Goal: Task Accomplishment & Management: Complete application form

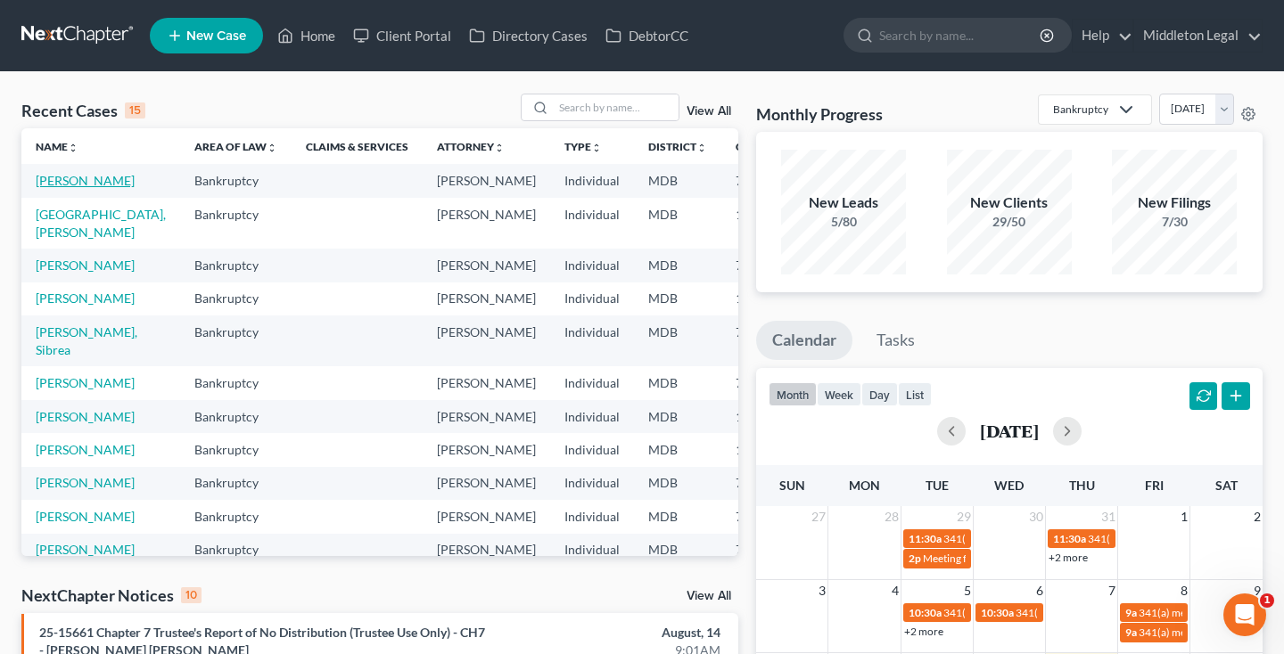
click at [60, 188] on link "[PERSON_NAME]" at bounding box center [85, 180] width 99 height 15
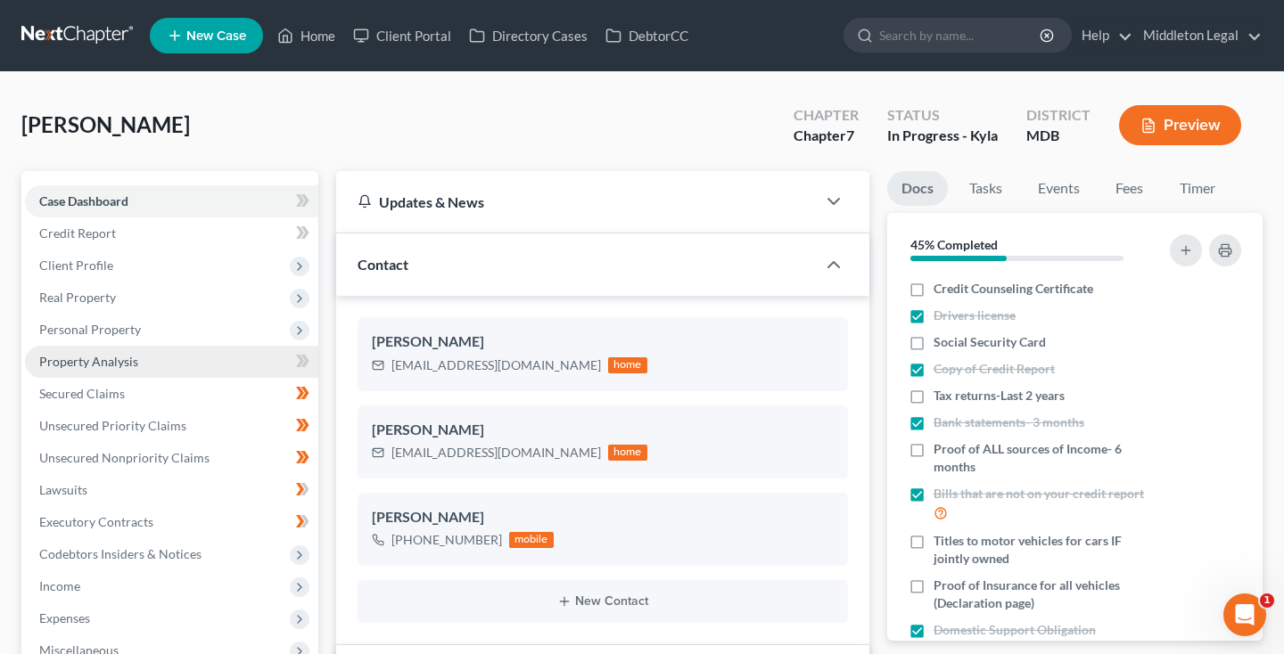
scroll to position [448, 0]
click at [117, 362] on span "Property Analysis" at bounding box center [88, 361] width 99 height 15
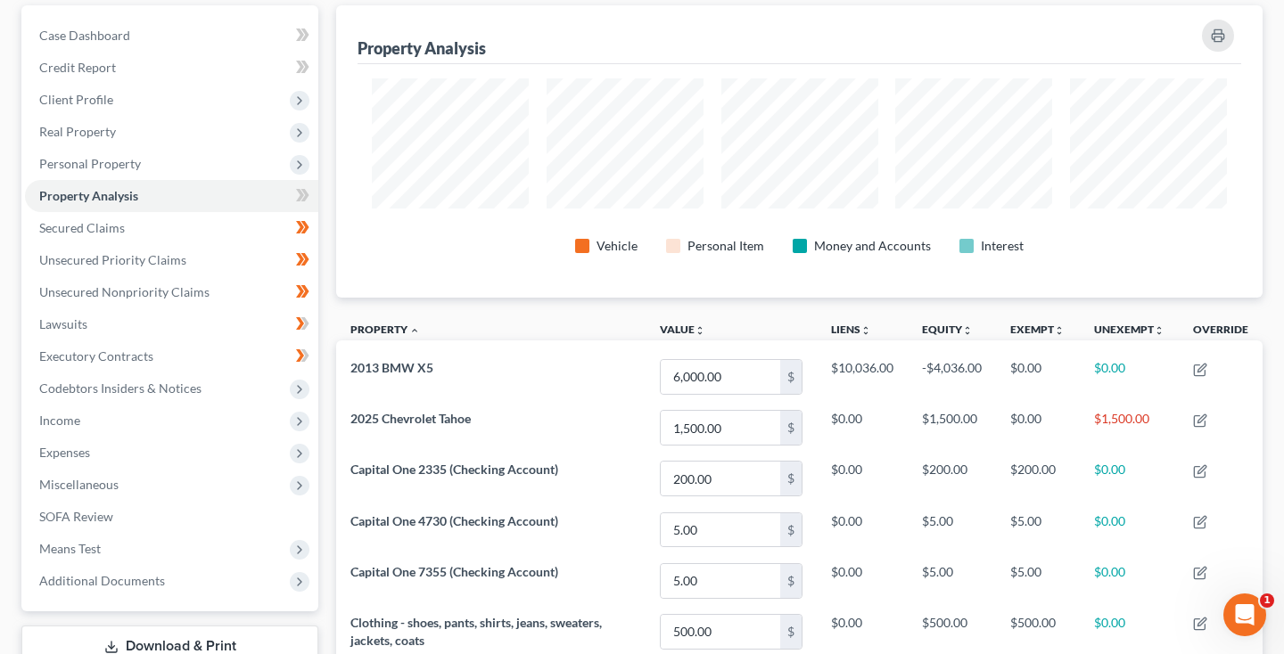
scroll to position [8, 0]
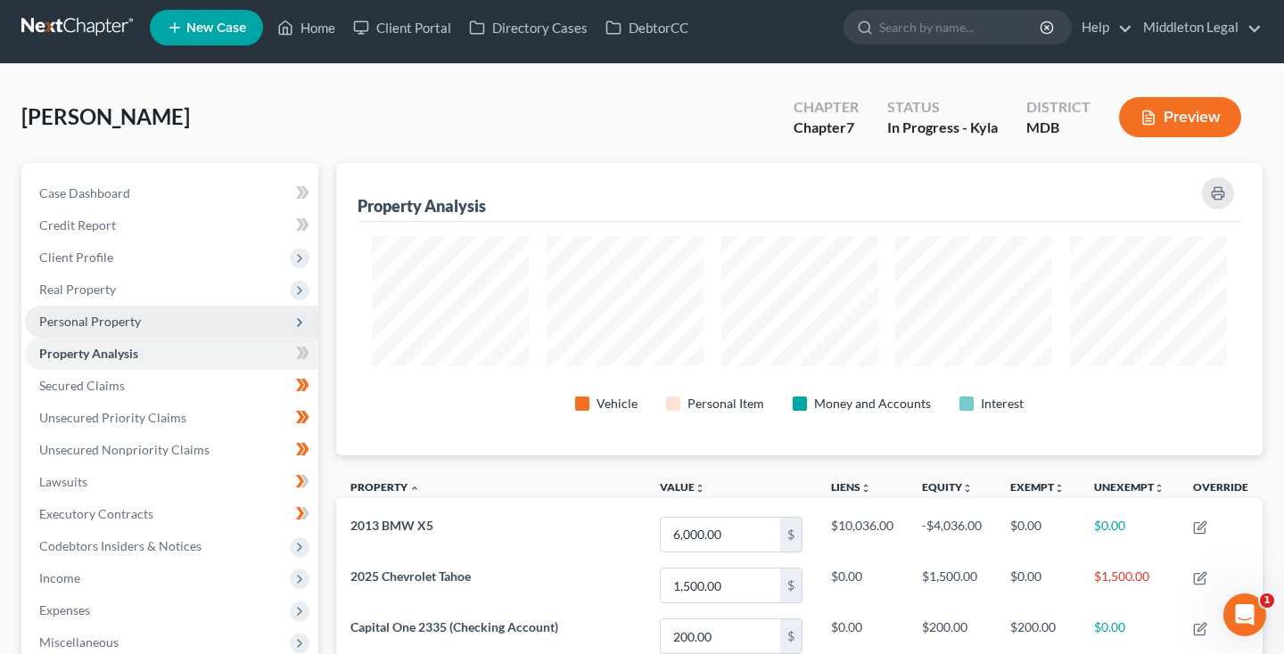
click at [79, 325] on span "Personal Property" at bounding box center [90, 321] width 102 height 15
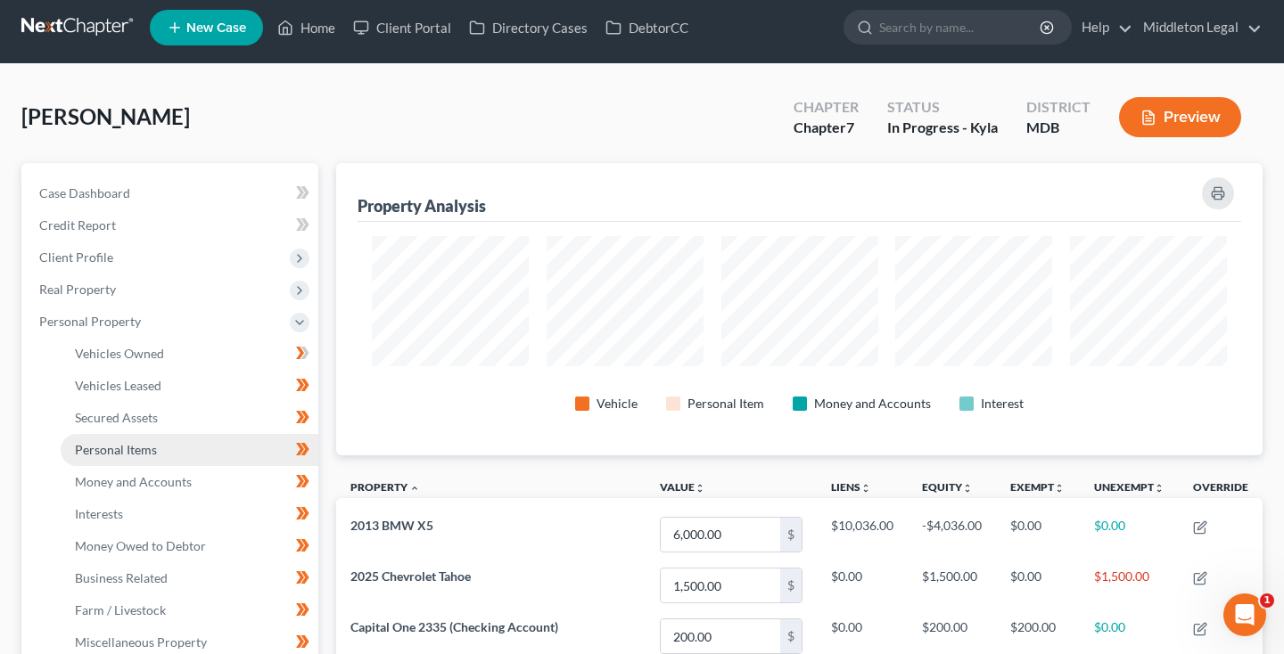
click at [117, 454] on span "Personal Items" at bounding box center [116, 449] width 82 height 15
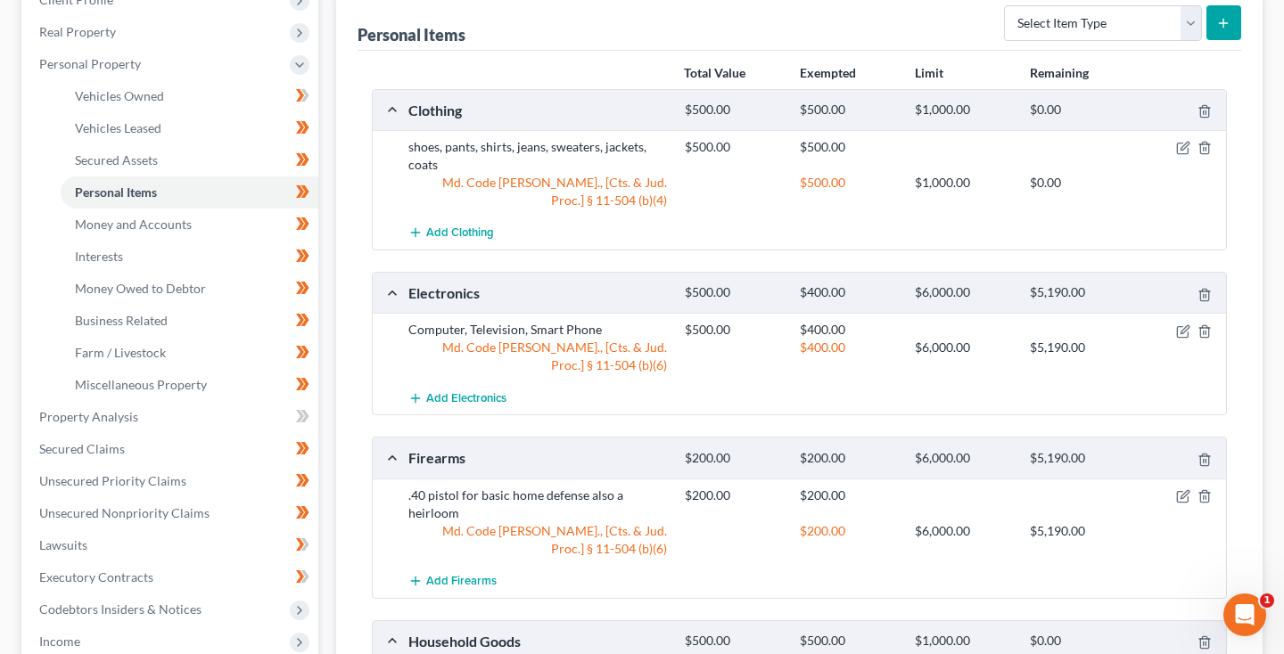
scroll to position [272, 0]
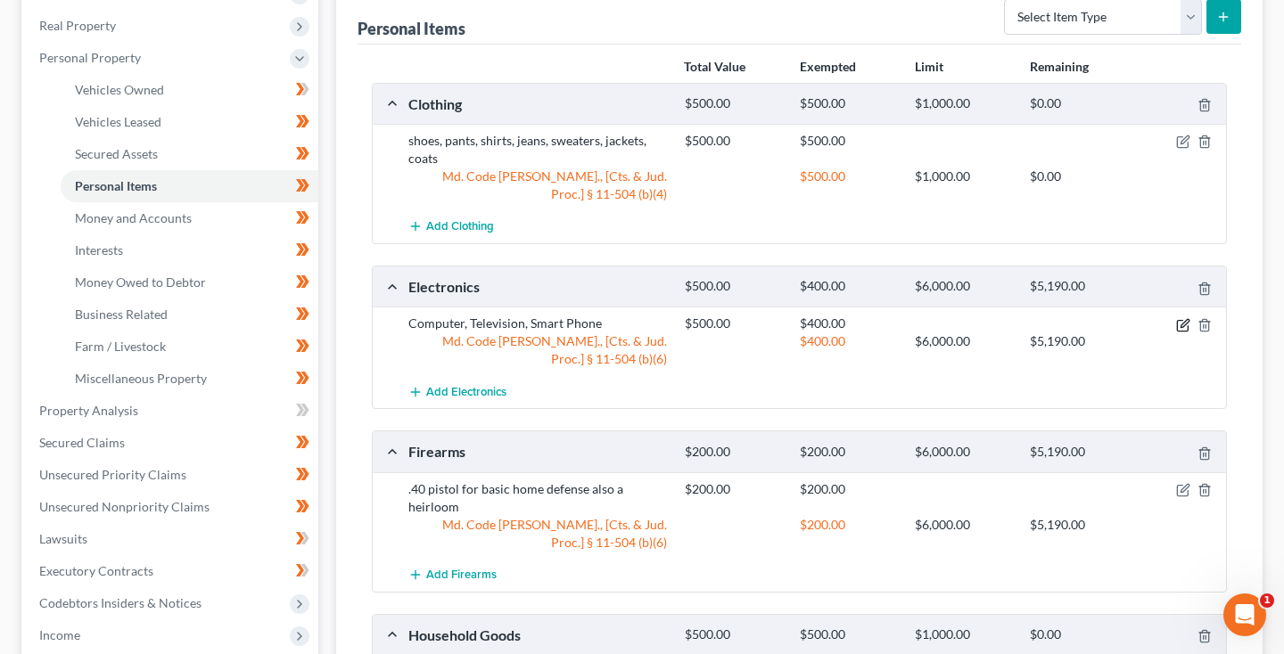
click at [1183, 326] on icon "button" at bounding box center [1184, 323] width 8 height 8
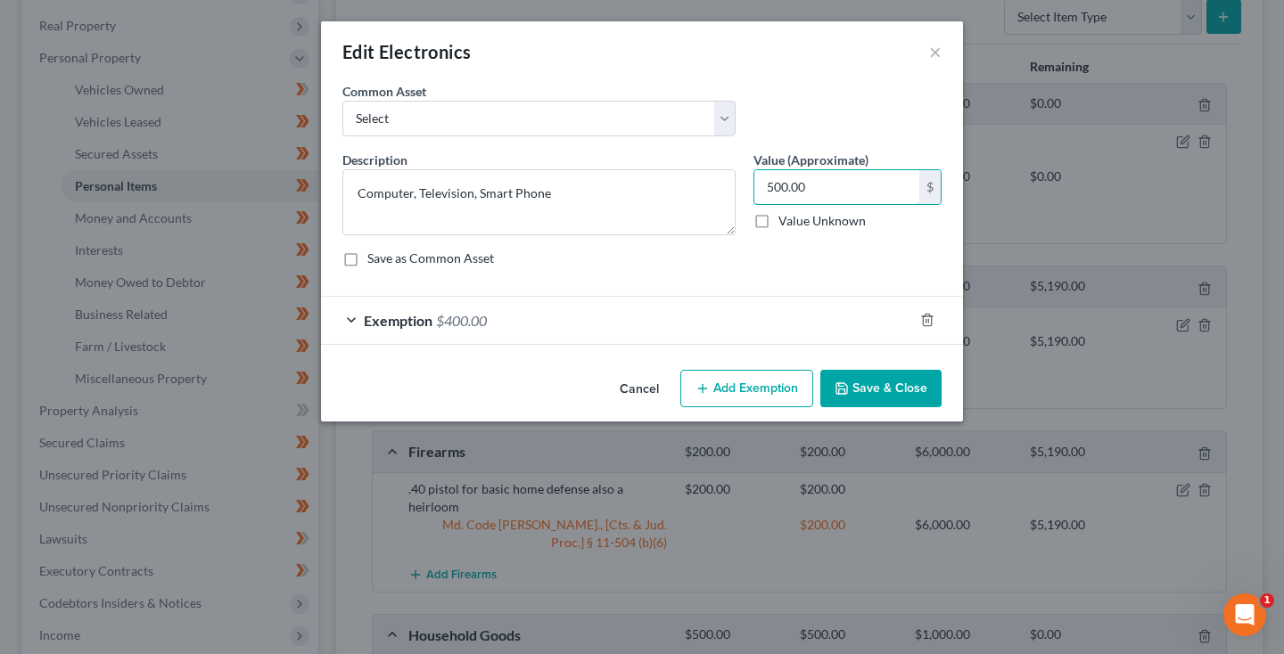
drag, startPoint x: 773, startPoint y: 191, endPoint x: 750, endPoint y: 191, distance: 23.2
click at [750, 191] on div "Value (Approximate) 500.00 $ Value Unknown Balance Undetermined 500.00 $ Value …" at bounding box center [847, 193] width 206 height 85
type input "400.00"
click at [882, 390] on button "Save & Close" at bounding box center [880, 388] width 121 height 37
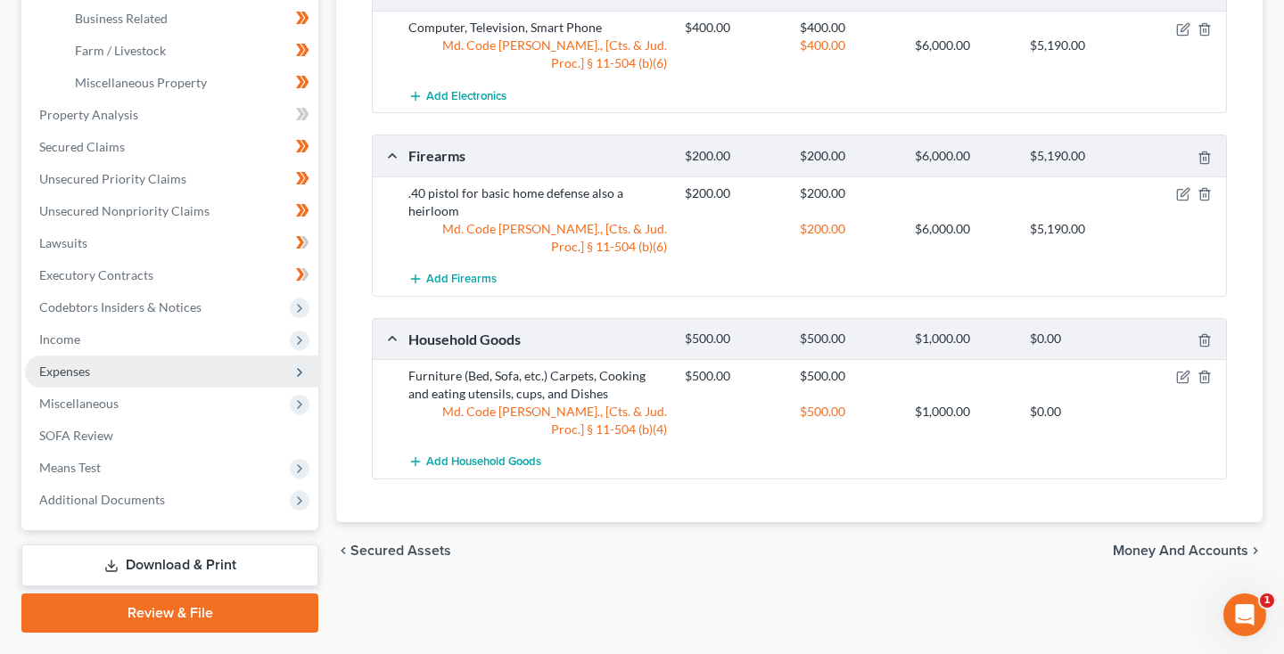
scroll to position [567, 0]
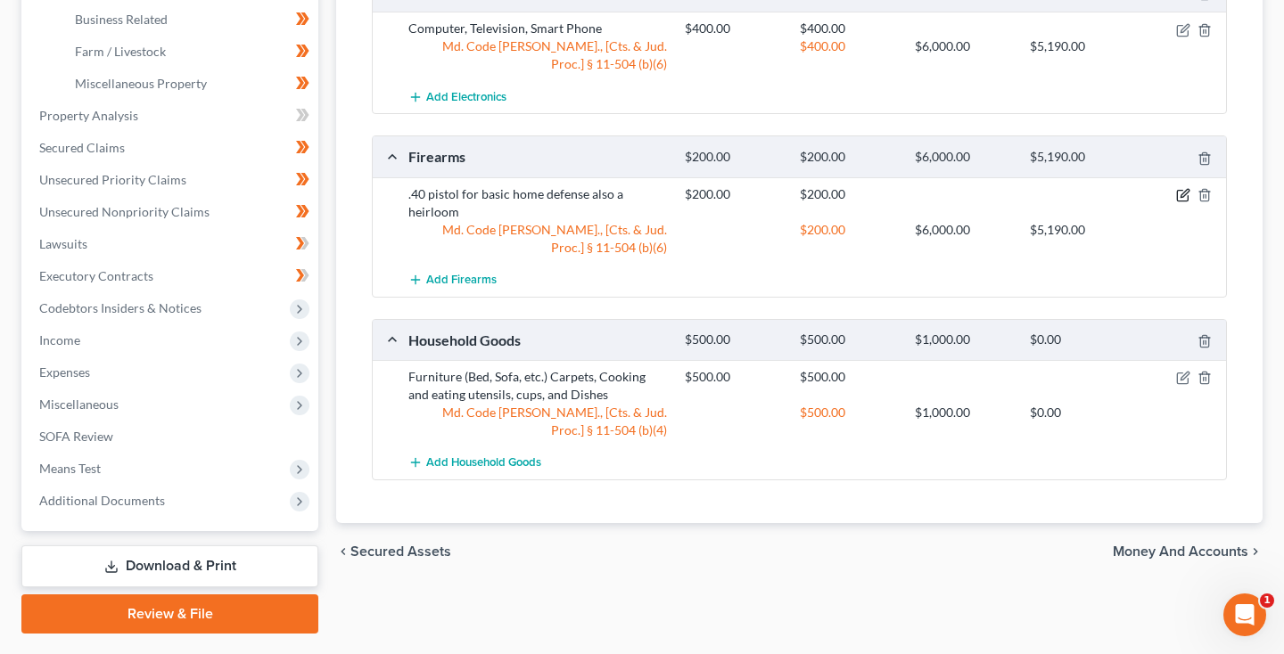
click at [1187, 193] on icon "button" at bounding box center [1184, 193] width 8 height 8
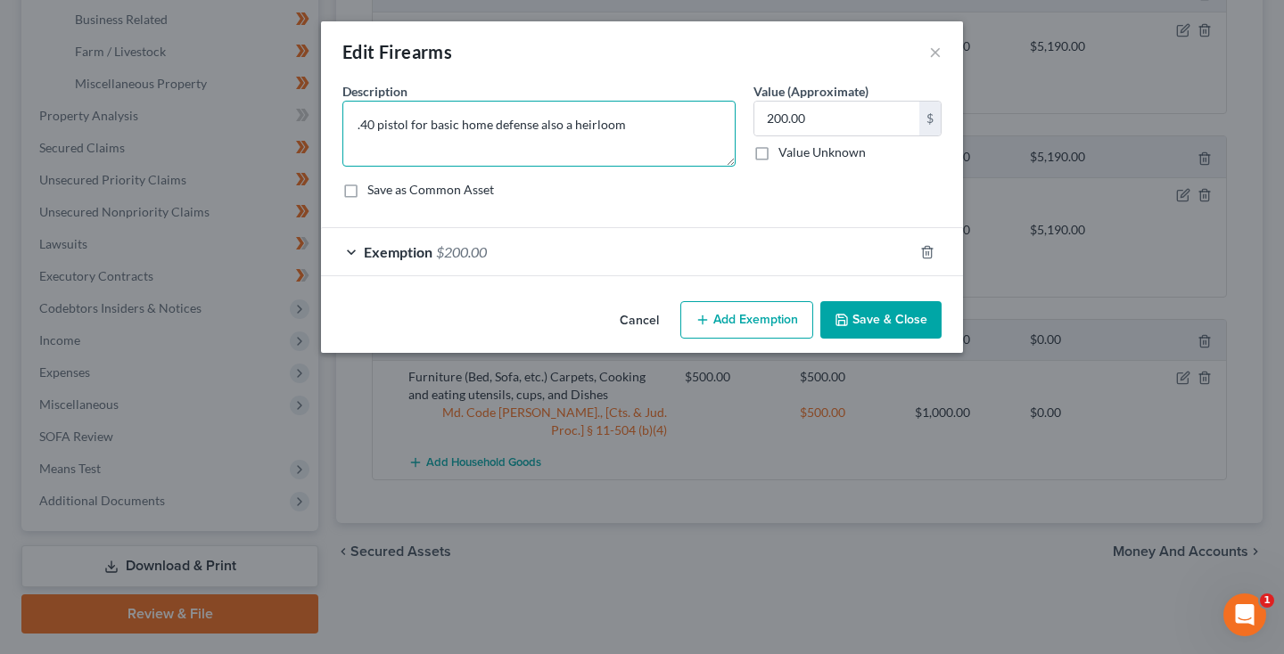
drag, startPoint x: 409, startPoint y: 122, endPoint x: 727, endPoint y: 115, distance: 317.5
click at [727, 115] on textarea ".40 pistol for basic home defense also a heirloom" at bounding box center [538, 134] width 393 height 66
type textarea ".40 pistol"
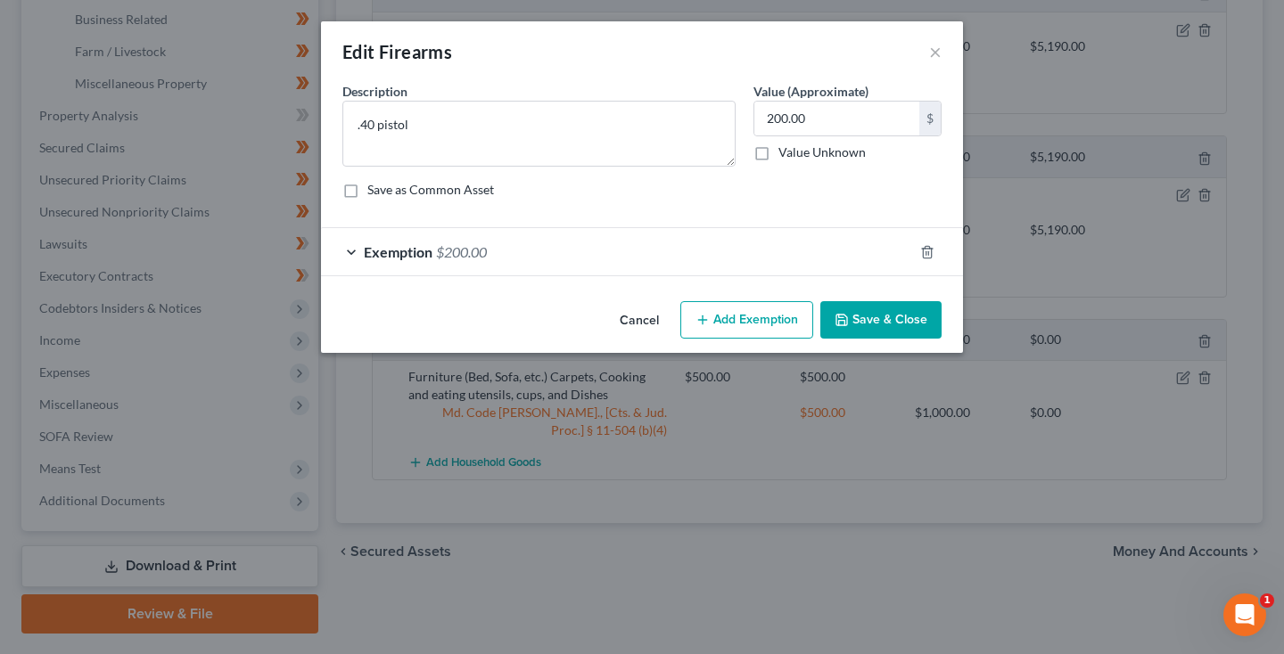
click at [906, 334] on button "Save & Close" at bounding box center [880, 319] width 121 height 37
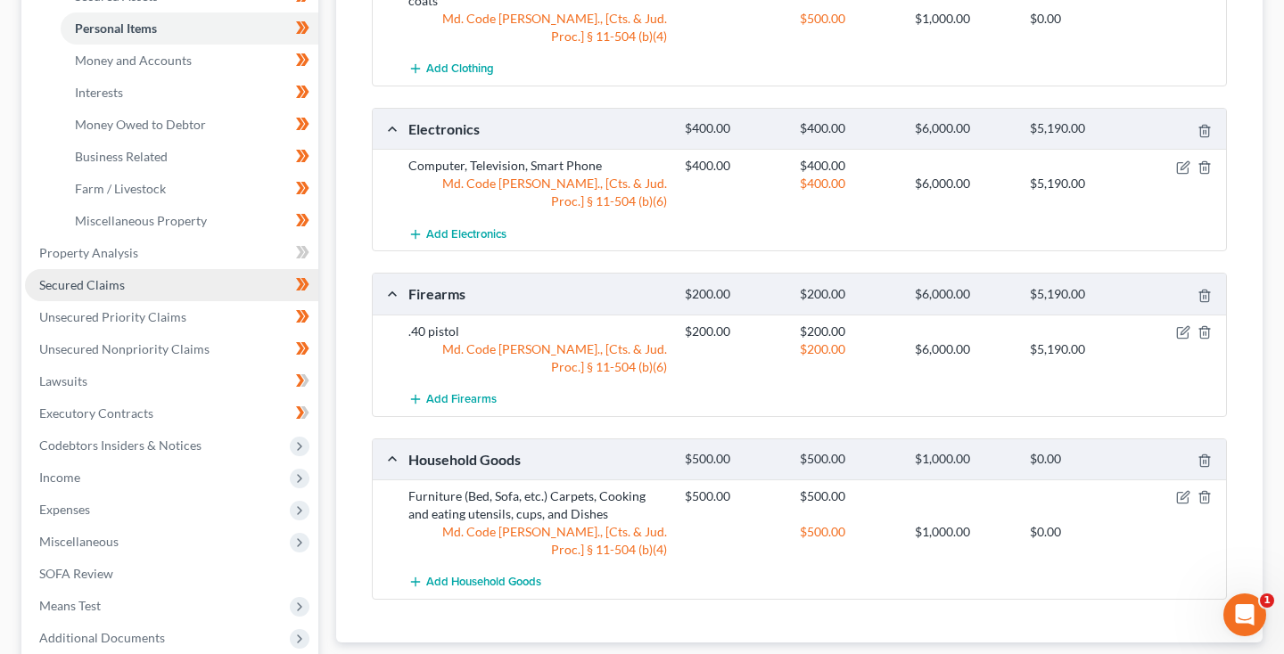
scroll to position [424, 0]
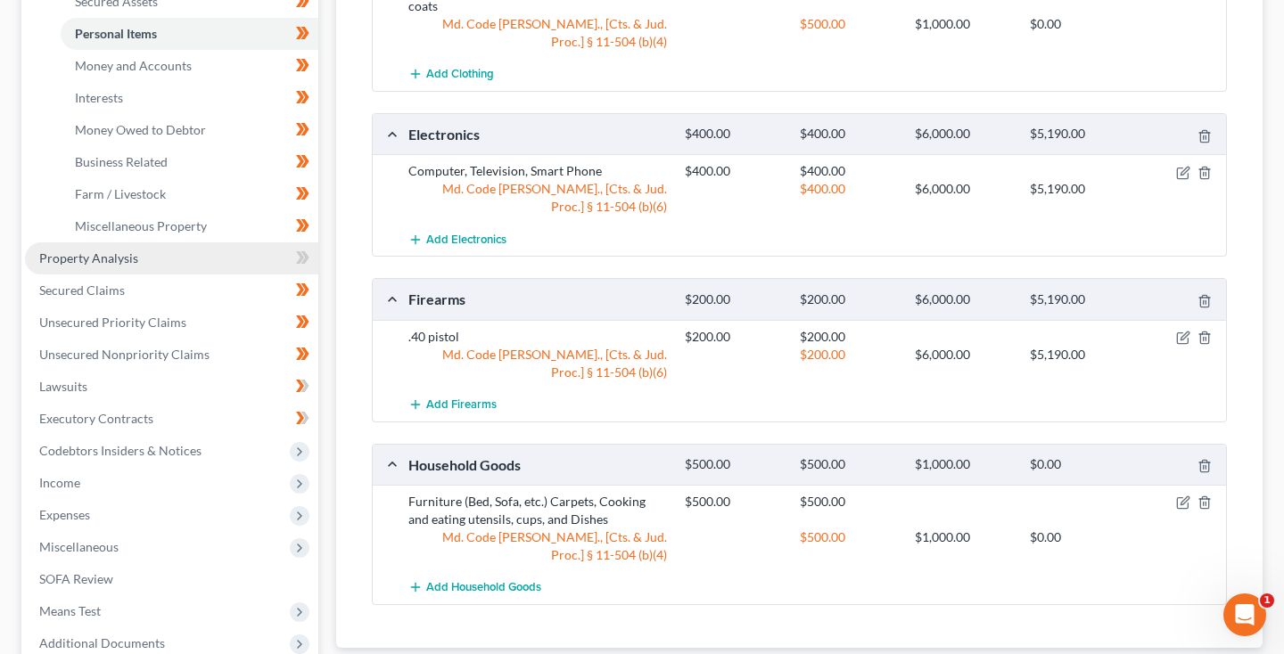
click at [136, 268] on link "Property Analysis" at bounding box center [171, 259] width 293 height 32
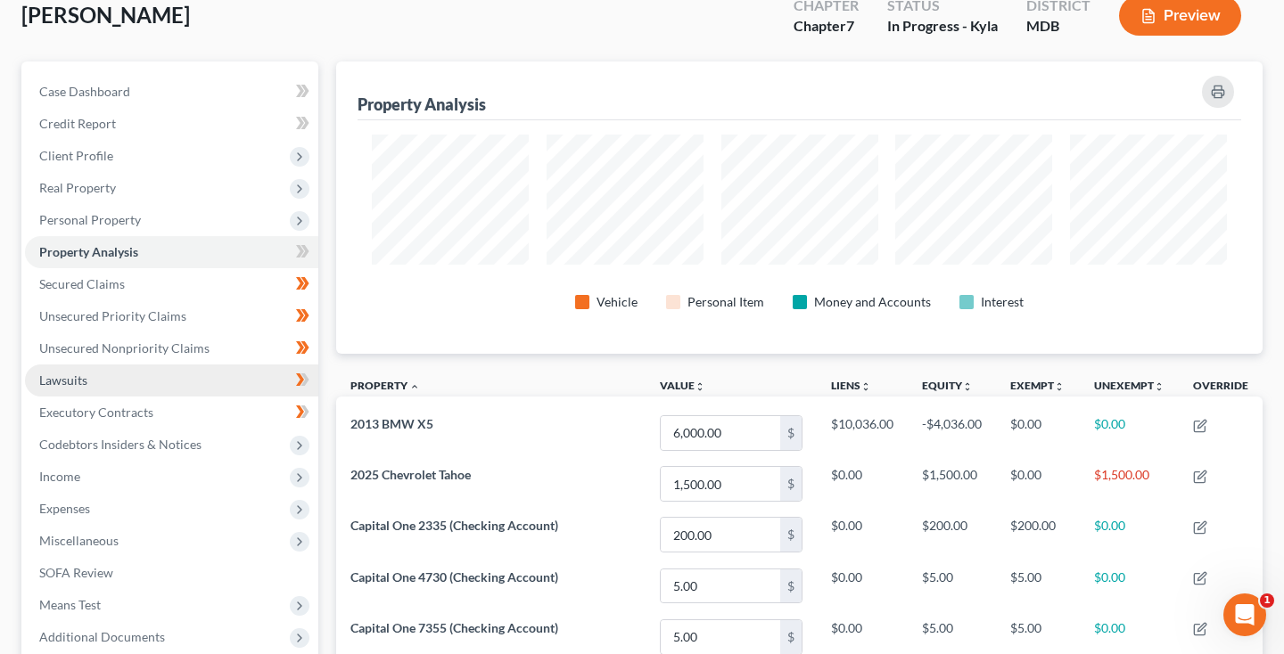
click at [122, 383] on link "Lawsuits" at bounding box center [171, 381] width 293 height 32
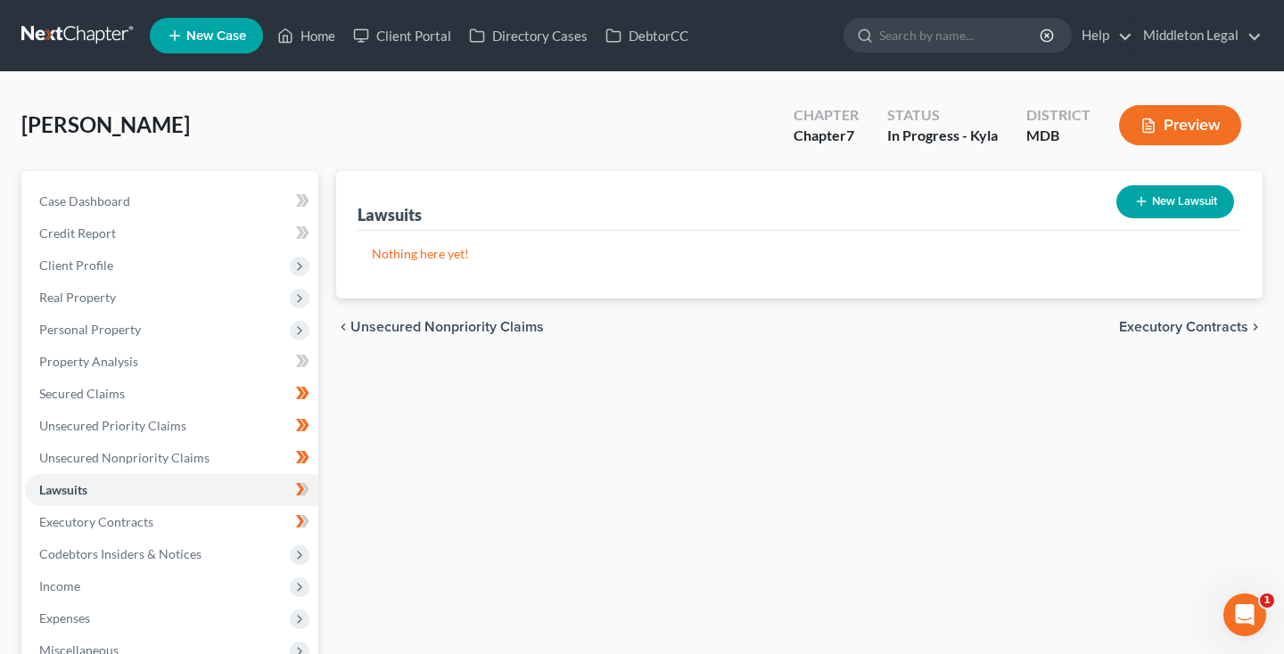
click at [1171, 218] on button "New Lawsuit" at bounding box center [1175, 201] width 118 height 33
select select "0"
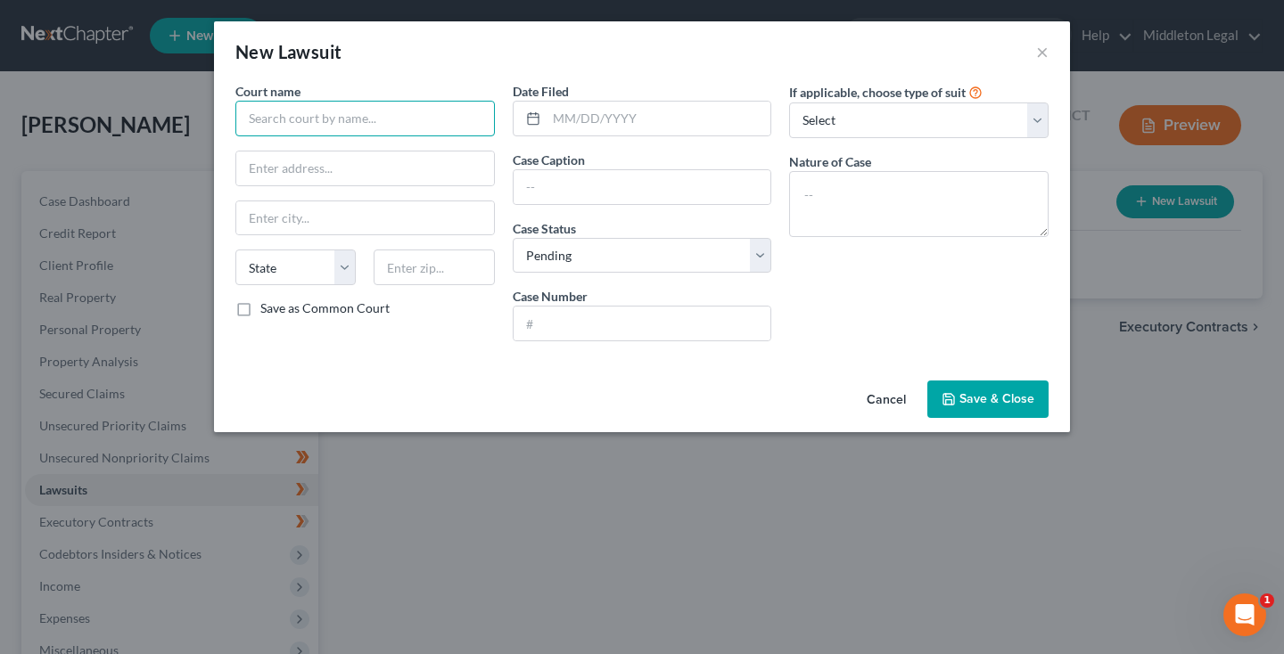
click at [426, 114] on input "text" at bounding box center [364, 119] width 259 height 36
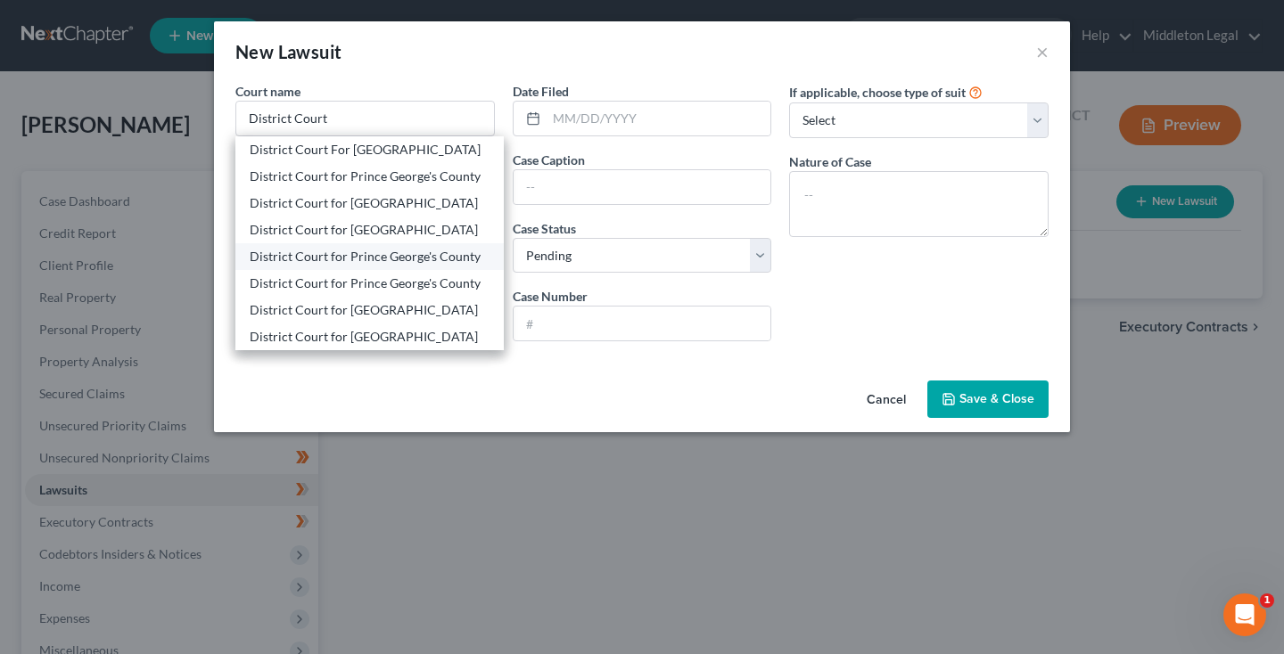
click at [361, 265] on div "District Court for Prince George's County" at bounding box center [370, 257] width 240 height 18
type input "District Court for Prince George's County"
type input "[GEOGRAPHIC_DATA]"
select select "21"
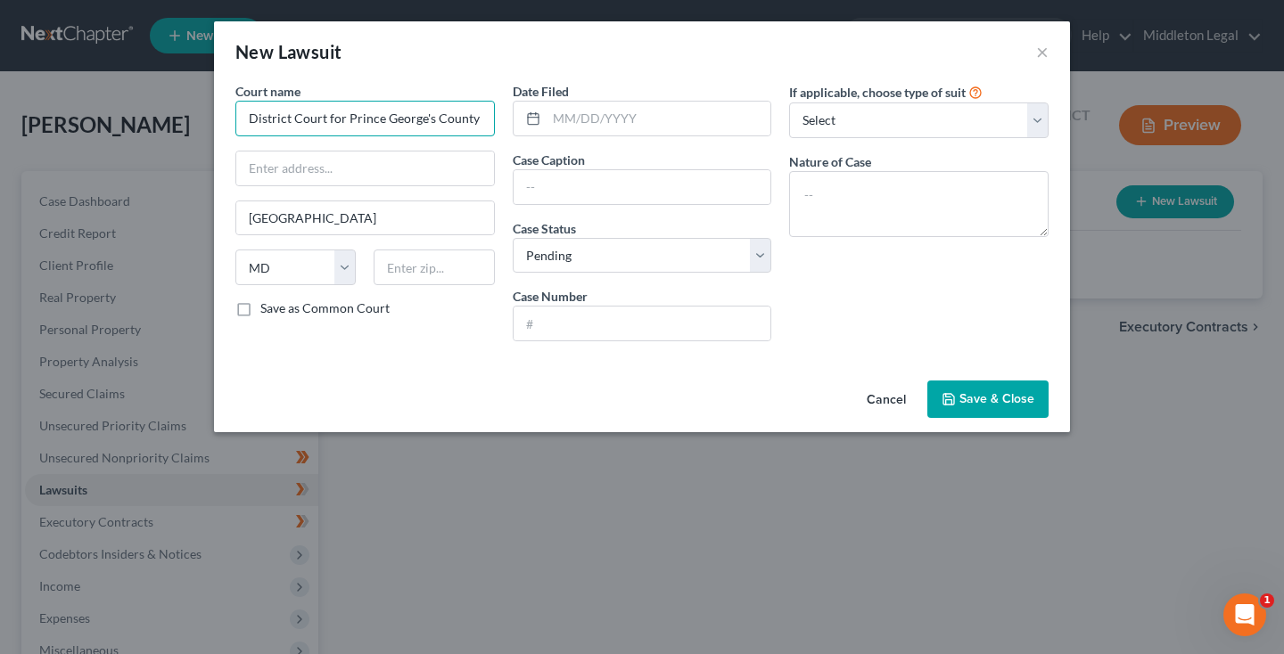
click at [458, 111] on input "District Court for Prince George's County" at bounding box center [364, 119] width 259 height 36
click at [366, 103] on input "District Court for Prince George's County" at bounding box center [364, 119] width 259 height 36
click at [344, 111] on input "District Court for Prince George's County" at bounding box center [364, 119] width 259 height 36
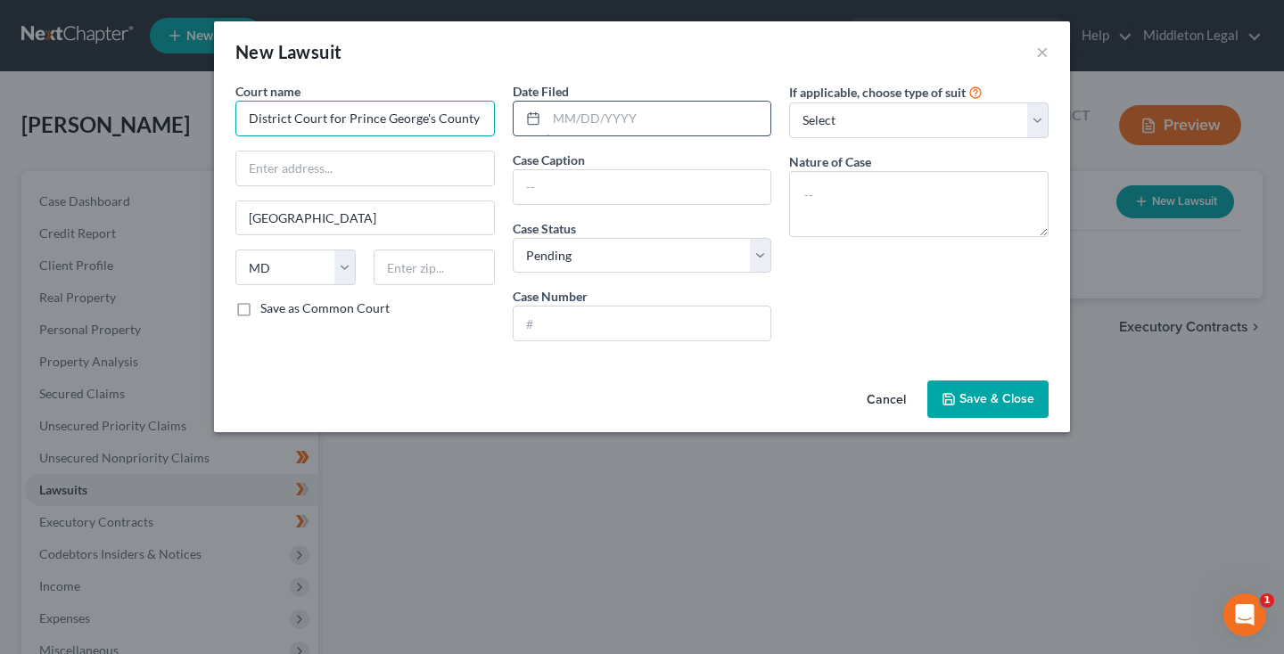
drag, startPoint x: 422, startPoint y: 119, endPoint x: 567, endPoint y: 127, distance: 145.5
click at [567, 127] on div "Court name * District Court for Prince [PERSON_NAME]'s County [GEOGRAPHIC_DATA]…" at bounding box center [641, 219] width 831 height 274
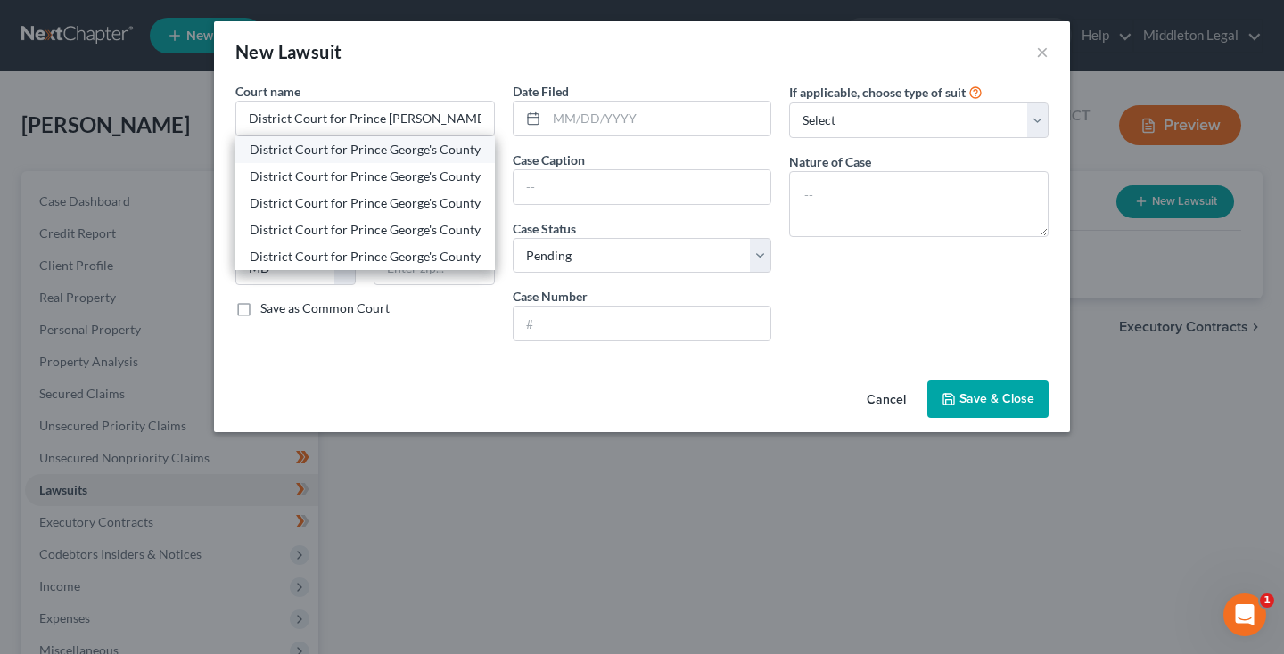
click at [456, 145] on div "District Court for Prince George's County" at bounding box center [365, 150] width 231 height 18
type input "District Court for Prince George's County"
type input "[STREET_ADDRESS]"
type input "Upper Marlboro"
type input "20772"
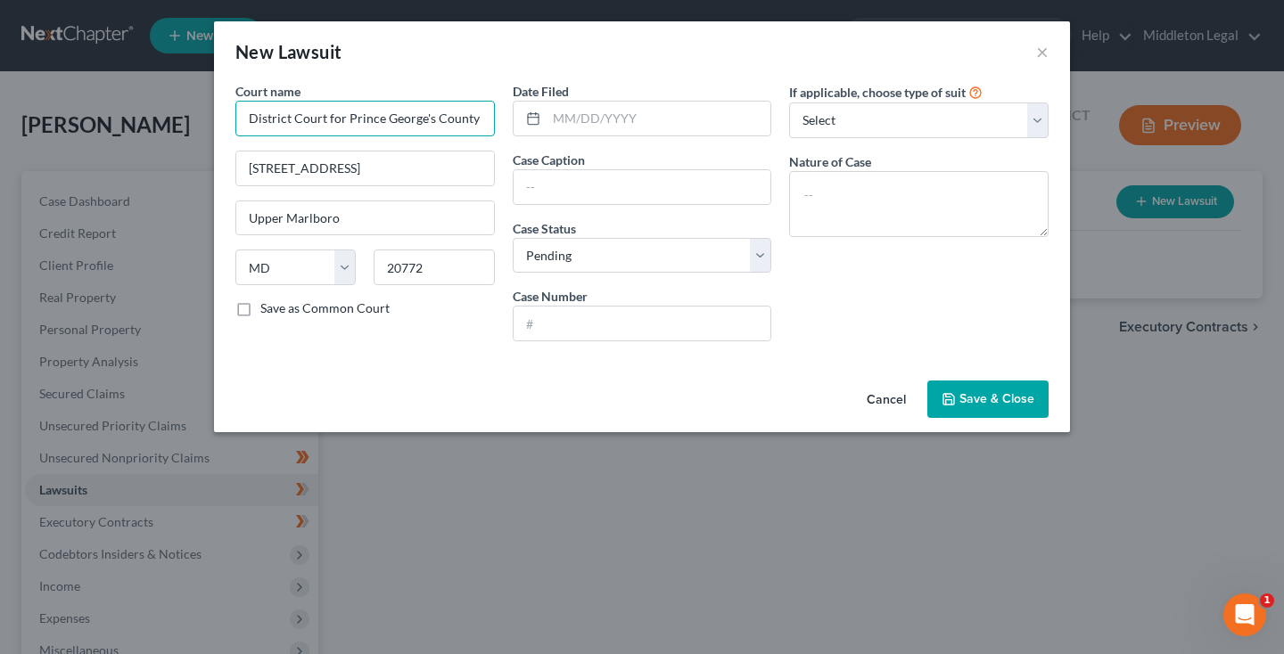
click at [477, 126] on input "District Court for Prince George's County" at bounding box center [364, 119] width 259 height 36
drag, startPoint x: 473, startPoint y: 122, endPoint x: 429, endPoint y: 122, distance: 43.7
click at [427, 122] on input "District Court for Prince George's County" at bounding box center [364, 119] width 259 height 36
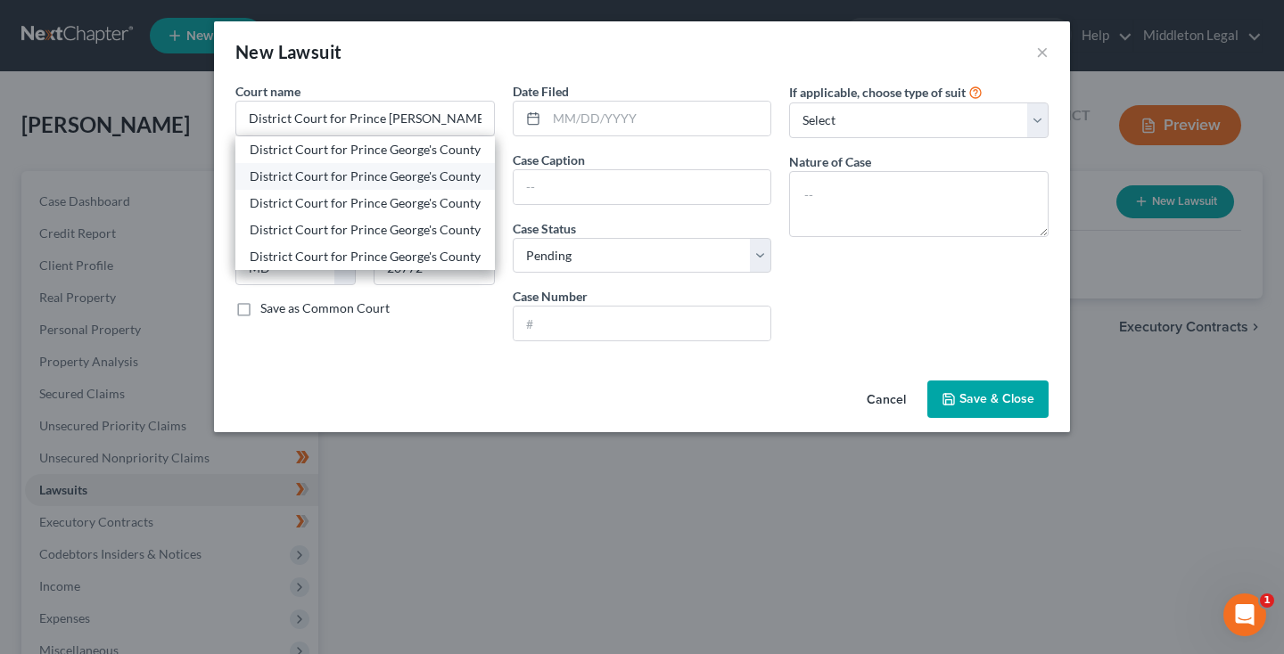
click at [386, 178] on div "District Court for Prince George's County" at bounding box center [365, 177] width 231 height 18
type input "District Court for Prince George's County"
type input "[GEOGRAPHIC_DATA]"
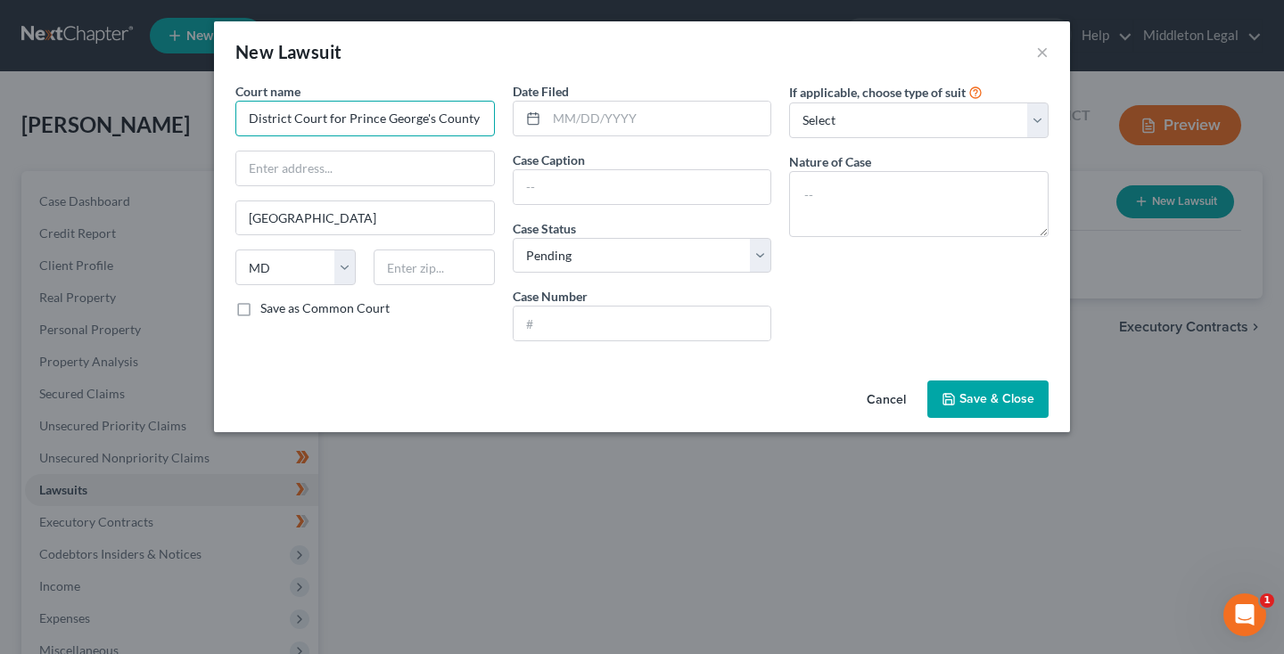
click at [394, 129] on input "District Court for Prince George's County" at bounding box center [364, 119] width 259 height 36
drag, startPoint x: 473, startPoint y: 117, endPoint x: 387, endPoint y: 124, distance: 86.8
click at [387, 124] on input "District Court for Prince George's County" at bounding box center [364, 119] width 259 height 36
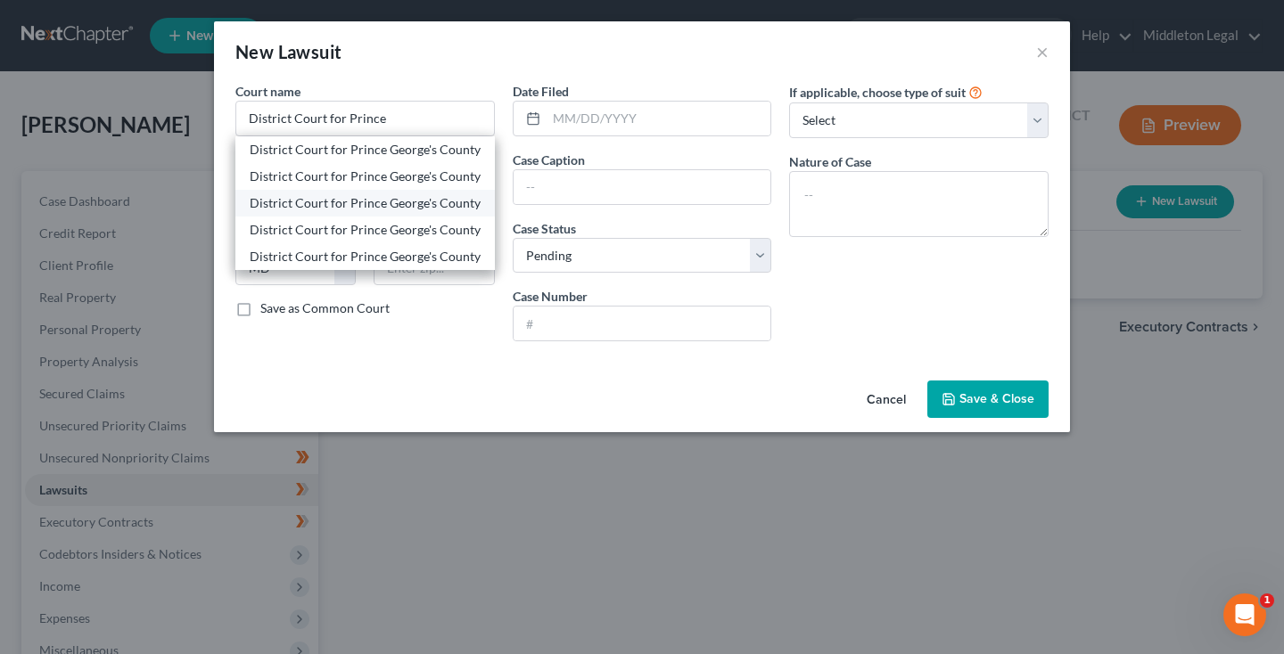
click at [359, 207] on div "District Court for Prince George's County" at bounding box center [365, 203] width 231 height 18
type input "District Court for Prince George's County"
type input "[STREET_ADDRESS][US_STATE]"
type input "20781"
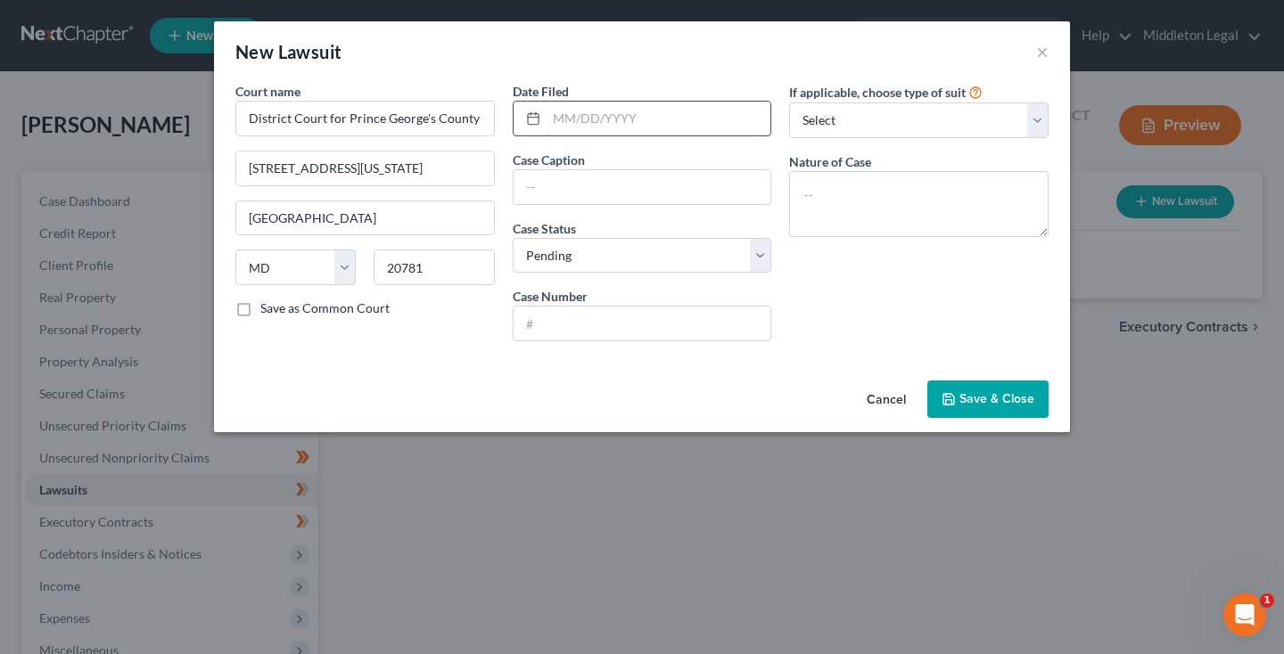
click at [647, 112] on input "text" at bounding box center [659, 119] width 225 height 34
paste input "[DATE]"
type input "[DATE]"
click at [536, 191] on input "text" at bounding box center [643, 187] width 258 height 34
paste input "[GEOGRAPHIC_DATA] of [US_STATE] LLC [PERSON_NAME][GEOGRAPHIC_DATA] at [GEOGRAPH…"
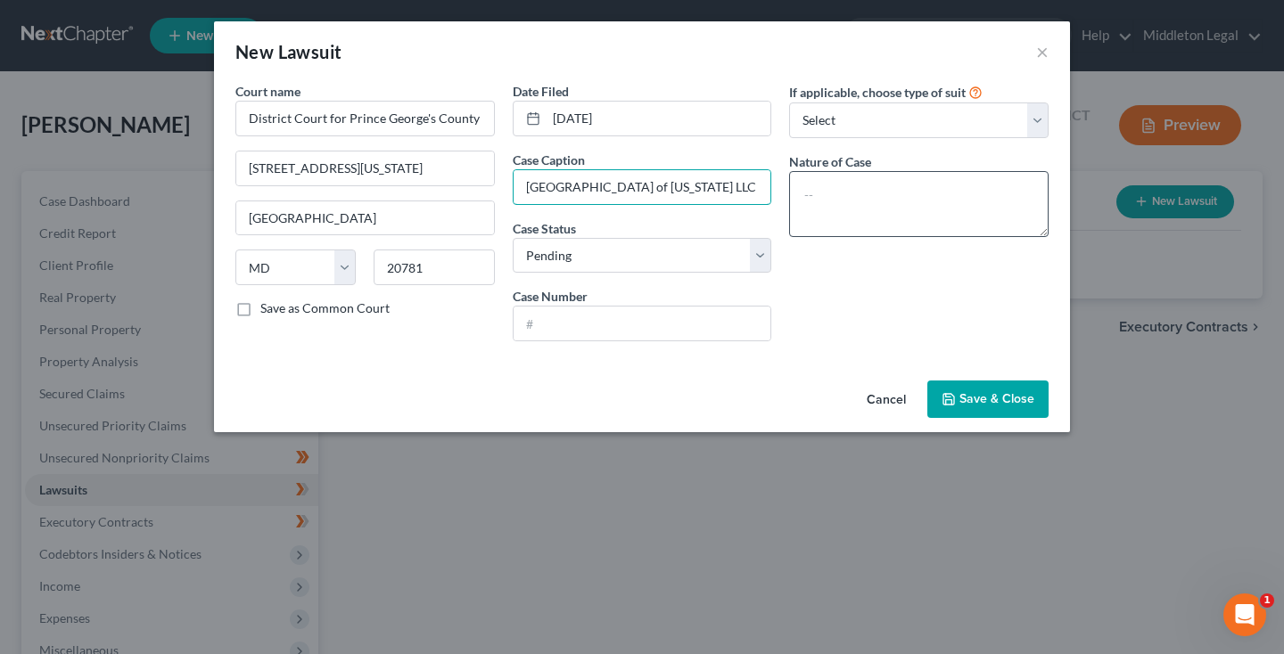
drag, startPoint x: 651, startPoint y: 182, endPoint x: 836, endPoint y: 181, distance: 185.5
click at [836, 181] on div "Court name * District Court for [GEOGRAPHIC_DATA] [GEOGRAPHIC_DATA][US_STATE] […" at bounding box center [641, 219] width 831 height 274
type input "[GEOGRAPHIC_DATA] of [US_STATE] LLC [PERSON_NAME][GEOGRAPHIC_DATA] at [GEOGRAPH…"
click at [567, 319] on input "text" at bounding box center [643, 324] width 258 height 34
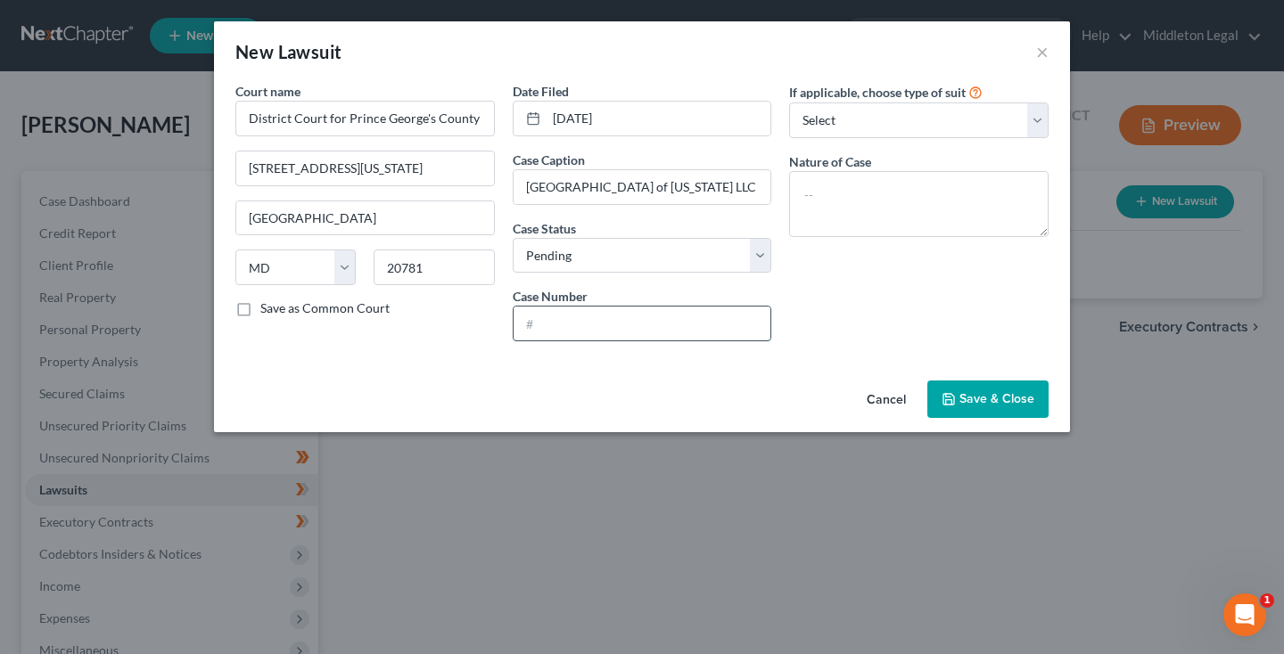
paste input "D-05-LT-25-68795-022"
type input "D-05-LT-25-68795-022"
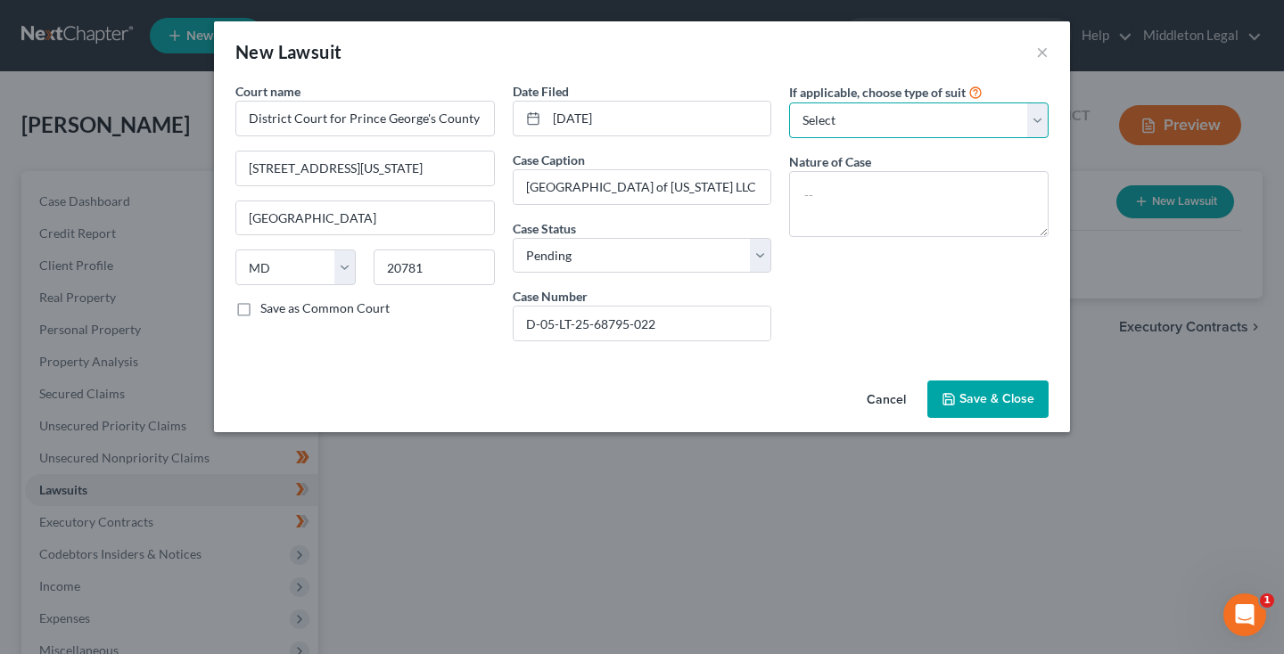
select select "4"
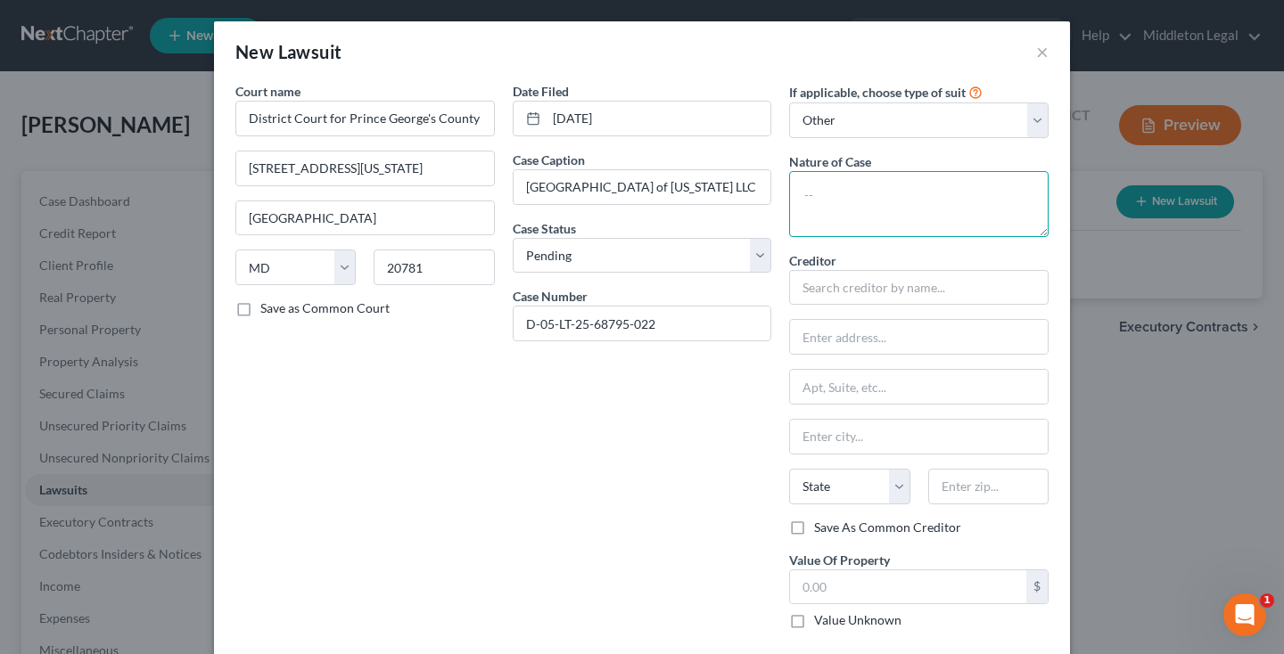
click at [860, 188] on textarea at bounding box center [918, 204] width 259 height 66
paste textarea "Failure to Pay Rent"
type textarea "Failure to Pay Rent"
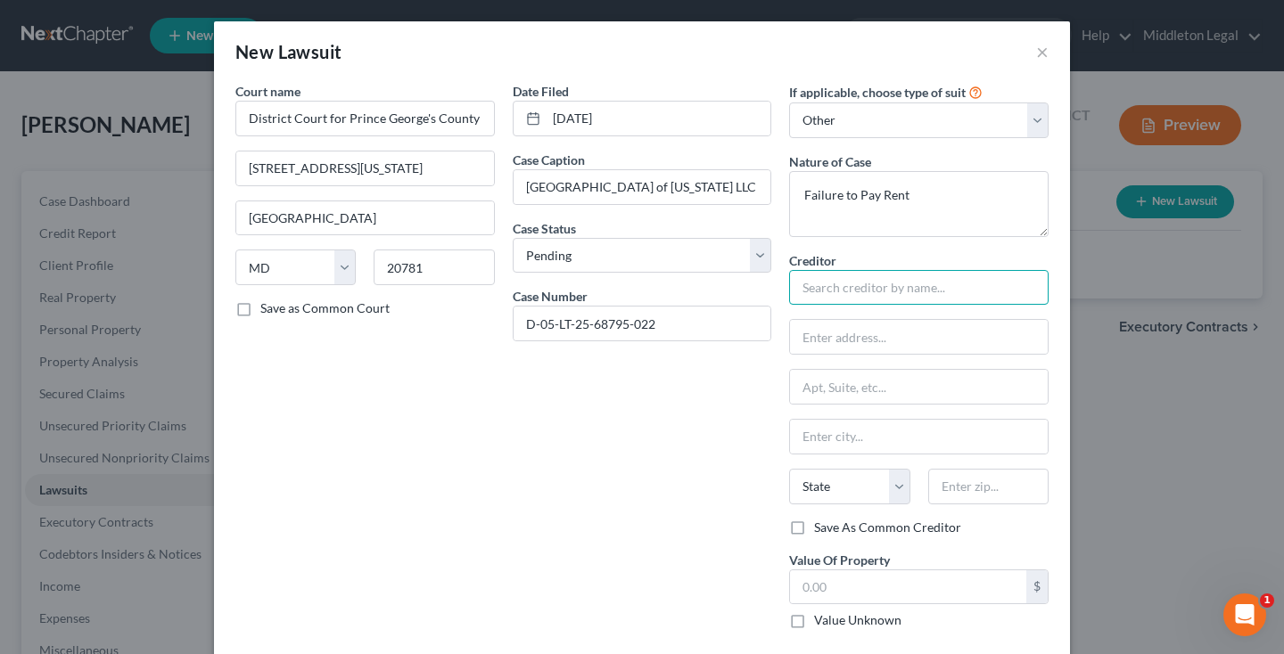
click at [832, 280] on input "text" at bounding box center [918, 288] width 259 height 36
paste input "[GEOGRAPHIC_DATA] of [US_STATE] LLC [PERSON_NAME][GEOGRAPHIC_DATA] at [GEOGRAPH…"
type input "[GEOGRAPHIC_DATA] of [US_STATE] LLC [PERSON_NAME][GEOGRAPHIC_DATA] at [GEOGRAPH…"
paste input "[STREET_ADDRESS]"
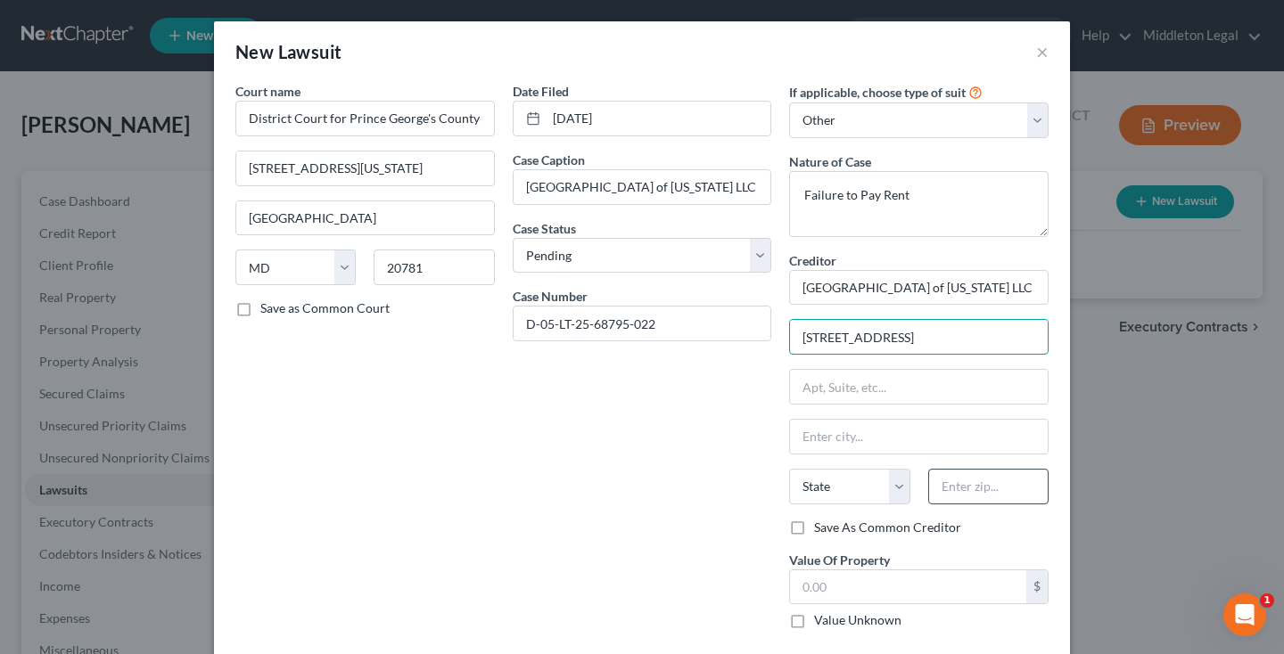
type input "[STREET_ADDRESS]"
type input "20770"
type input "Greenbelt"
select select "21"
click at [814, 528] on label "Save As Common Creditor" at bounding box center [887, 528] width 147 height 18
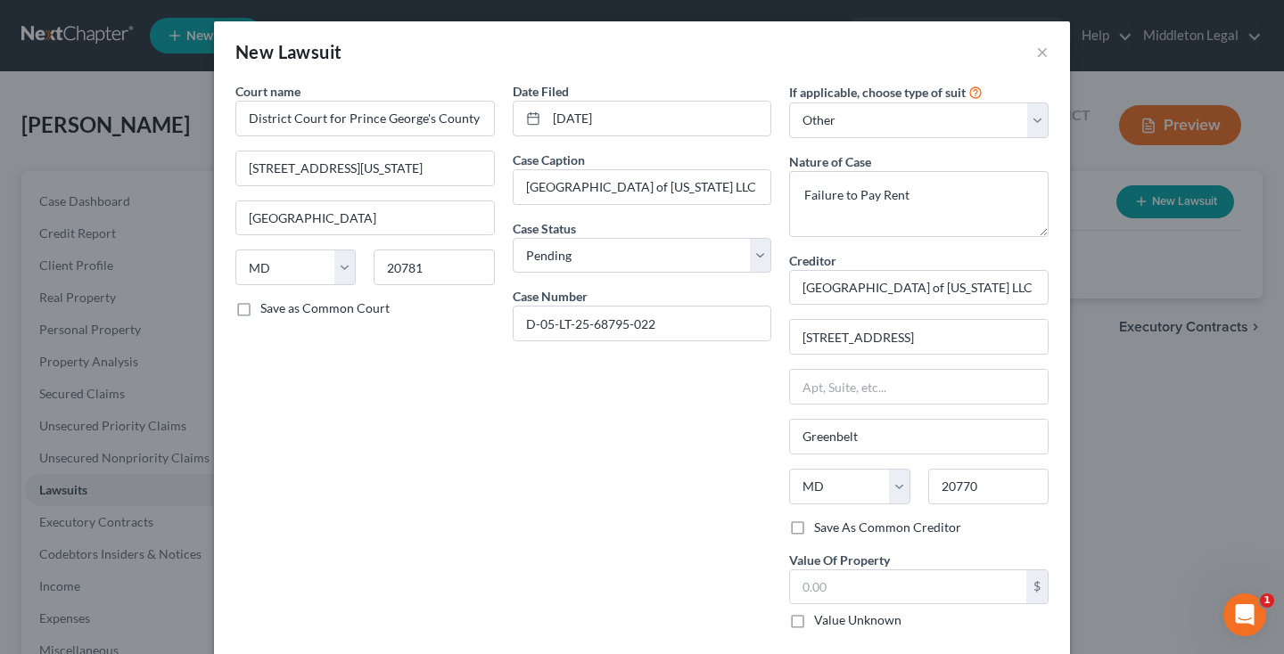
click at [821, 528] on input "Save As Common Creditor" at bounding box center [827, 525] width 12 height 12
checkbox input "true"
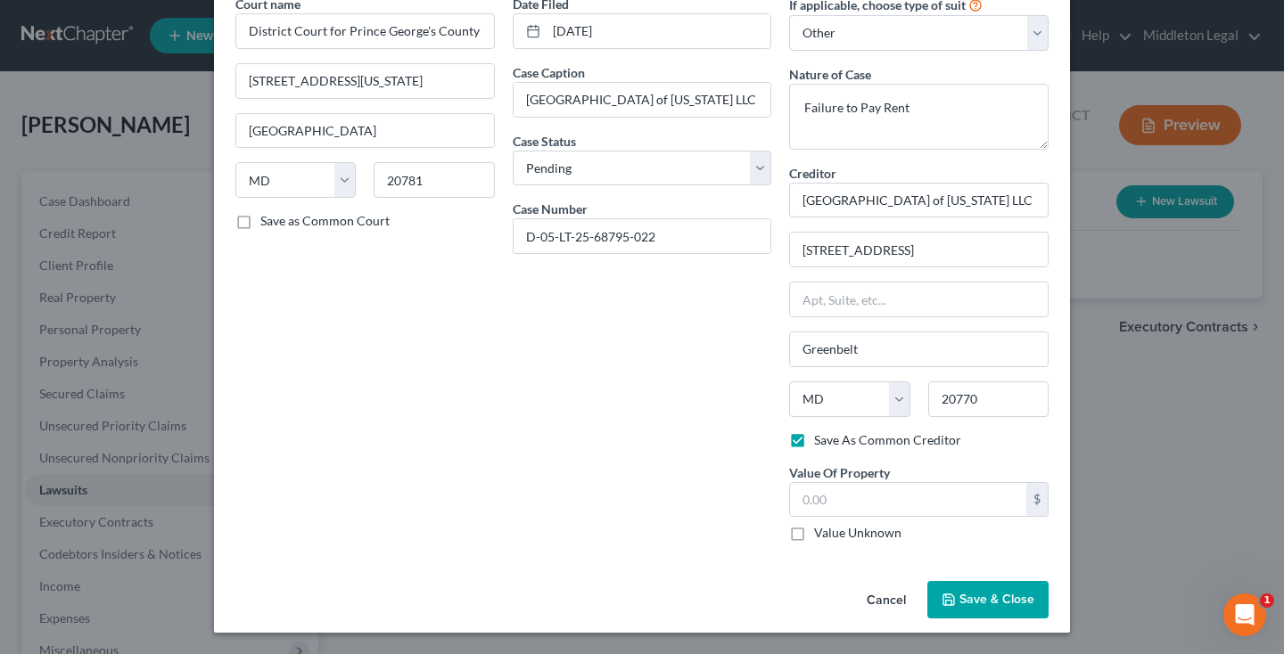
scroll to position [86, 0]
click at [814, 536] on label "Value Unknown" at bounding box center [857, 534] width 87 height 18
click at [821, 536] on input "Value Unknown" at bounding box center [827, 531] width 12 height 12
checkbox input "true"
type input "0.00"
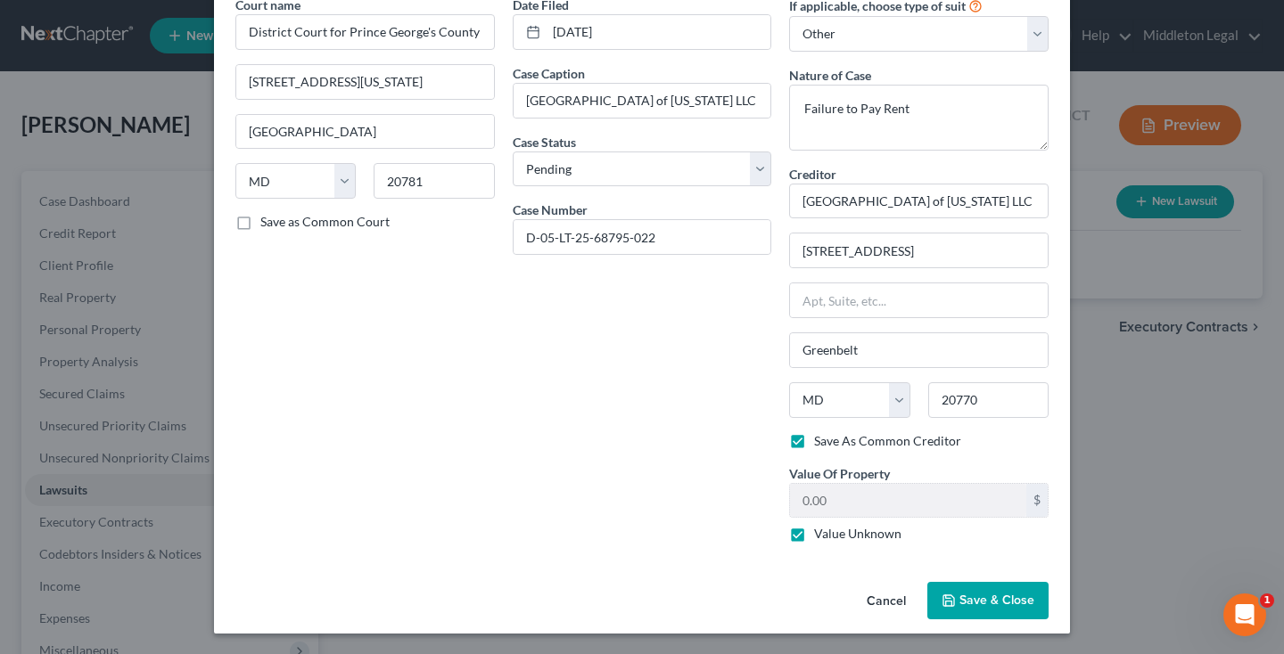
click at [979, 597] on span "Save & Close" at bounding box center [996, 600] width 75 height 15
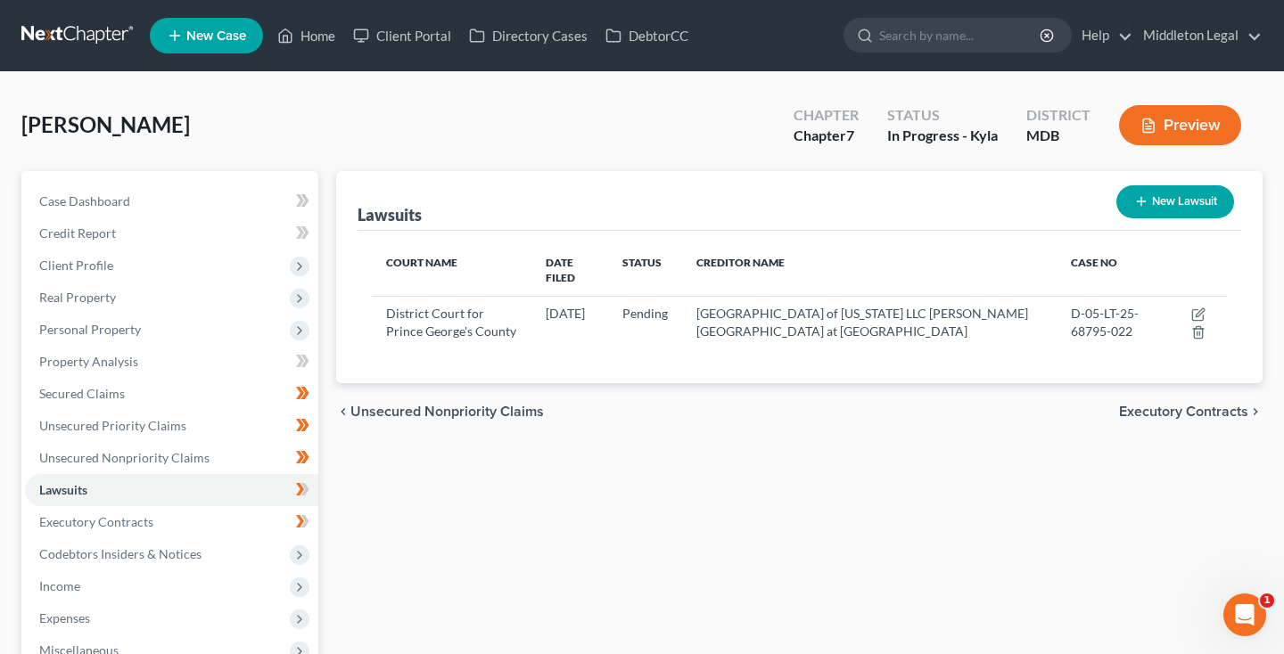
click at [1184, 205] on button "New Lawsuit" at bounding box center [1175, 201] width 118 height 33
select select "0"
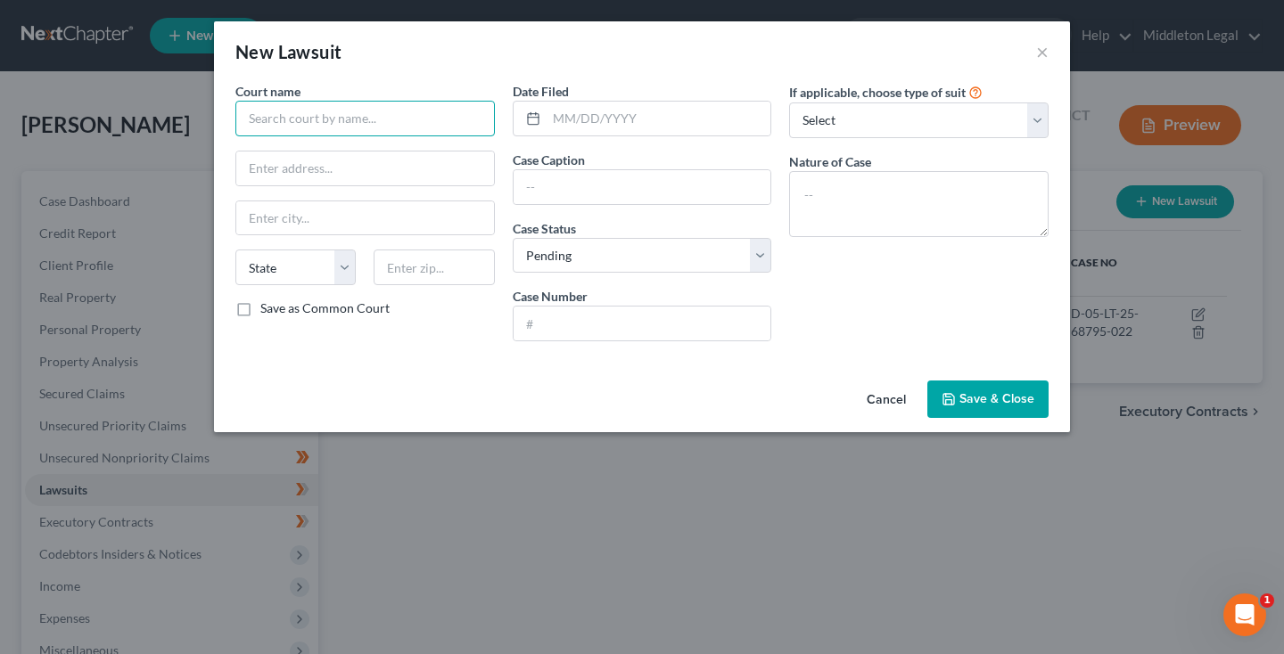
click at [343, 131] on input "text" at bounding box center [364, 119] width 259 height 36
drag, startPoint x: 389, startPoint y: 40, endPoint x: 539, endPoint y: 44, distance: 149.8
click at [539, 40] on div "New Lawsuit ×" at bounding box center [642, 51] width 856 height 61
drag, startPoint x: 289, startPoint y: 12, endPoint x: 314, endPoint y: 115, distance: 105.5
click at [314, 115] on input "Districtt" at bounding box center [364, 119] width 259 height 36
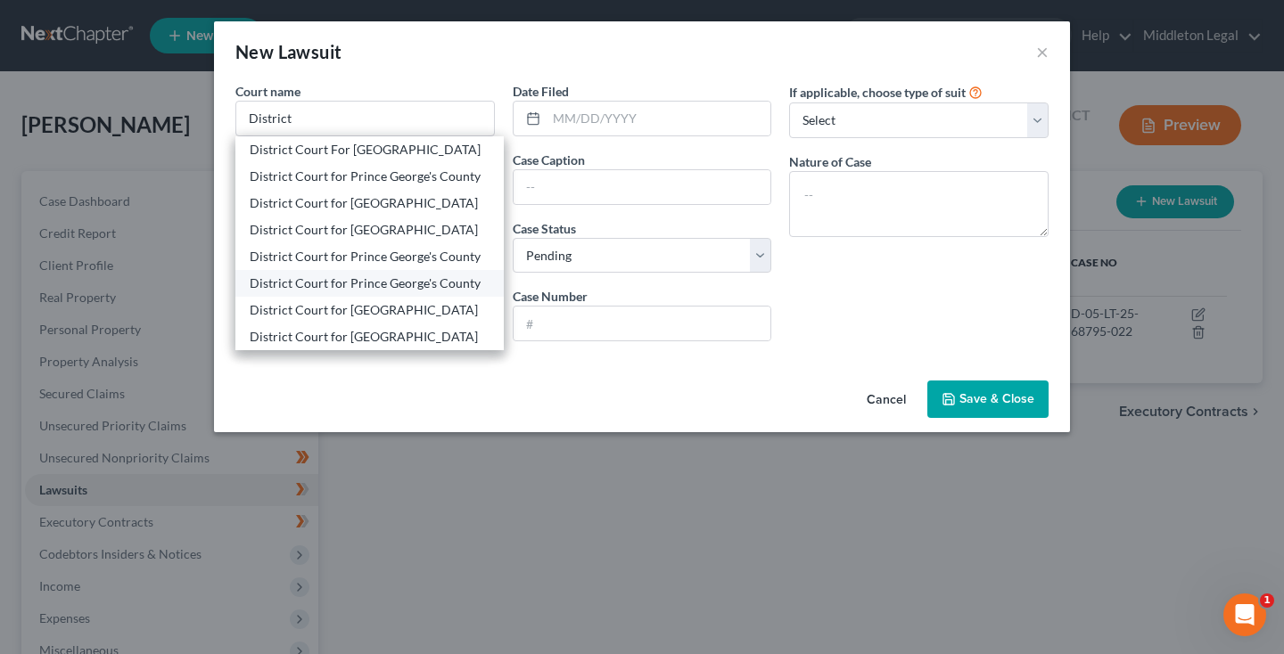
click at [321, 279] on div "District Court for Prince George's County" at bounding box center [370, 284] width 240 height 18
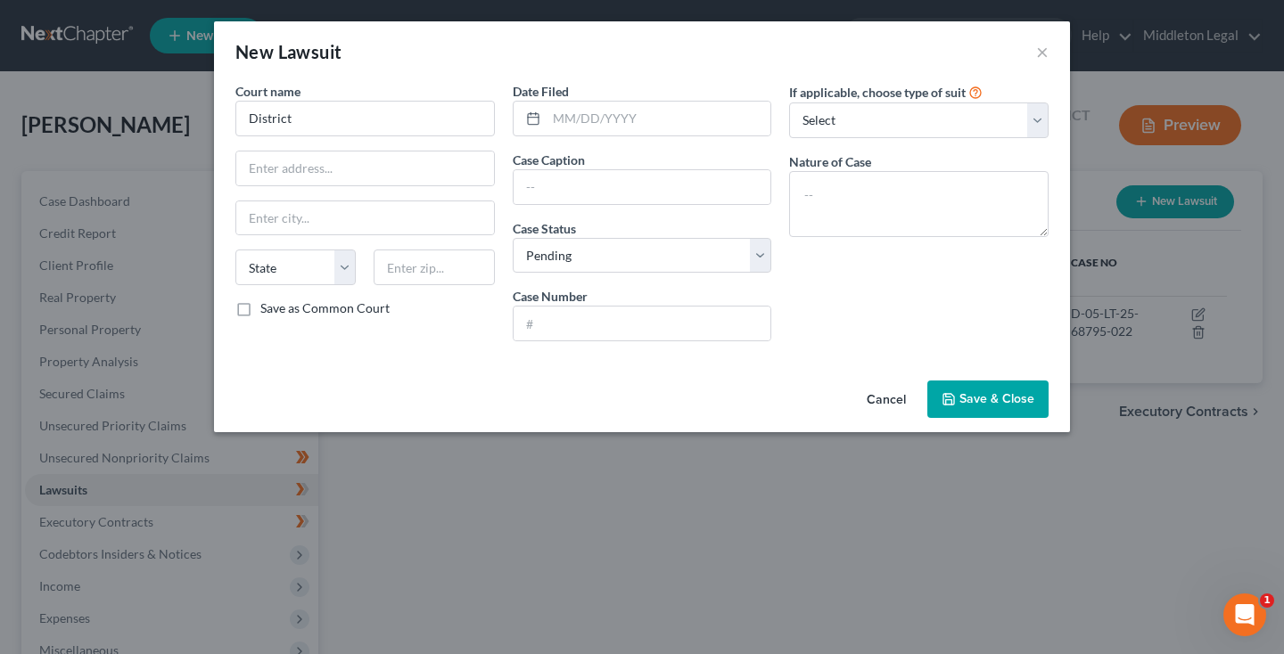
type input "District Court for Prince George's County"
type input "[STREET_ADDRESS][US_STATE]"
type input "[GEOGRAPHIC_DATA]"
select select "21"
type input "20781"
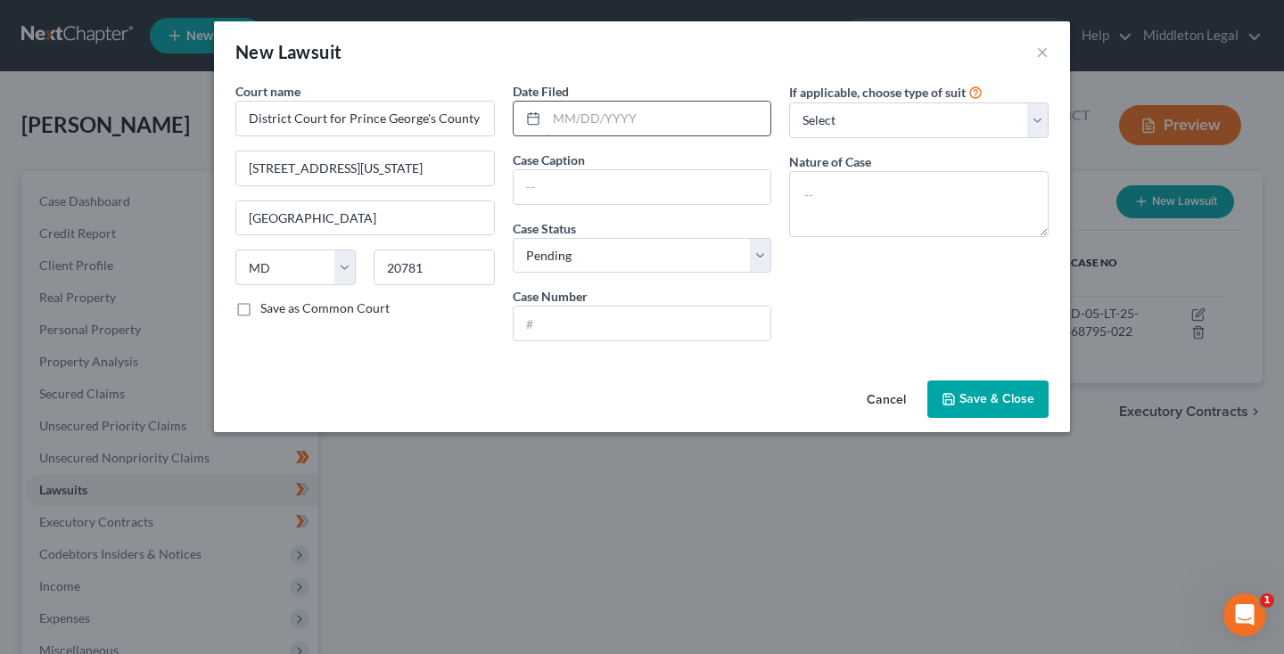
click at [610, 111] on input "text" at bounding box center [659, 119] width 225 height 34
paste input "[DATE]"
type input "[DATE]"
click at [664, 184] on input "text" at bounding box center [643, 187] width 258 height 34
paste input "[GEOGRAPHIC_DATA] of [US_STATE] LLC [PERSON_NAME][GEOGRAPHIC_DATA] at [GEOGRAPH…"
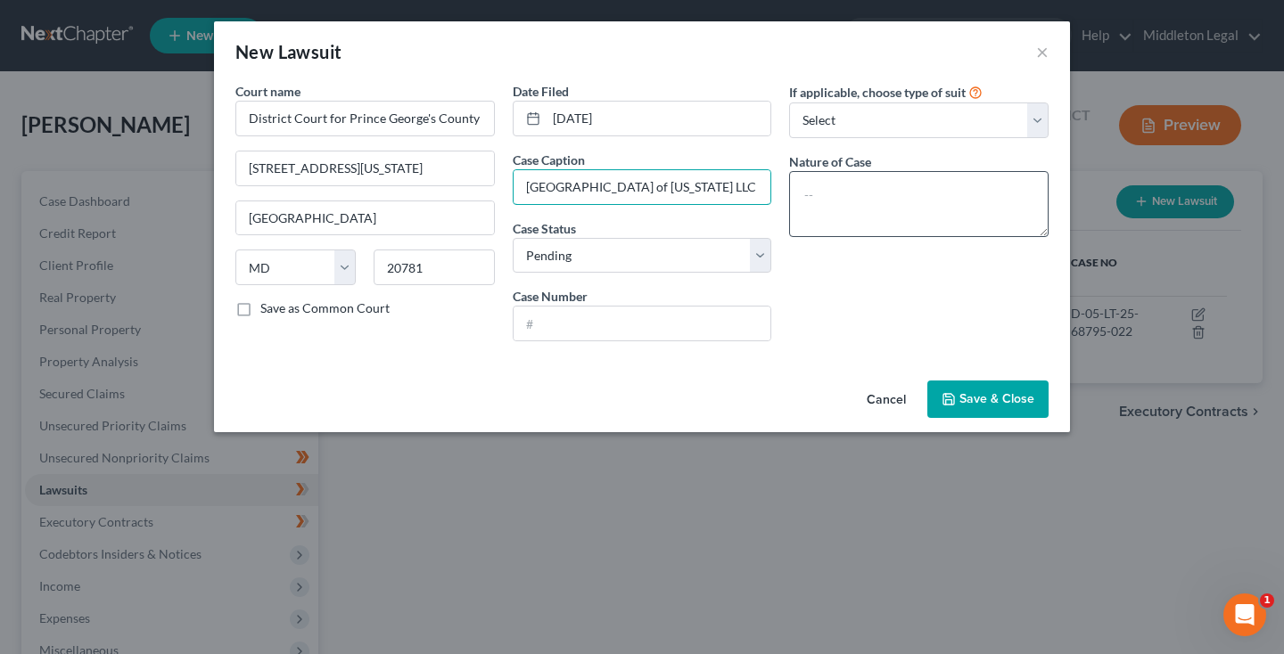
drag, startPoint x: 650, startPoint y: 188, endPoint x: 842, endPoint y: 189, distance: 191.7
click at [842, 189] on div "Court name * District Court for [GEOGRAPHIC_DATA] [GEOGRAPHIC_DATA][US_STATE] […" at bounding box center [641, 219] width 831 height 274
type input "[GEOGRAPHIC_DATA] of [US_STATE] LLC [PERSON_NAME][GEOGRAPHIC_DATA] at [GEOGRAPH…"
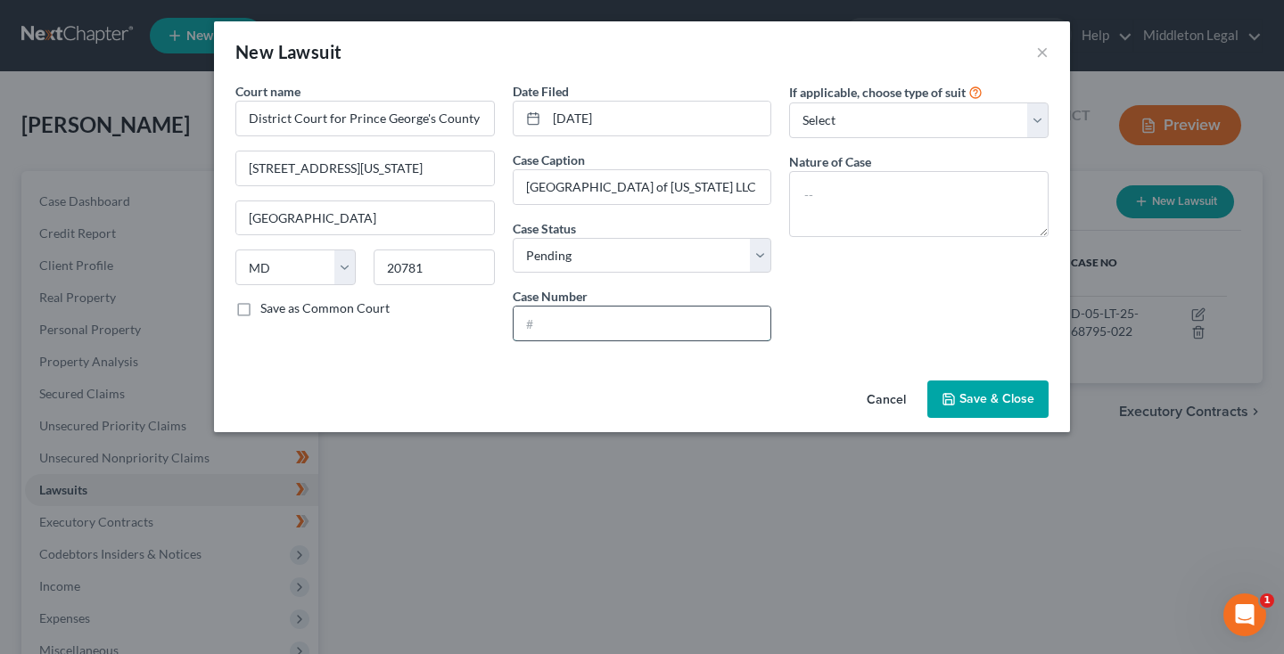
click at [673, 333] on input "text" at bounding box center [643, 324] width 258 height 34
paste input "D-05-LT-25-64684-027"
type input "D-05-LT-25-64684-027"
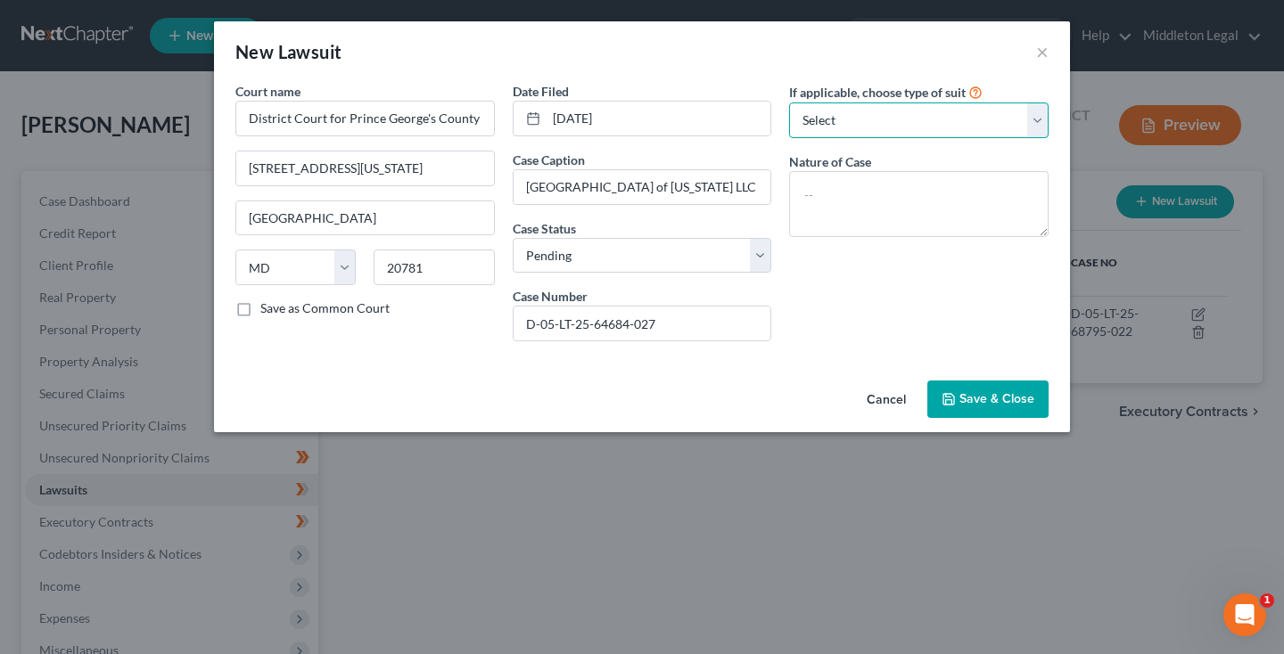
select select "4"
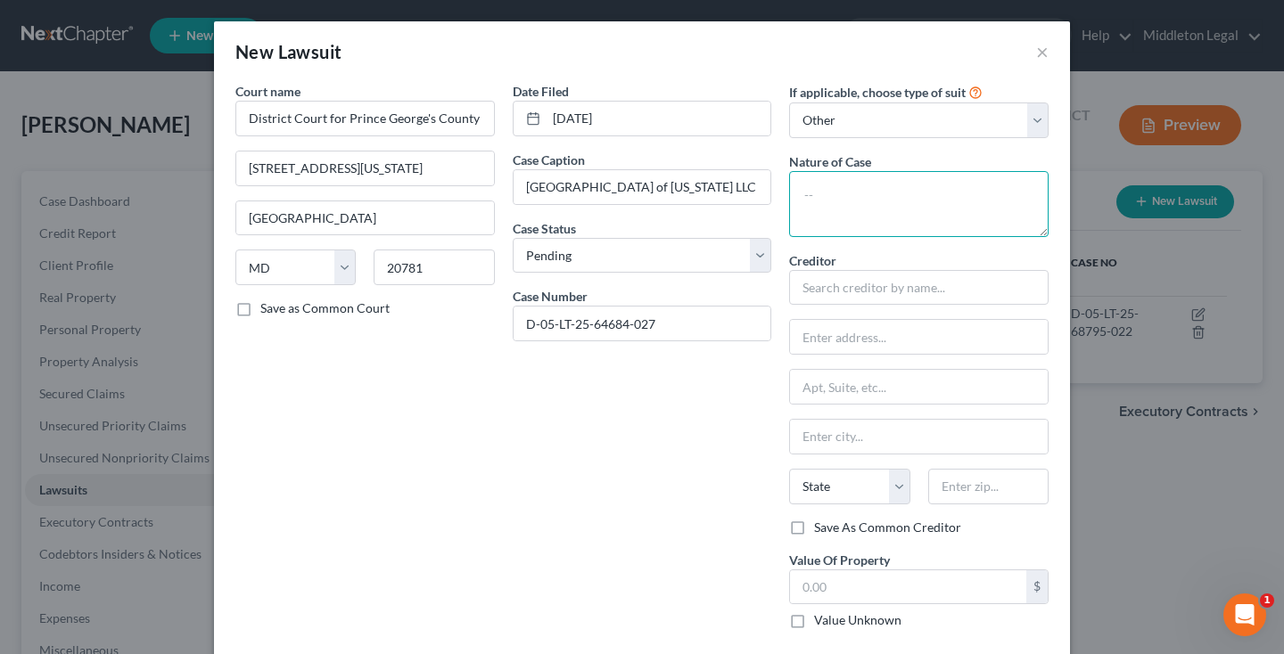
click at [871, 187] on textarea at bounding box center [918, 204] width 259 height 66
paste textarea "Failure to Pay Rent"
type textarea "Failure to Pay Rent"
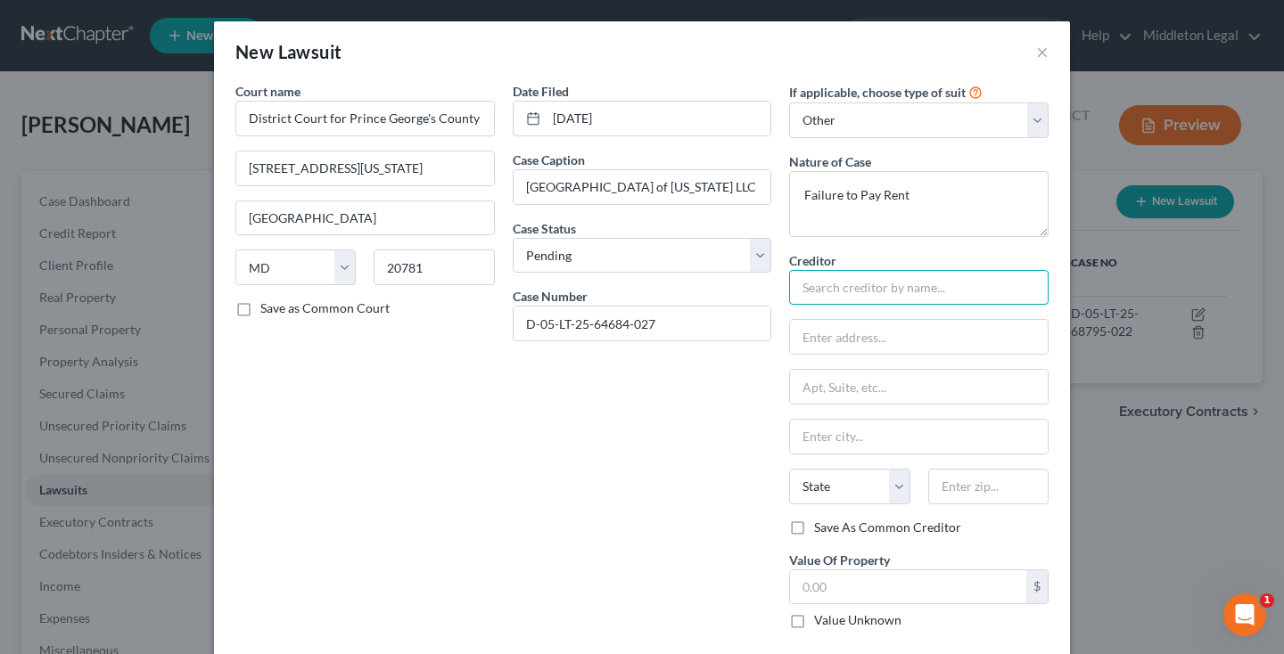
click at [860, 300] on input "text" at bounding box center [918, 288] width 259 height 36
paste input "mpirian Village of [US_STATE] LLC [PERSON_NAME][GEOGRAPHIC_DATA] at [GEOGRAPHIC…"
click at [840, 341] on input "text" at bounding box center [919, 337] width 258 height 34
click at [804, 280] on input "mpirian Village of [US_STATE] LLC [PERSON_NAME][GEOGRAPHIC_DATA] at [GEOGRAPHIC…" at bounding box center [918, 288] width 259 height 36
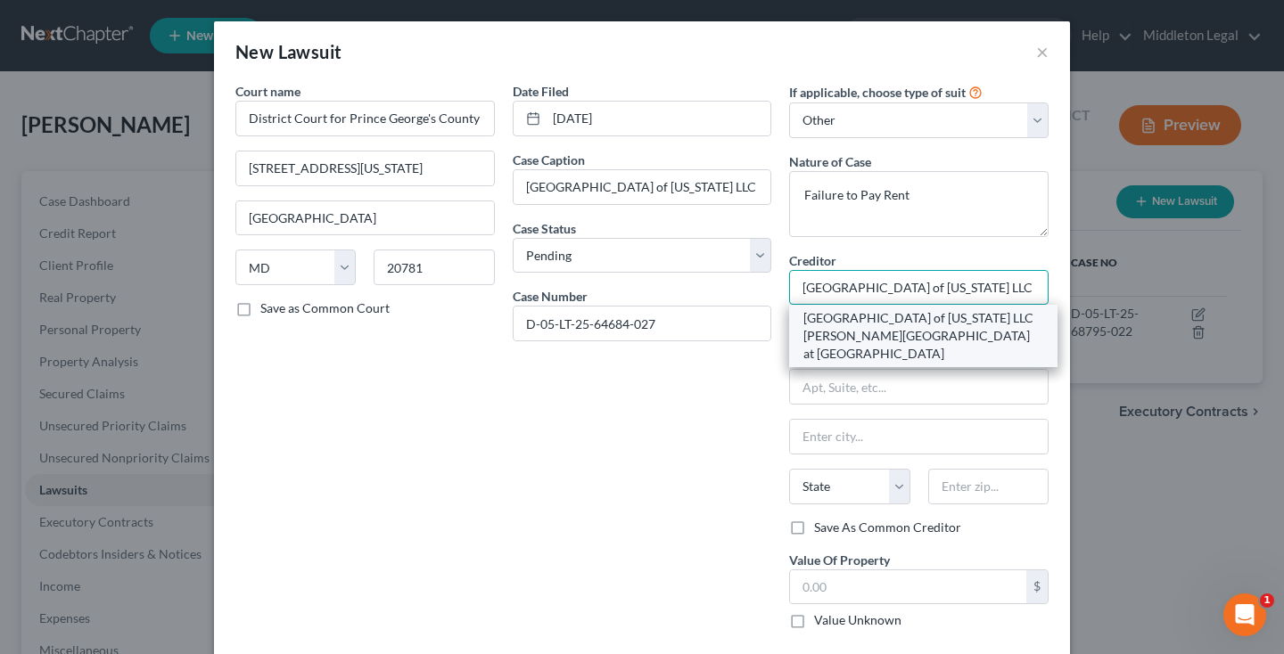
type input "[GEOGRAPHIC_DATA] of [US_STATE] LLC [PERSON_NAME][GEOGRAPHIC_DATA] at [GEOGRAPH…"
click at [843, 326] on div "[GEOGRAPHIC_DATA] of [US_STATE] LLC [PERSON_NAME][GEOGRAPHIC_DATA] at [GEOGRAPH…" at bounding box center [923, 335] width 240 height 53
type input "[STREET_ADDRESS]"
type input "Greenbelt"
select select "21"
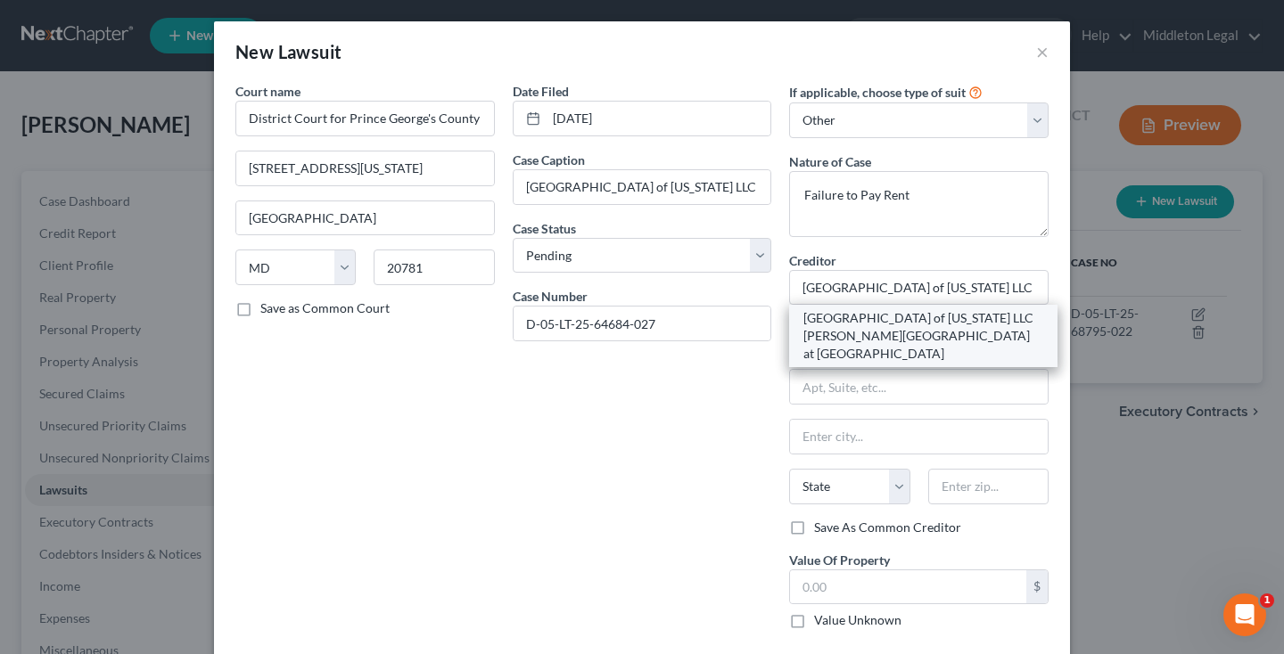
type input "20770"
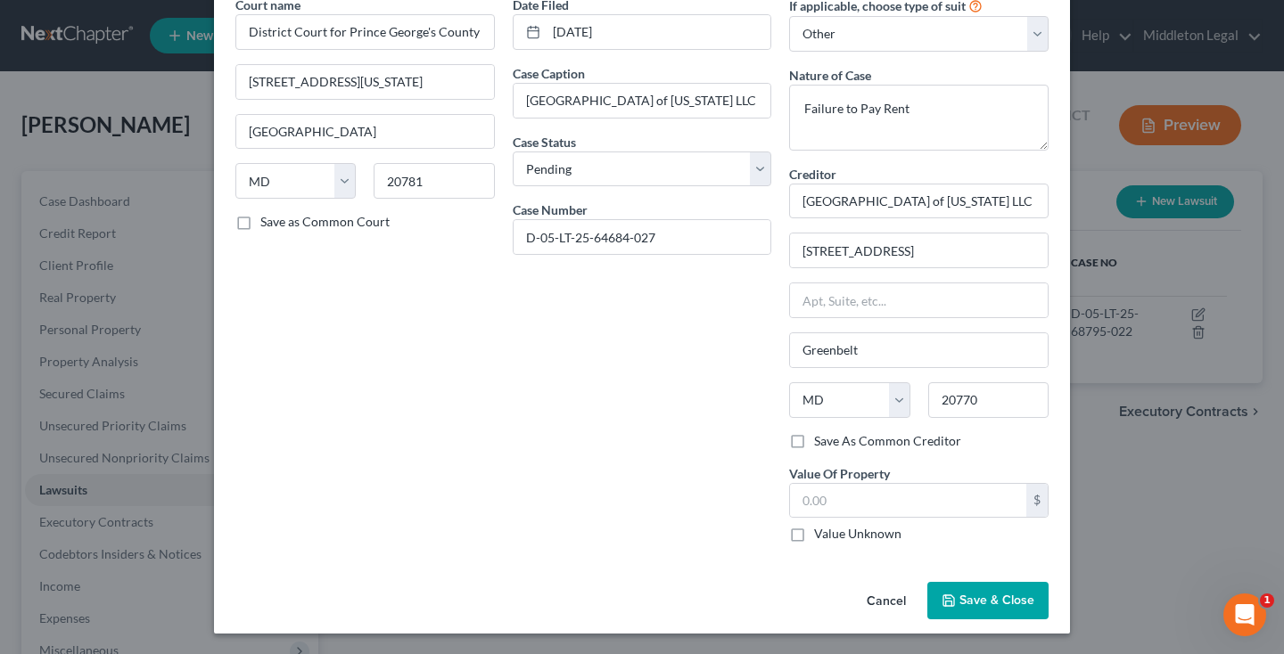
click at [966, 594] on span "Save & Close" at bounding box center [996, 600] width 75 height 15
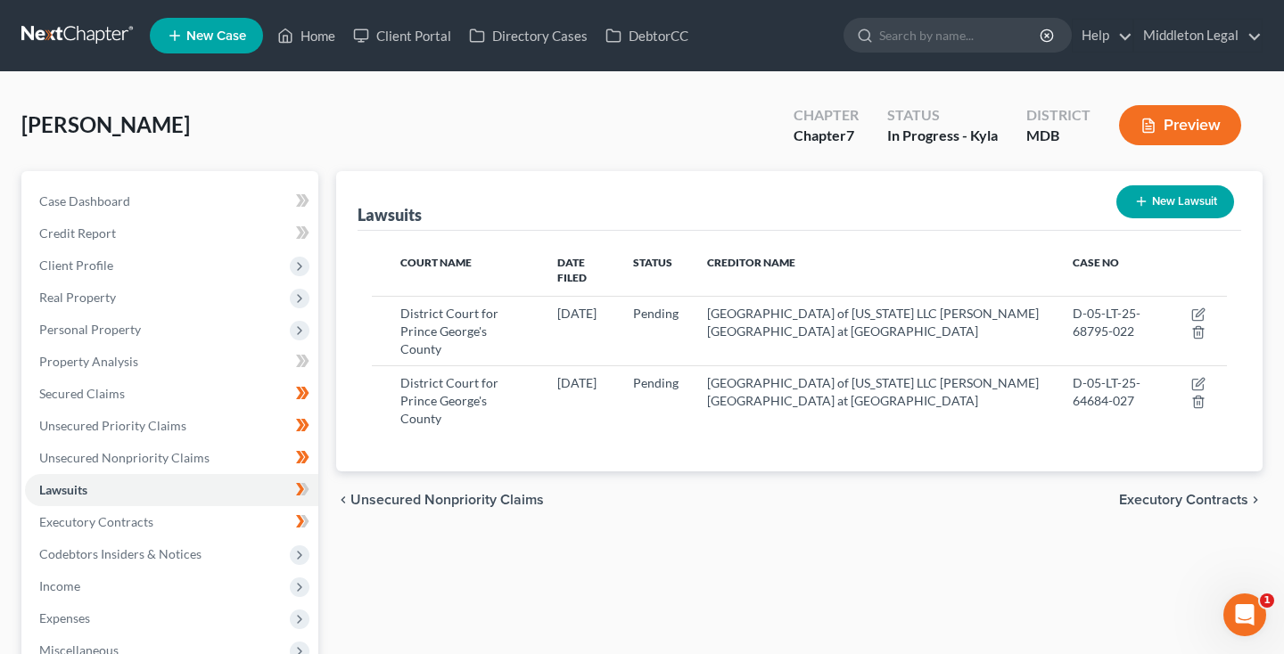
click at [1167, 206] on button "New Lawsuit" at bounding box center [1175, 201] width 118 height 33
select select "0"
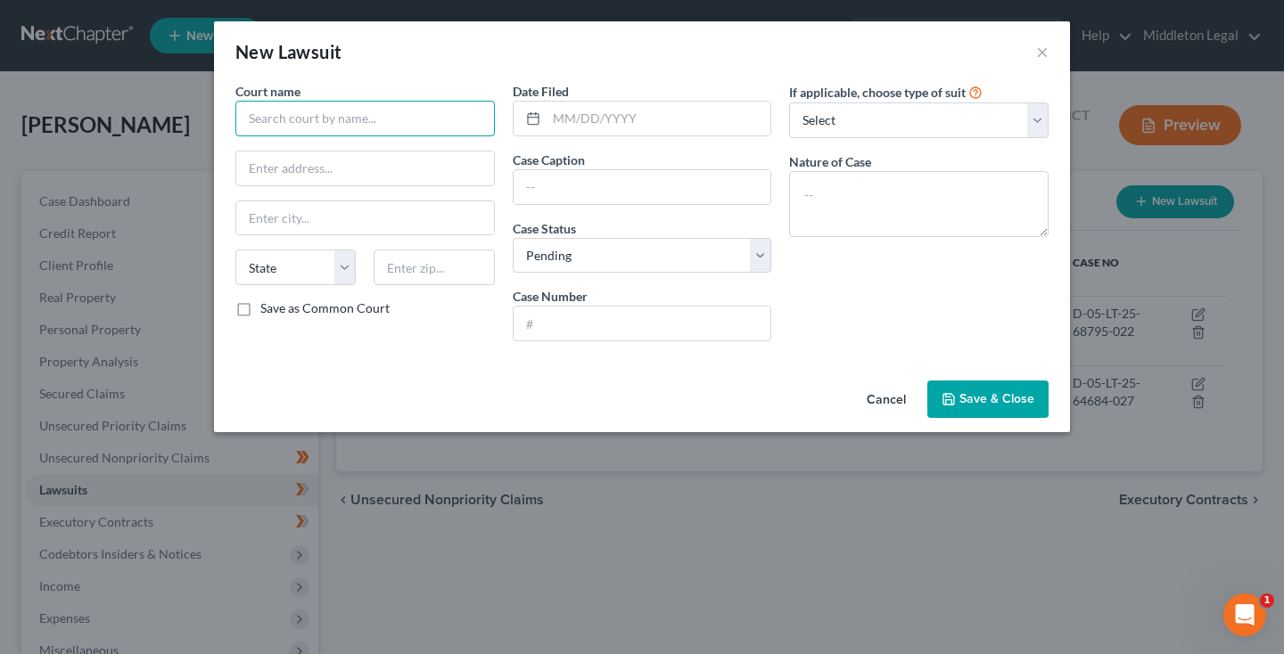
click at [432, 111] on input "text" at bounding box center [364, 119] width 259 height 36
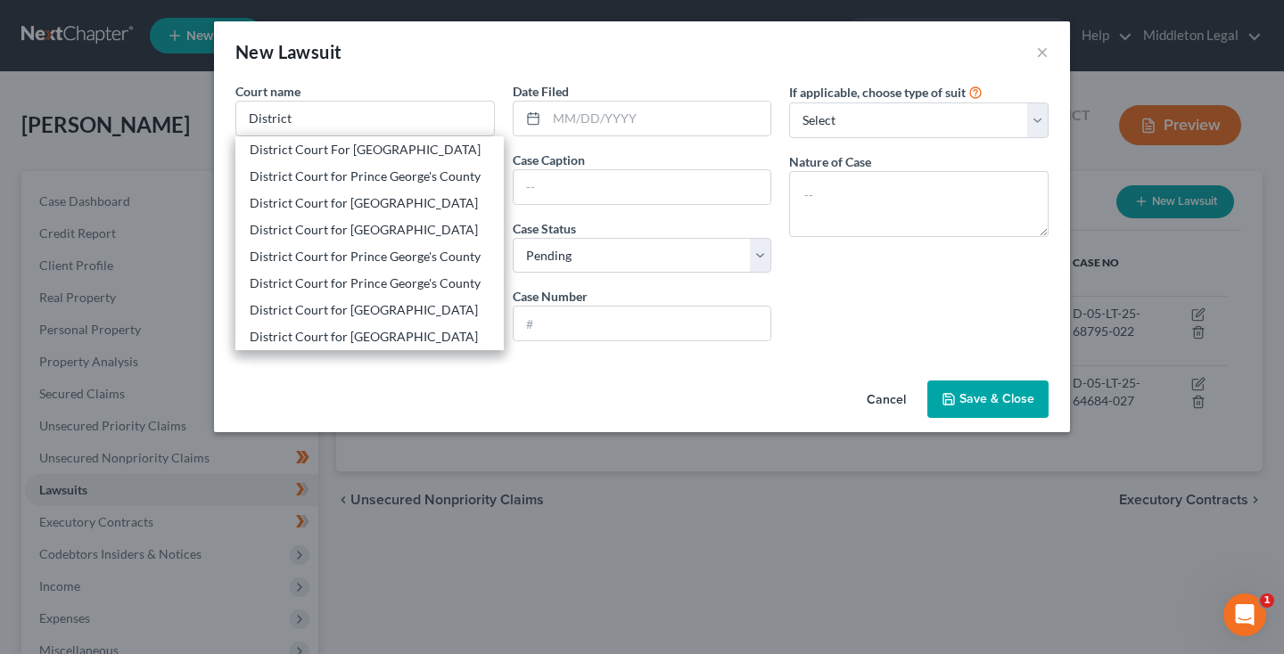
click at [333, 278] on div "District Court for Prince George's County" at bounding box center [370, 284] width 240 height 18
type input "District Court for Prince George's County"
type input "[STREET_ADDRESS][US_STATE]"
type input "[GEOGRAPHIC_DATA]"
select select "21"
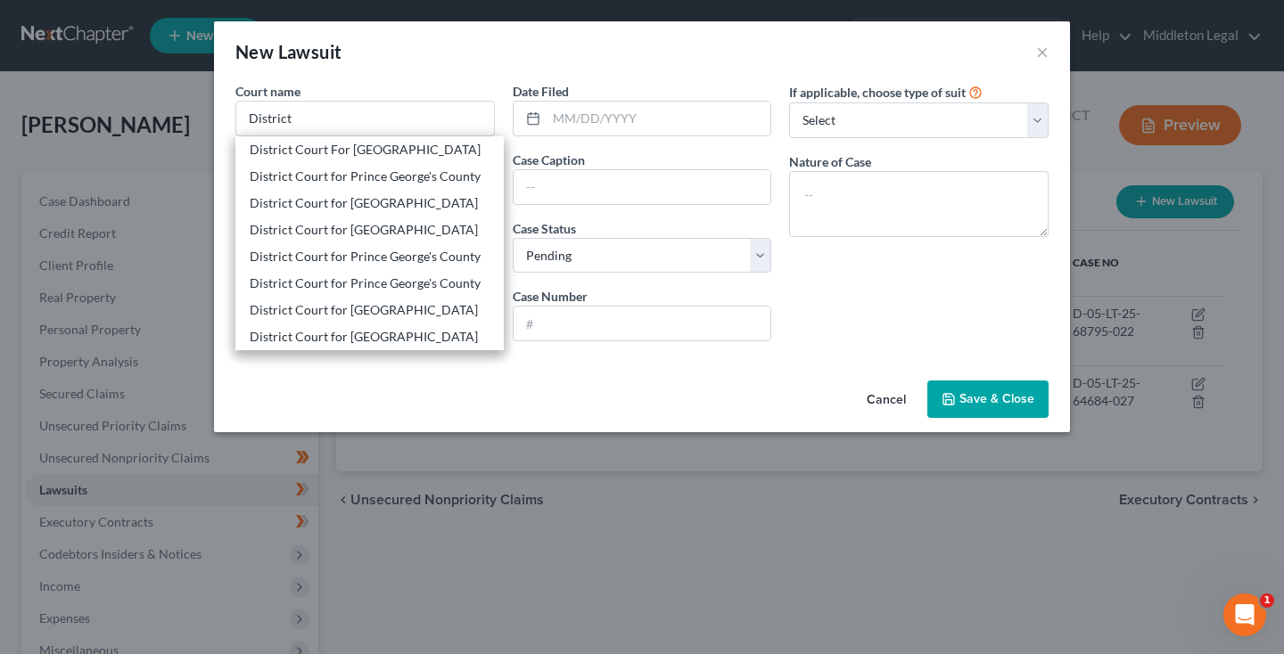
type input "20781"
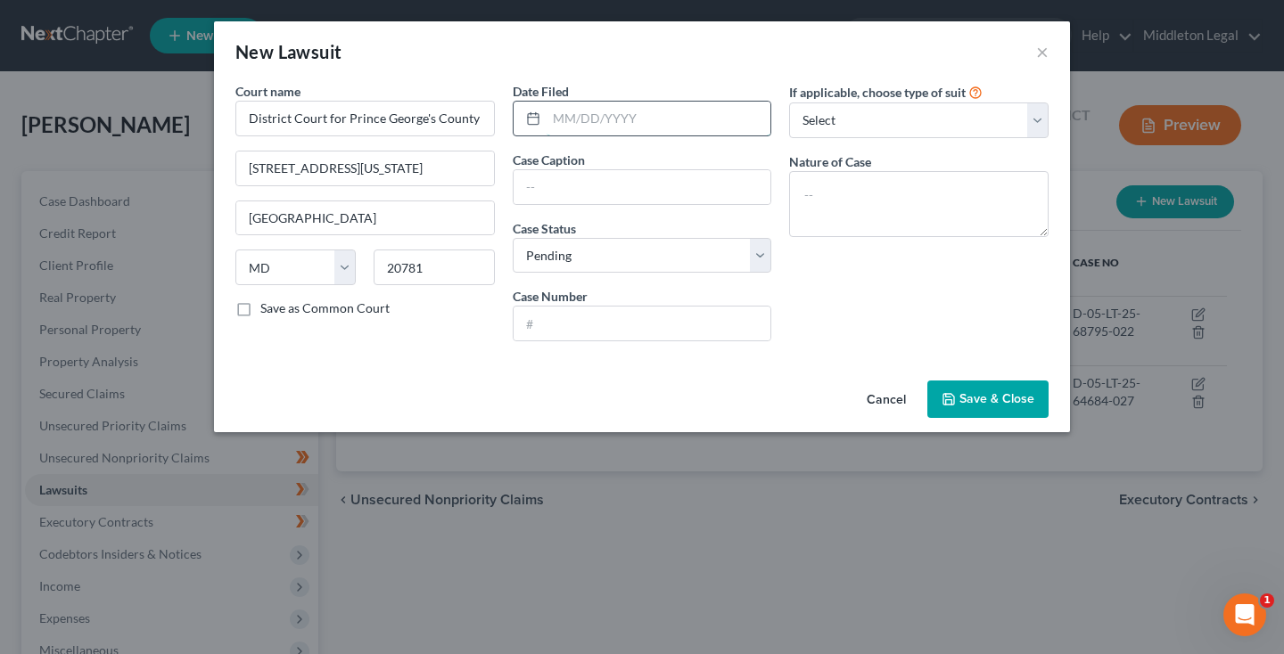
click at [652, 122] on input "text" at bounding box center [659, 119] width 225 height 34
paste input "[DATE]"
type input "[DATE]"
click at [625, 184] on input "text" at bounding box center [643, 187] width 258 height 34
click at [562, 299] on label "Case Number" at bounding box center [550, 296] width 75 height 19
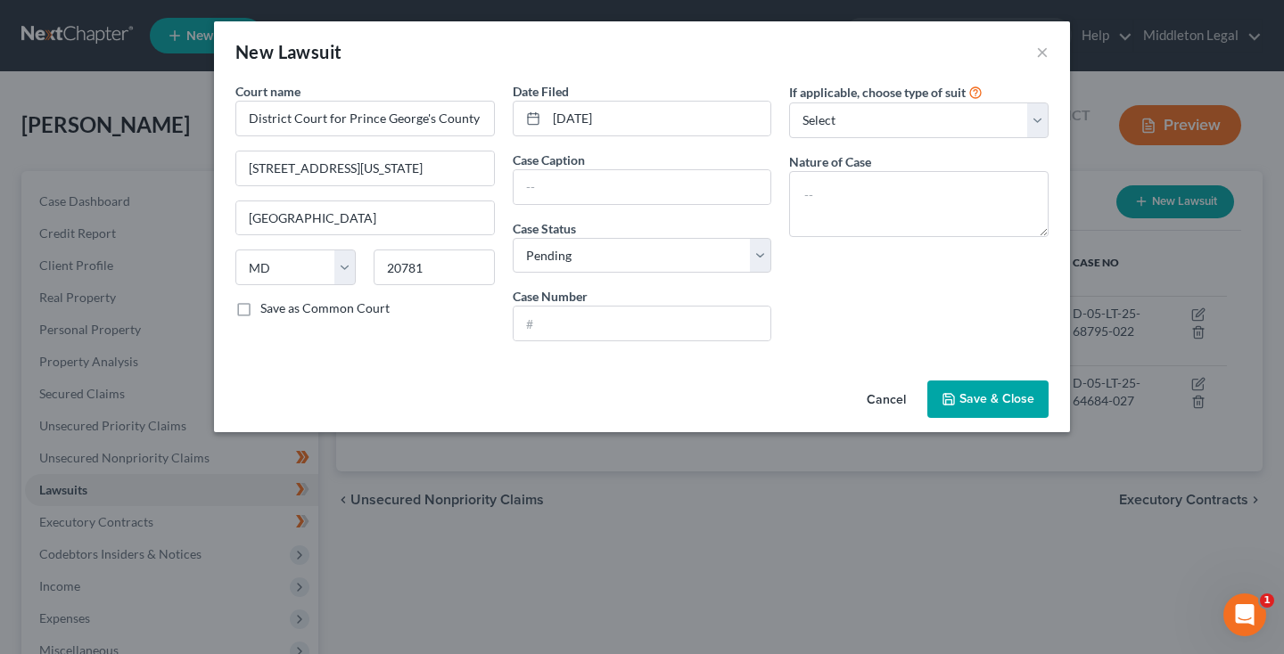
click at [562, 303] on label "Case Number" at bounding box center [550, 296] width 75 height 19
click at [563, 305] on label "Case Number" at bounding box center [550, 296] width 75 height 19
click at [563, 314] on input "text" at bounding box center [643, 324] width 258 height 34
paste input "D-05-LT-25-60878-091"
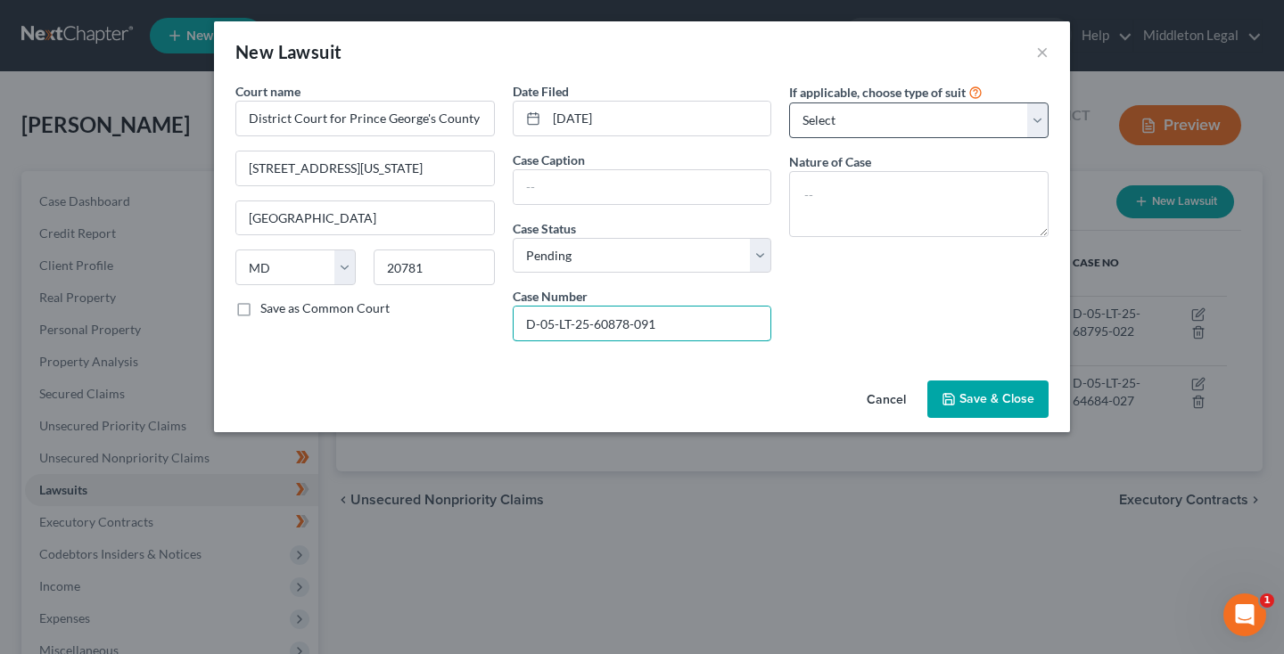
type input "D-05-LT-25-60878-091"
select select "4"
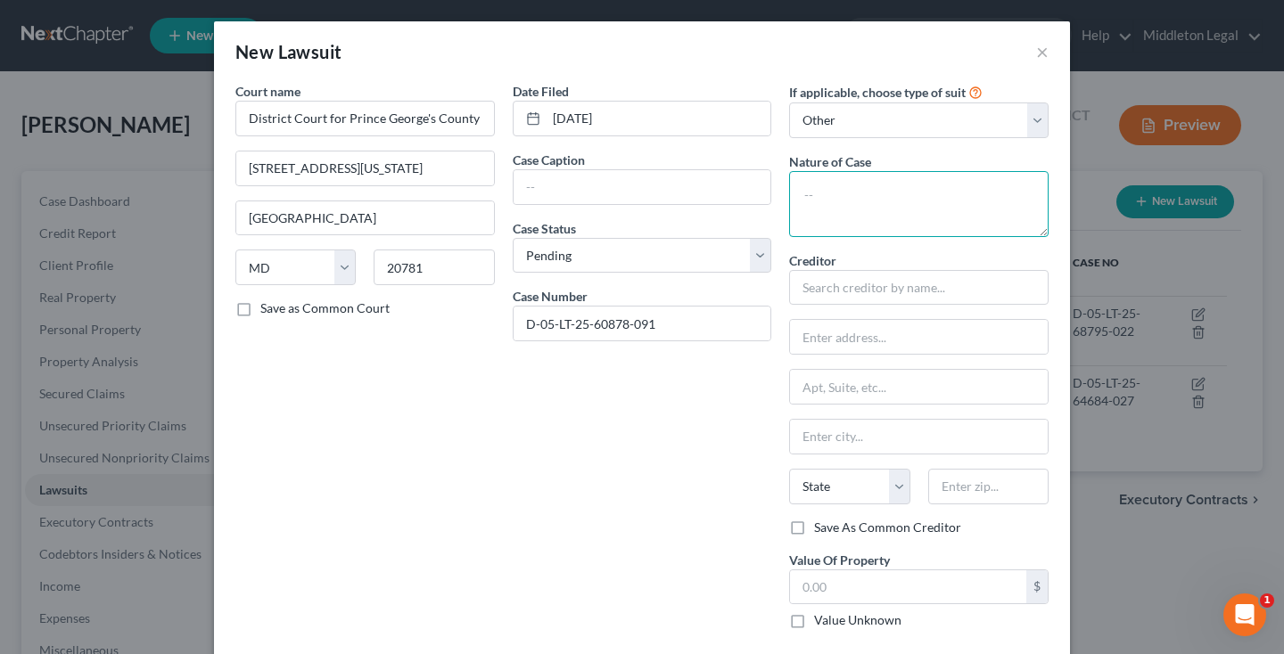
click at [882, 192] on textarea at bounding box center [918, 204] width 259 height 66
type textarea "Failure to Pay Rent"
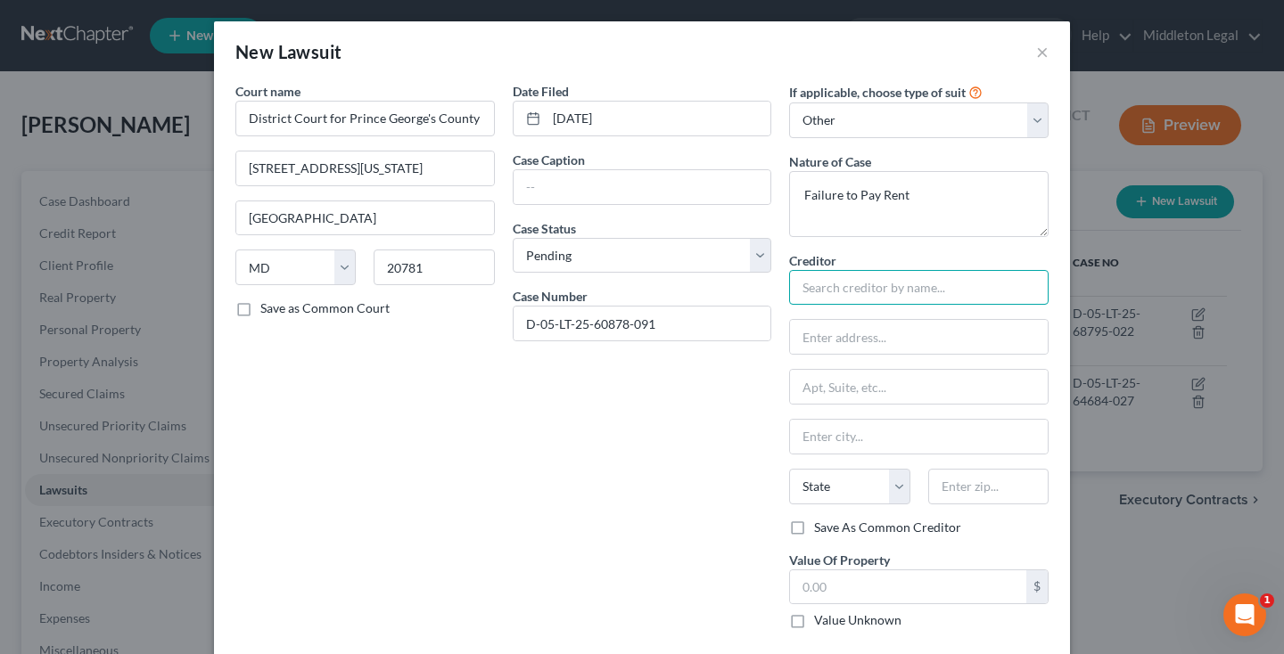
click at [893, 281] on input "text" at bounding box center [918, 288] width 259 height 36
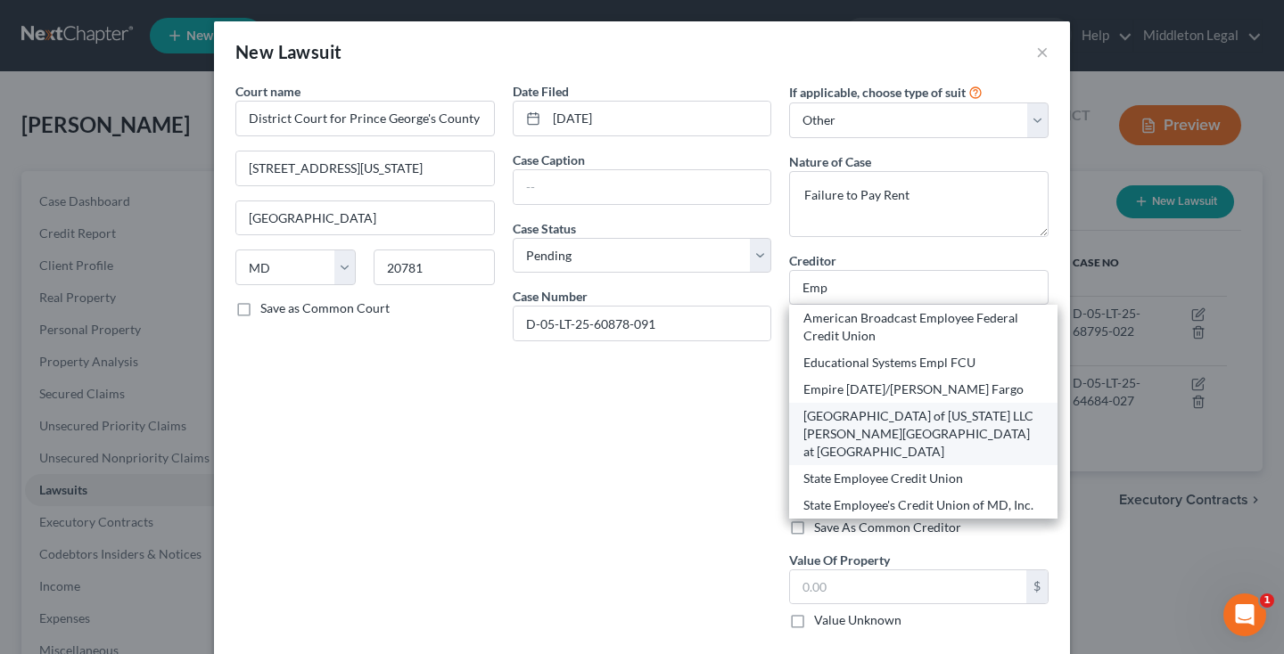
click at [904, 417] on div "[GEOGRAPHIC_DATA] of [US_STATE] LLC [PERSON_NAME][GEOGRAPHIC_DATA] at [GEOGRAPH…" at bounding box center [923, 433] width 240 height 53
type input "[GEOGRAPHIC_DATA] of [US_STATE] LLC [PERSON_NAME][GEOGRAPHIC_DATA] at [GEOGRAPH…"
type input "[STREET_ADDRESS]"
type input "Greenbelt"
select select "21"
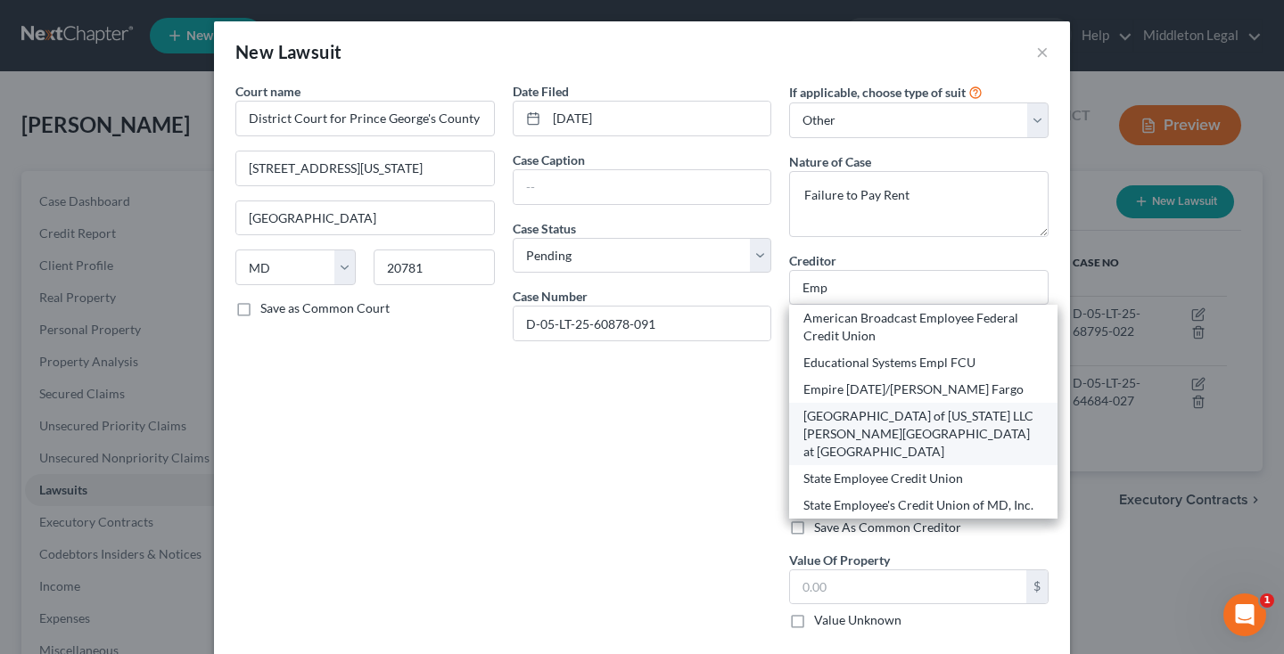
type input "20770"
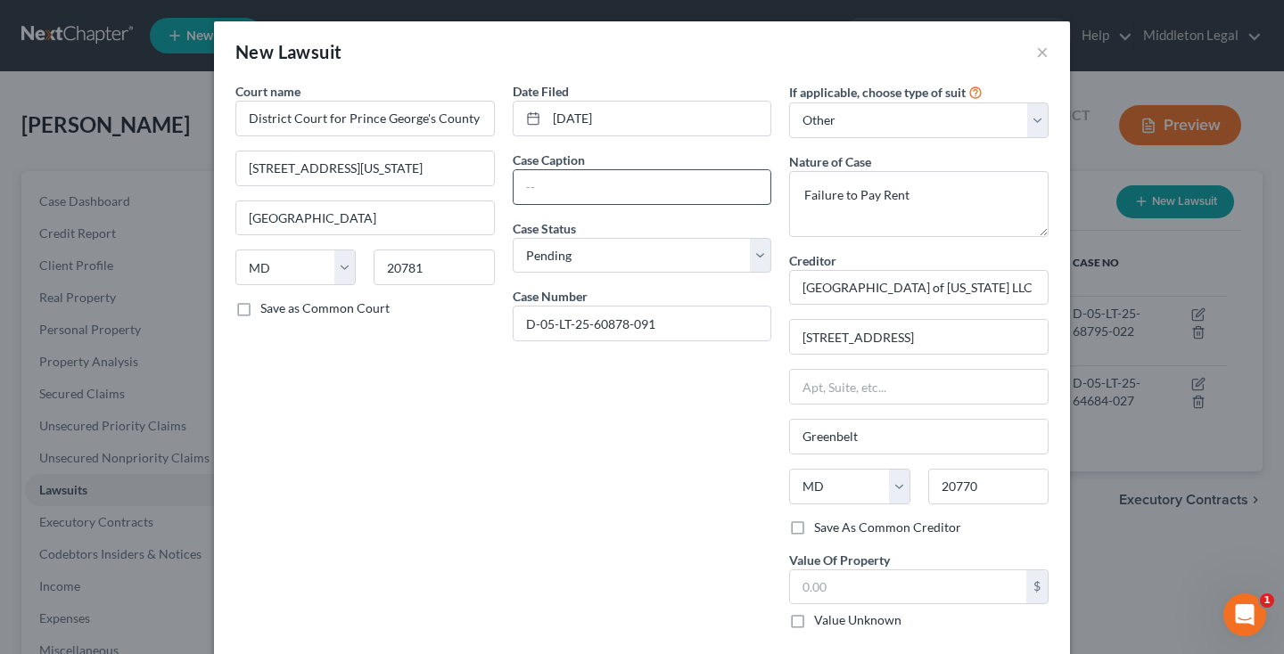
click at [654, 185] on input "text" at bounding box center [643, 187] width 258 height 34
paste input "[GEOGRAPHIC_DATA] of [US_STATE] LLC [PERSON_NAME][GEOGRAPHIC_DATA] at [GEOGRAPH…"
drag, startPoint x: 651, startPoint y: 185, endPoint x: 822, endPoint y: 187, distance: 171.2
click at [823, 189] on div "Court name * District Court for [GEOGRAPHIC_DATA] [GEOGRAPHIC_DATA][US_STATE] […" at bounding box center [641, 363] width 831 height 562
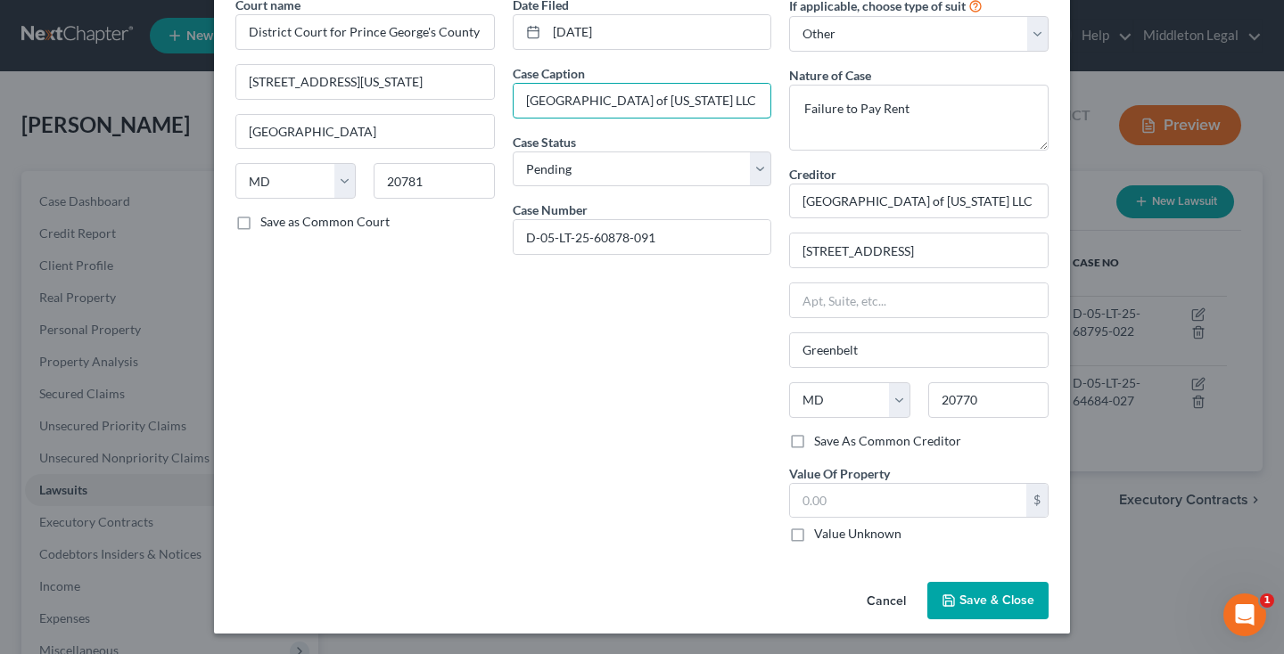
type input "[GEOGRAPHIC_DATA] of [US_STATE] LLC [PERSON_NAME][GEOGRAPHIC_DATA] at [GEOGRAPH…"
click at [814, 535] on label "Value Unknown" at bounding box center [857, 534] width 87 height 18
click at [821, 535] on input "Value Unknown" at bounding box center [827, 531] width 12 height 12
checkbox input "true"
type input "0.00"
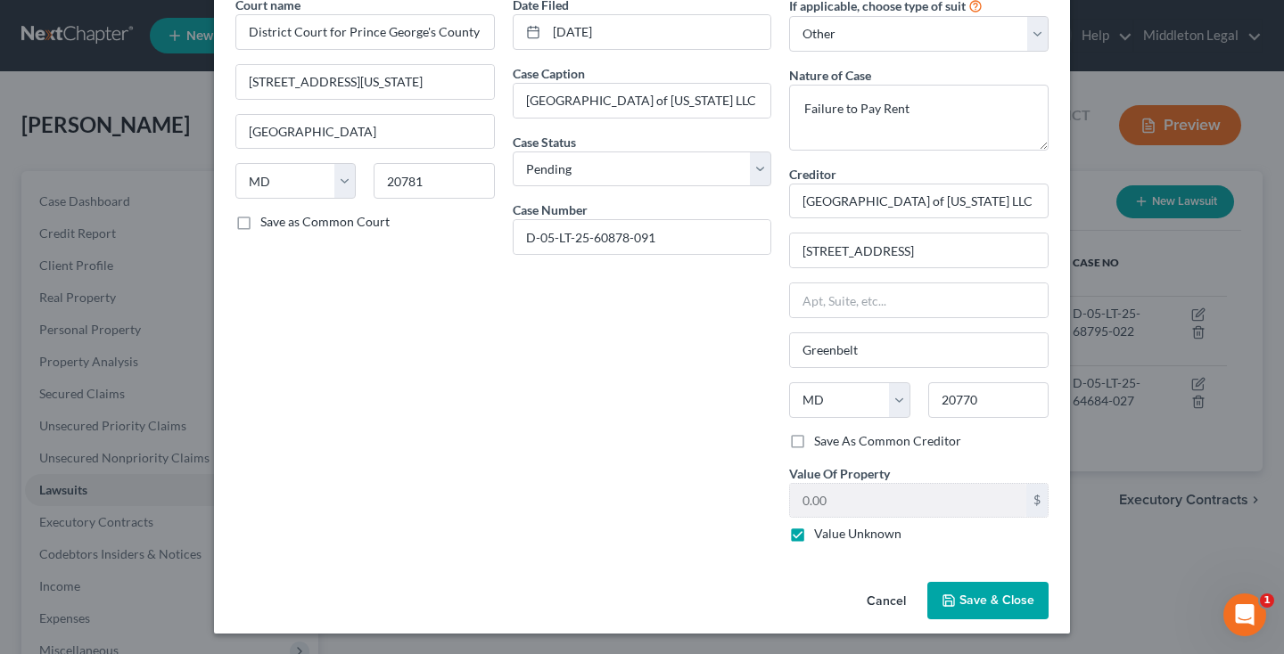
click at [969, 611] on button "Save & Close" at bounding box center [987, 600] width 121 height 37
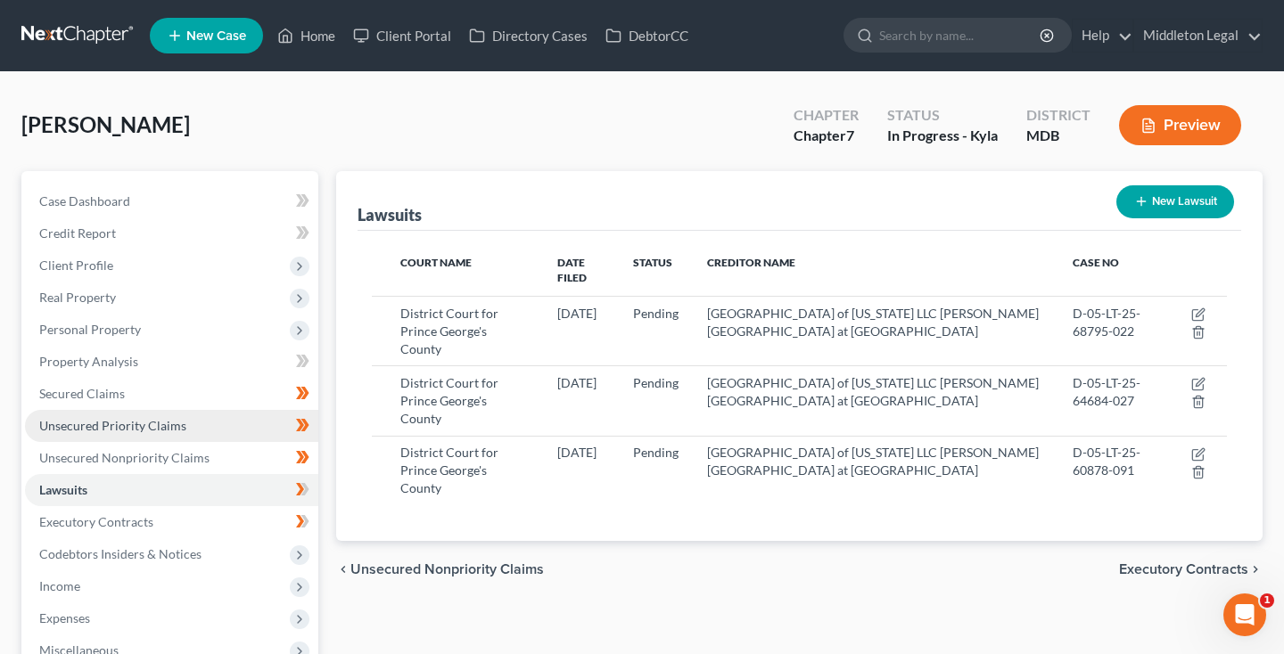
click at [112, 430] on span "Unsecured Priority Claims" at bounding box center [112, 425] width 147 height 15
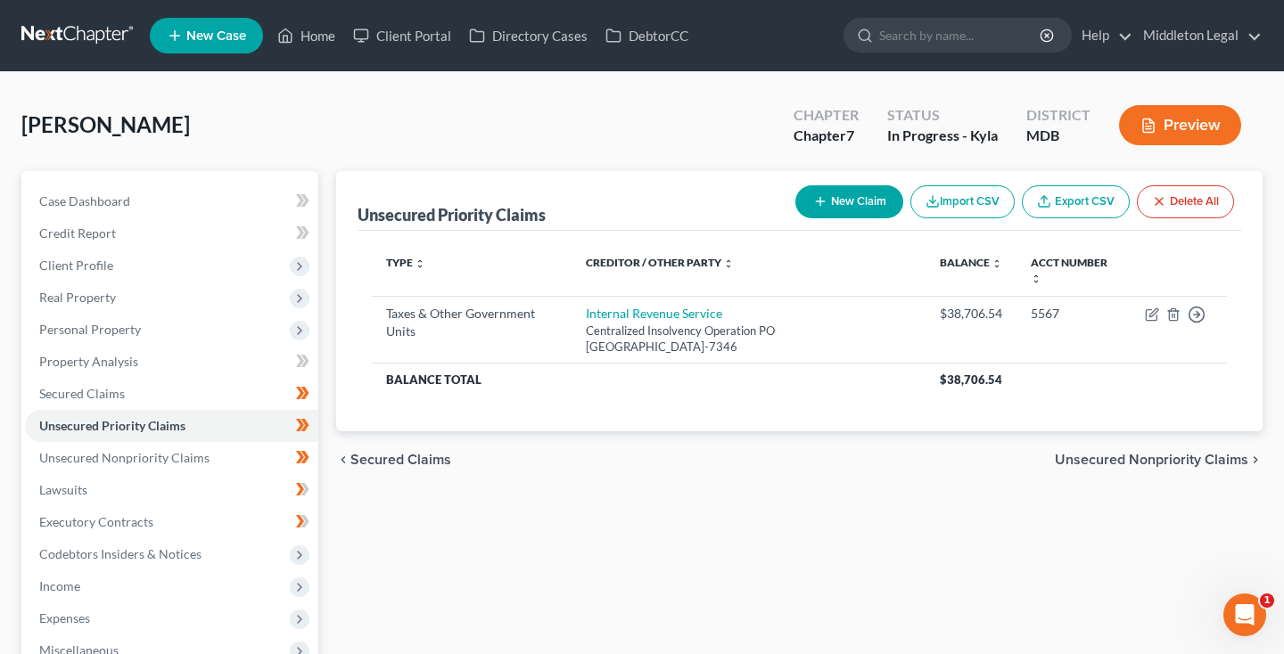
click at [853, 202] on button "New Claim" at bounding box center [849, 201] width 108 height 33
select select "0"
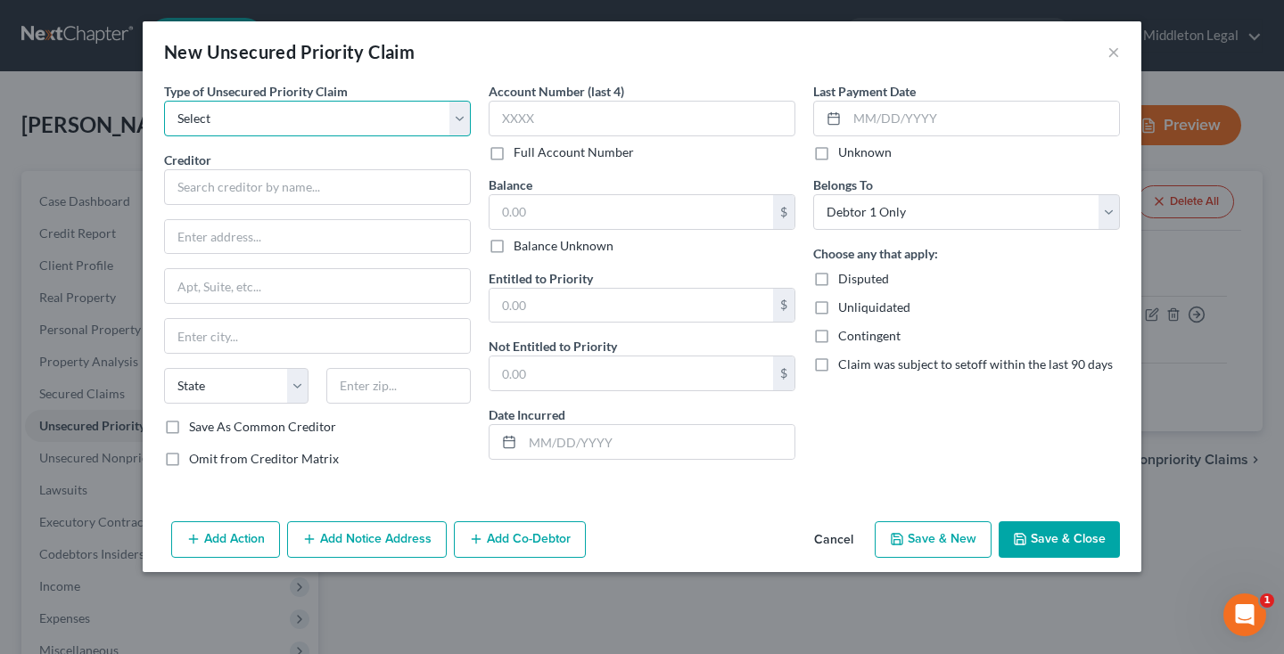
select select "0"
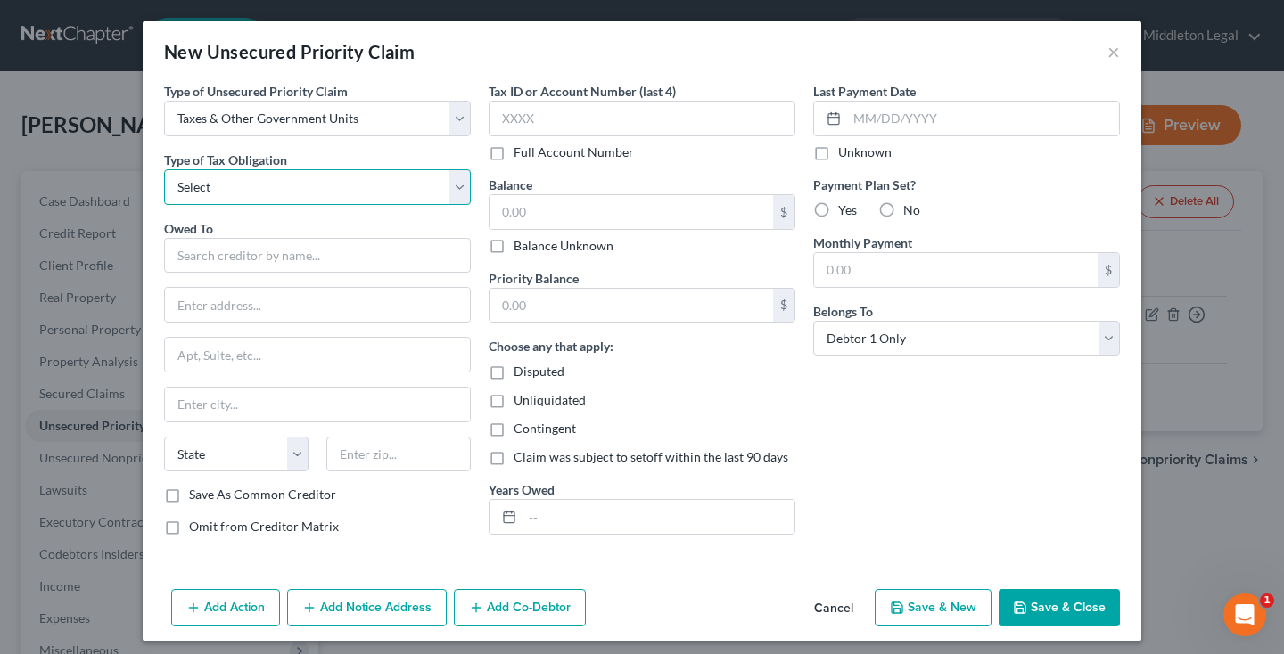
select select "2"
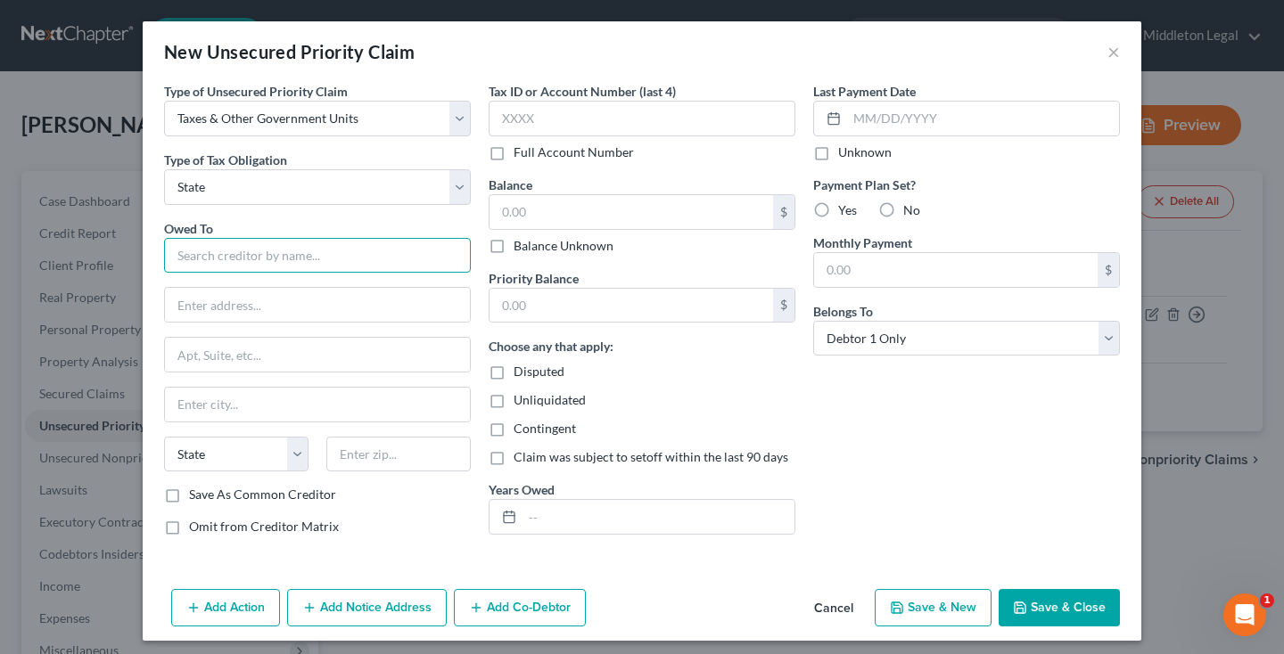
click at [297, 267] on input "text" at bounding box center [317, 256] width 307 height 36
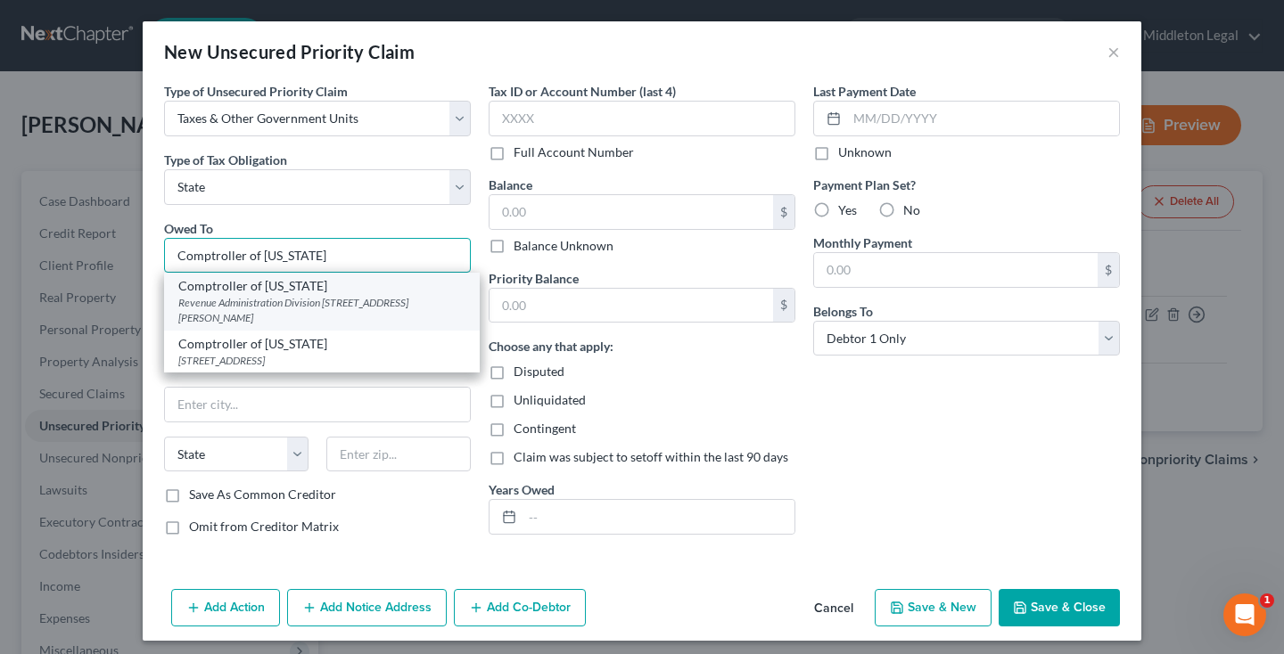
type input "Comptroller of [US_STATE]"
click at [258, 301] on div "Revenue Administration Division [STREET_ADDRESS][PERSON_NAME]" at bounding box center [321, 310] width 287 height 30
type input "Revenue Administration Division"
type input "[STREET_ADDRESS][PERSON_NAME]"
type input "[GEOGRAPHIC_DATA]"
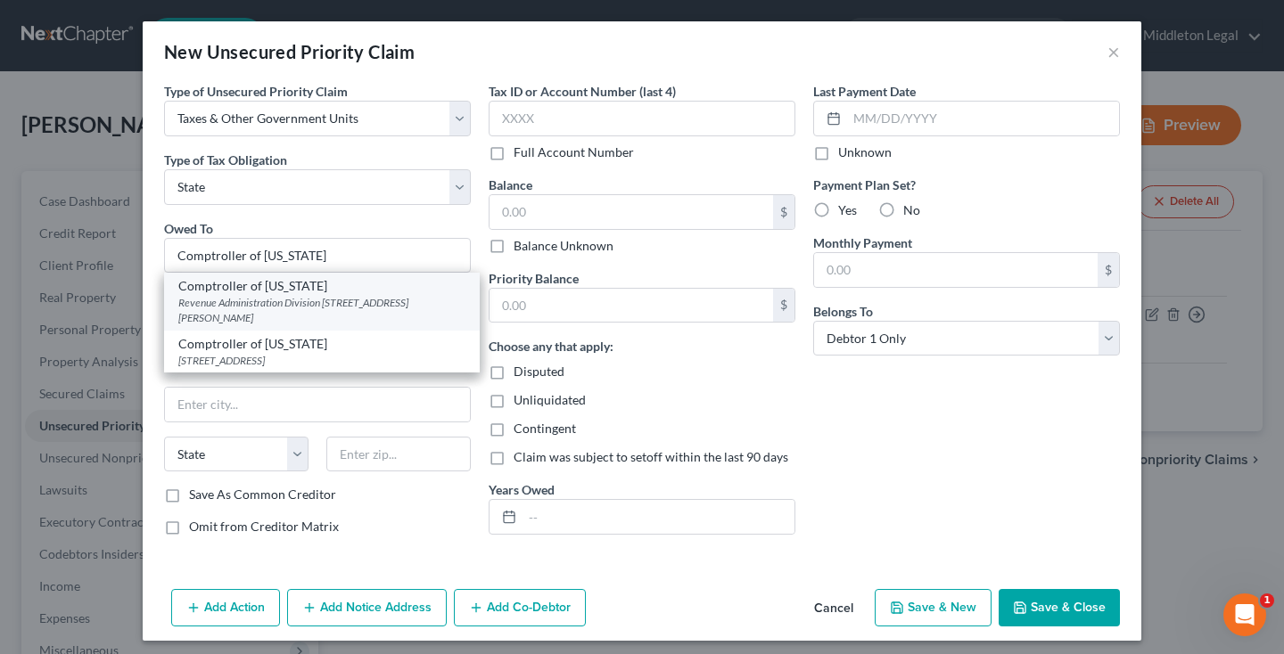
select select "21"
type input "21411"
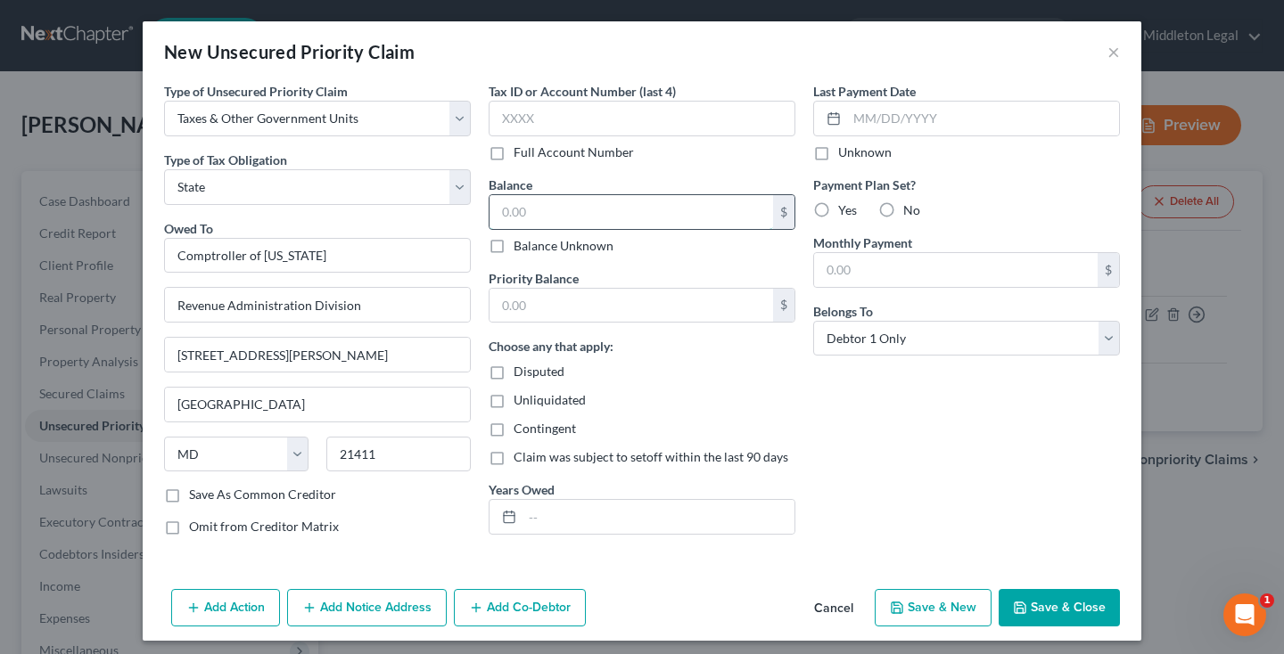
click at [593, 211] on input "text" at bounding box center [631, 212] width 284 height 34
type input "30,032"
click at [529, 316] on input "text" at bounding box center [631, 306] width 284 height 34
type input "30,032"
click at [1029, 605] on button "Save & Close" at bounding box center [1059, 607] width 121 height 37
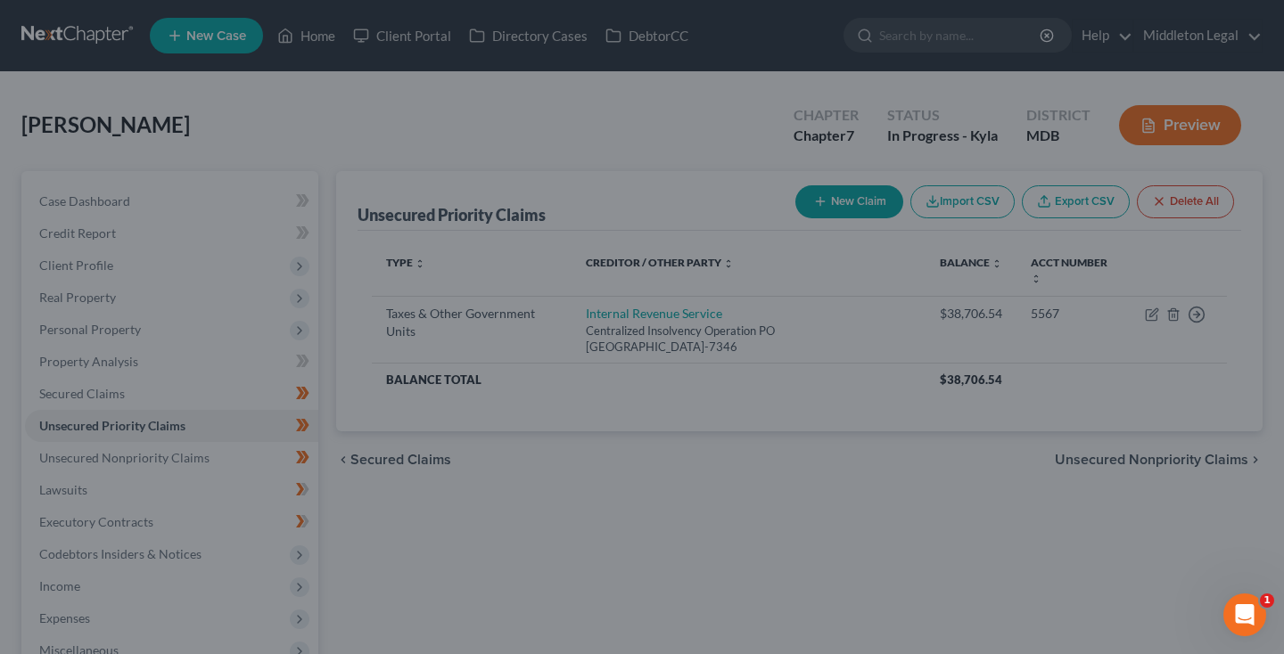
type input "30,032.00"
type input "0.00"
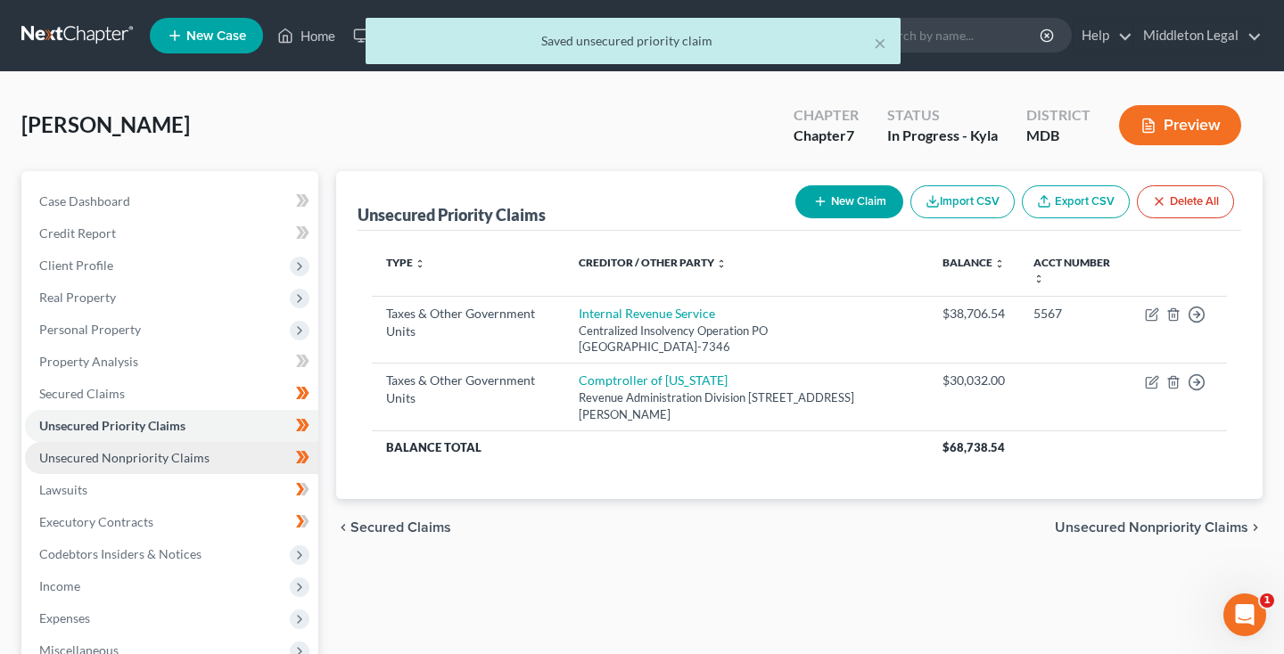
click at [123, 462] on span "Unsecured Nonpriority Claims" at bounding box center [124, 457] width 170 height 15
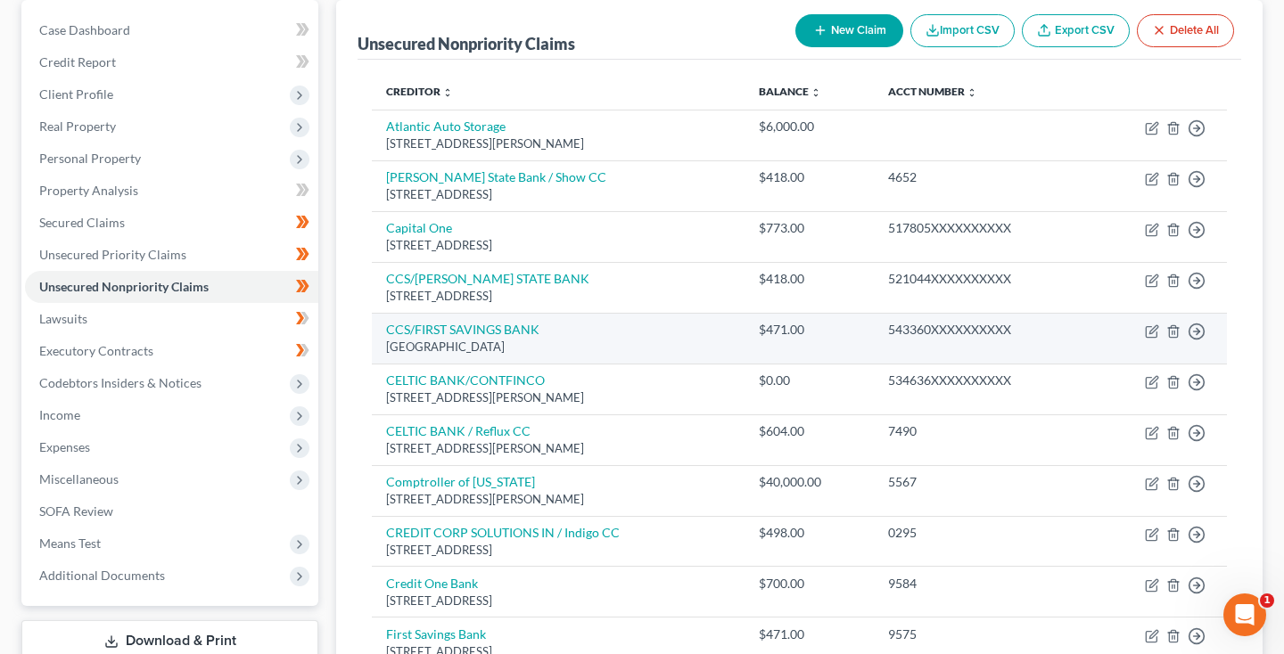
scroll to position [103, 0]
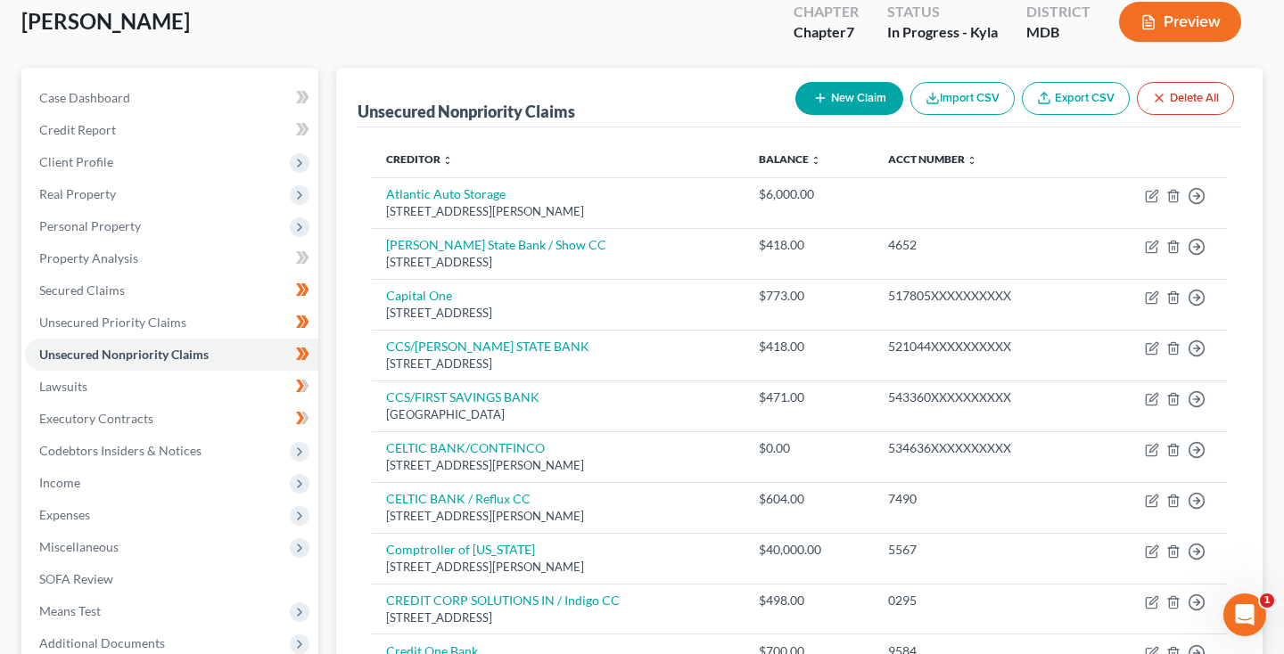
click at [859, 97] on button "New Claim" at bounding box center [849, 98] width 108 height 33
select select "0"
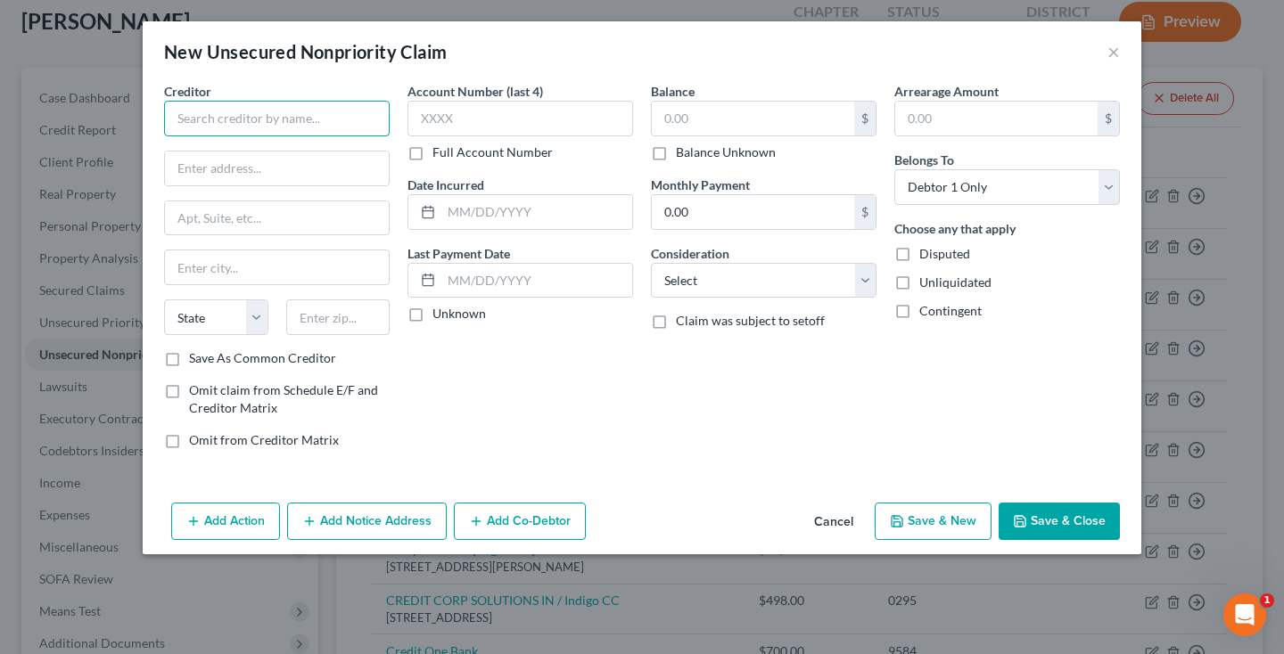
click at [276, 125] on input "text" at bounding box center [277, 119] width 226 height 36
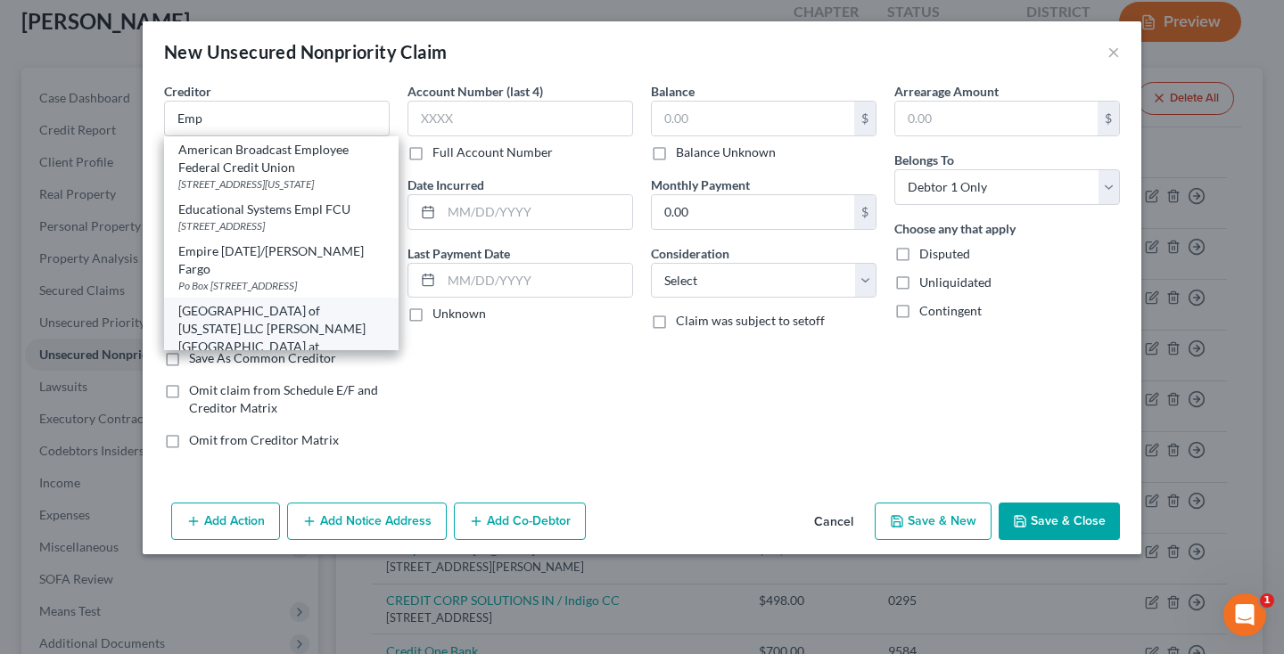
click at [260, 308] on div "[GEOGRAPHIC_DATA] of [US_STATE] LLC [PERSON_NAME][GEOGRAPHIC_DATA] at [GEOGRAPH…" at bounding box center [281, 337] width 206 height 71
type input "[GEOGRAPHIC_DATA] of [US_STATE] LLC [PERSON_NAME][GEOGRAPHIC_DATA] at [GEOGRAPH…"
type input "[STREET_ADDRESS]"
type input "Greenbelt"
select select "21"
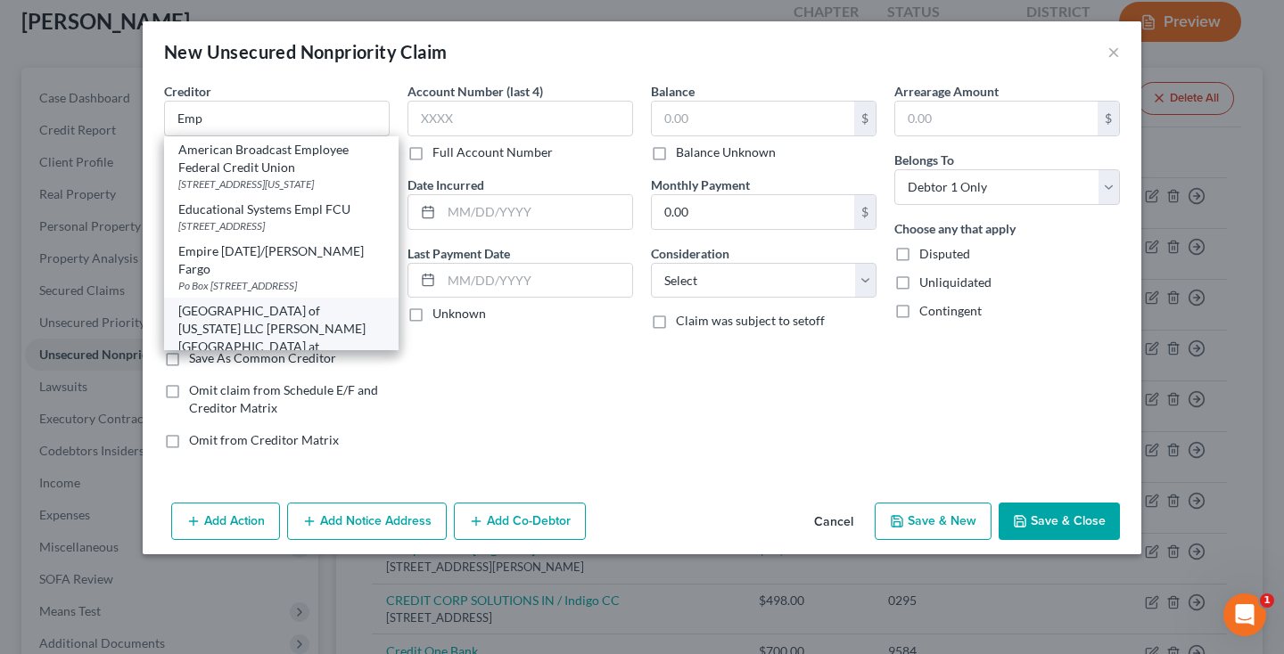
type input "20770"
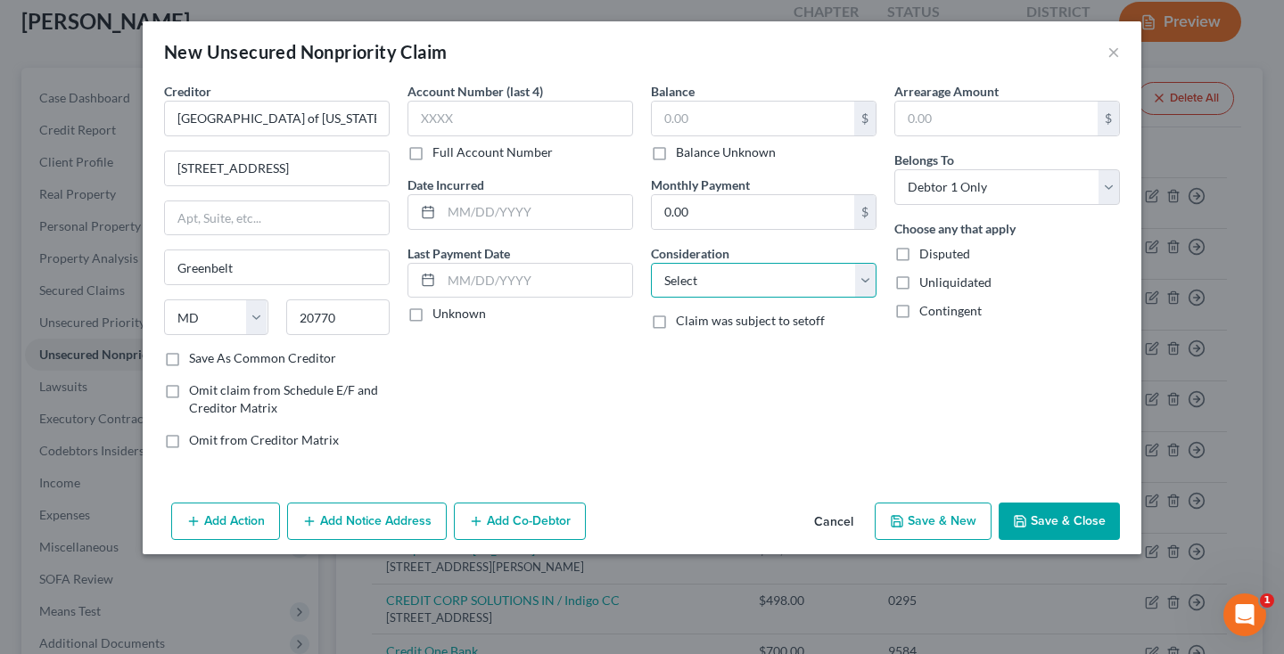
select select "14"
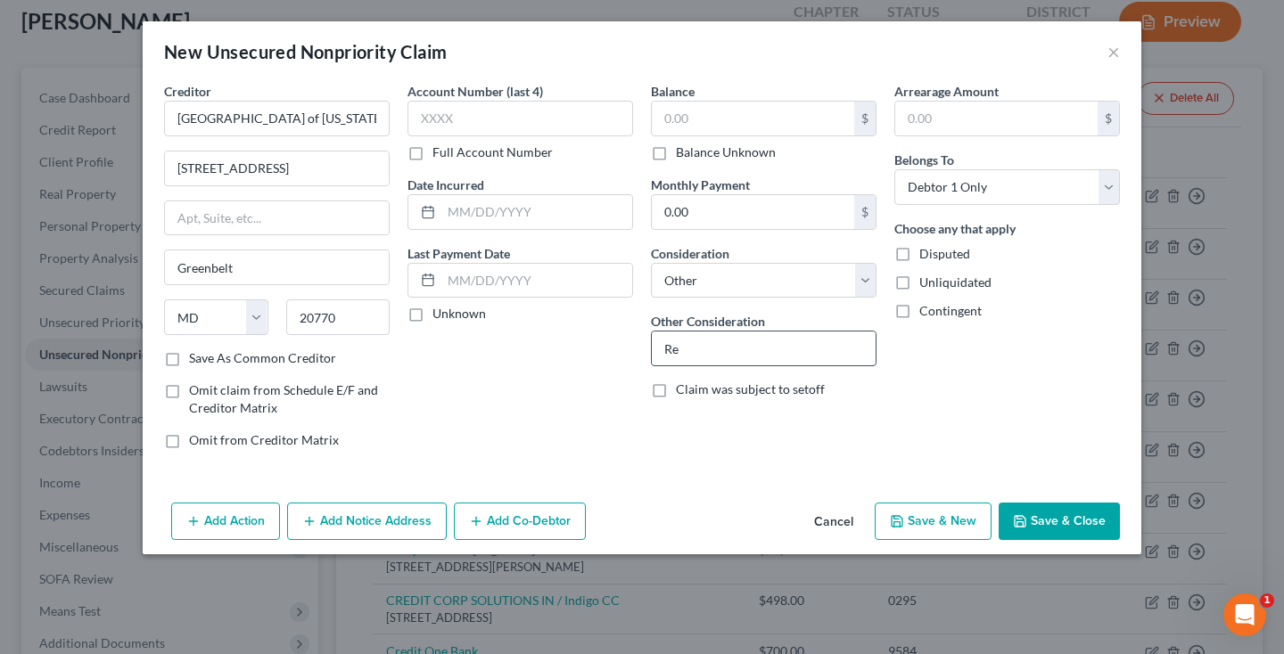
type input "R"
type input "u"
type input "Unpaid R"
type input "0"
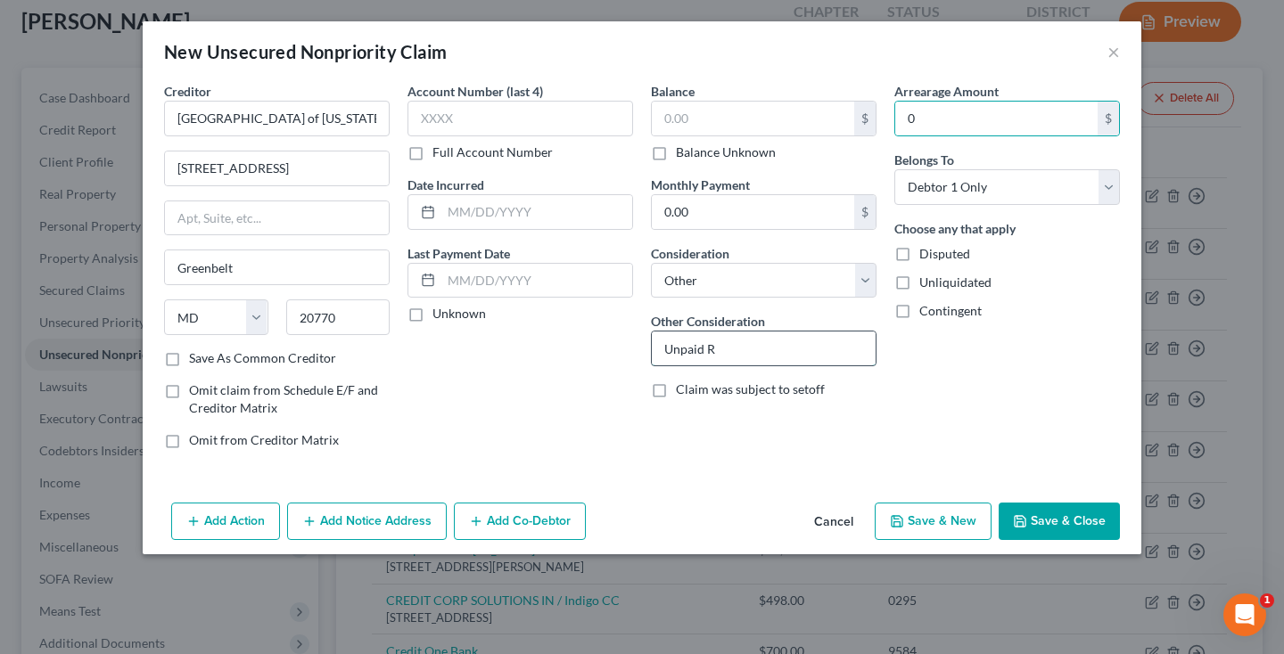
click at [737, 355] on input "Unpaid R" at bounding box center [764, 349] width 224 height 34
type input "Unpaid Rent"
click at [386, 517] on button "Add Notice Address" at bounding box center [367, 521] width 160 height 37
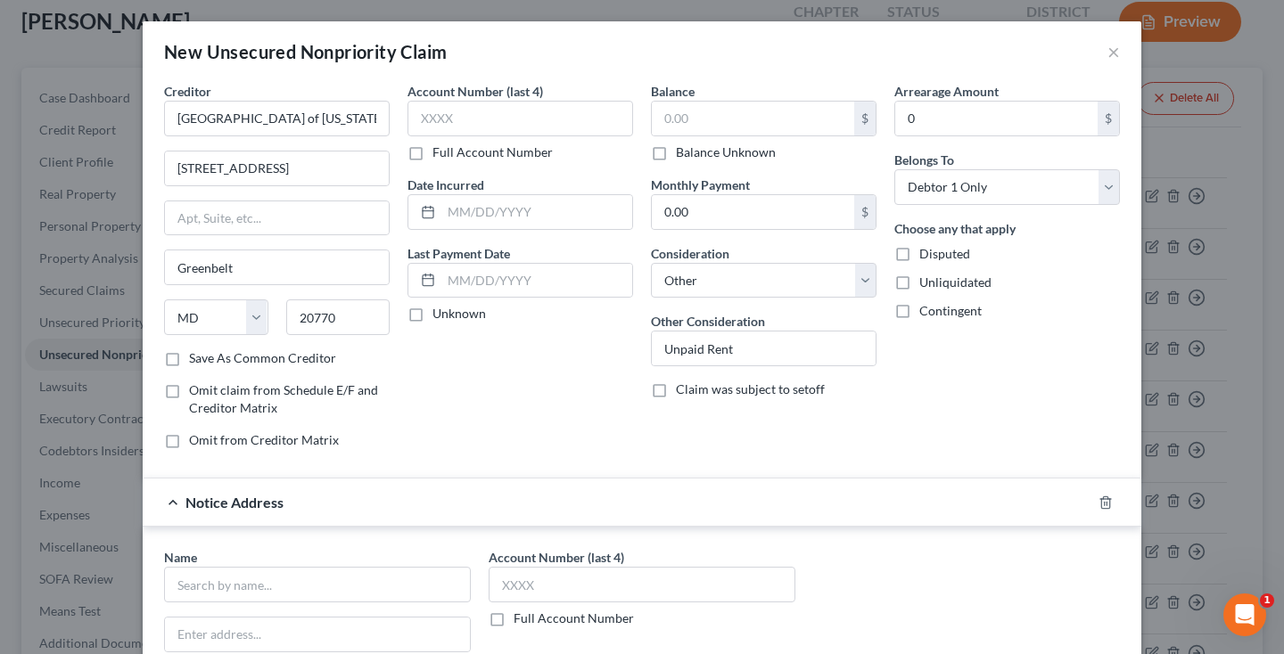
scroll to position [166, 0]
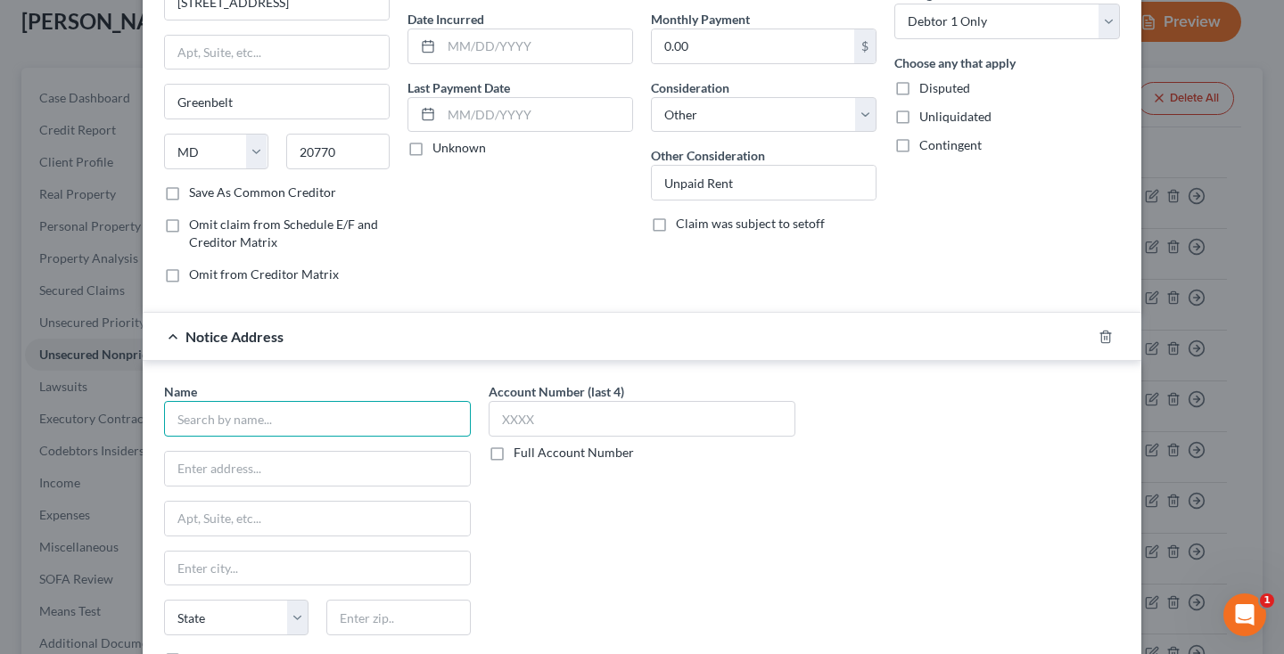
click at [344, 423] on input "text" at bounding box center [317, 419] width 307 height 36
paste input "[PERSON_NAME], Berbert, [PERSON_NAME], & [PERSON_NAME] LLC"
click at [194, 418] on input "[PERSON_NAME], Berbert, [PERSON_NAME], & [PERSON_NAME] LLC" at bounding box center [317, 419] width 307 height 36
type input "[PERSON_NAME], Berbert, [PERSON_NAME], & [PERSON_NAME] LLC"
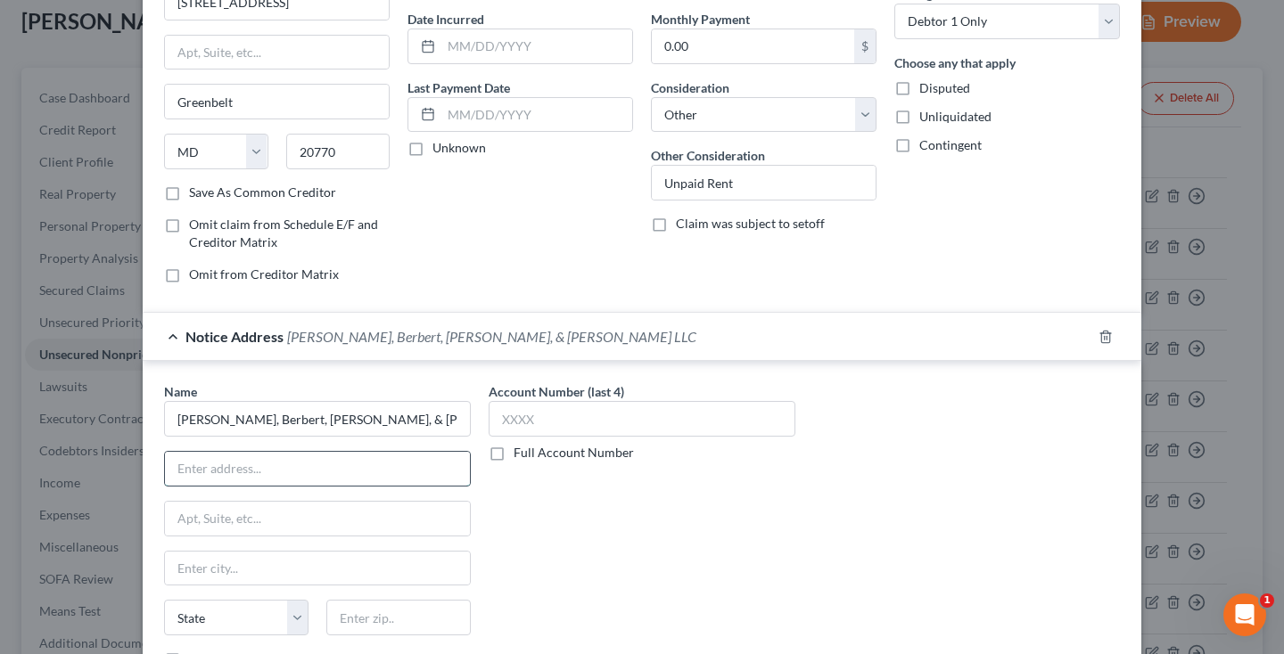
paste input "[STREET_ADDRESS][US_STATE]"
type input "[STREET_ADDRESS][US_STATE]"
type input "20814"
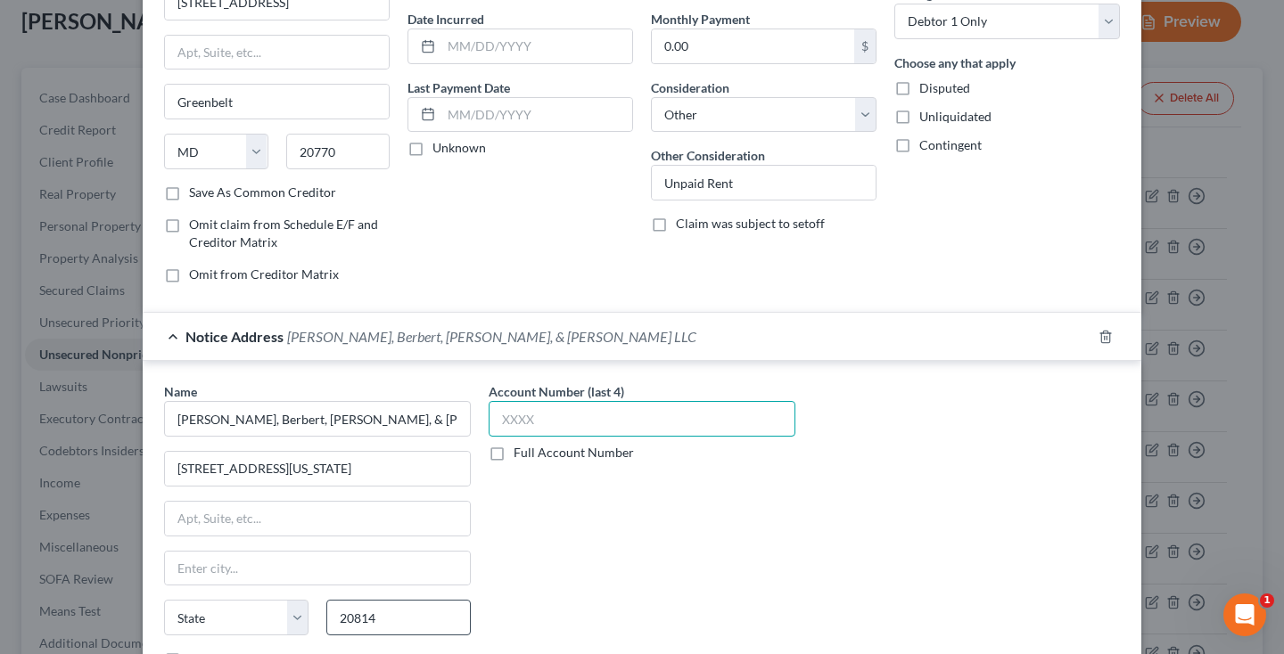
type input "Bethesda"
select select "21"
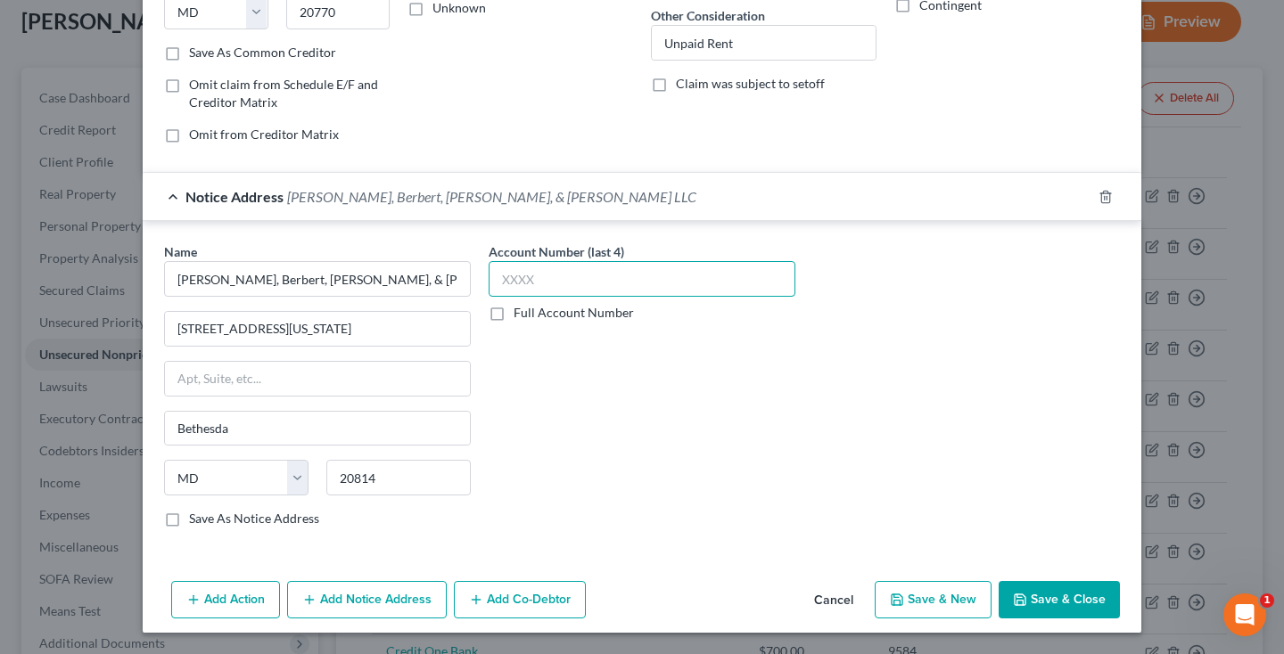
scroll to position [305, 0]
click at [1052, 605] on button "Save & Close" at bounding box center [1059, 600] width 121 height 37
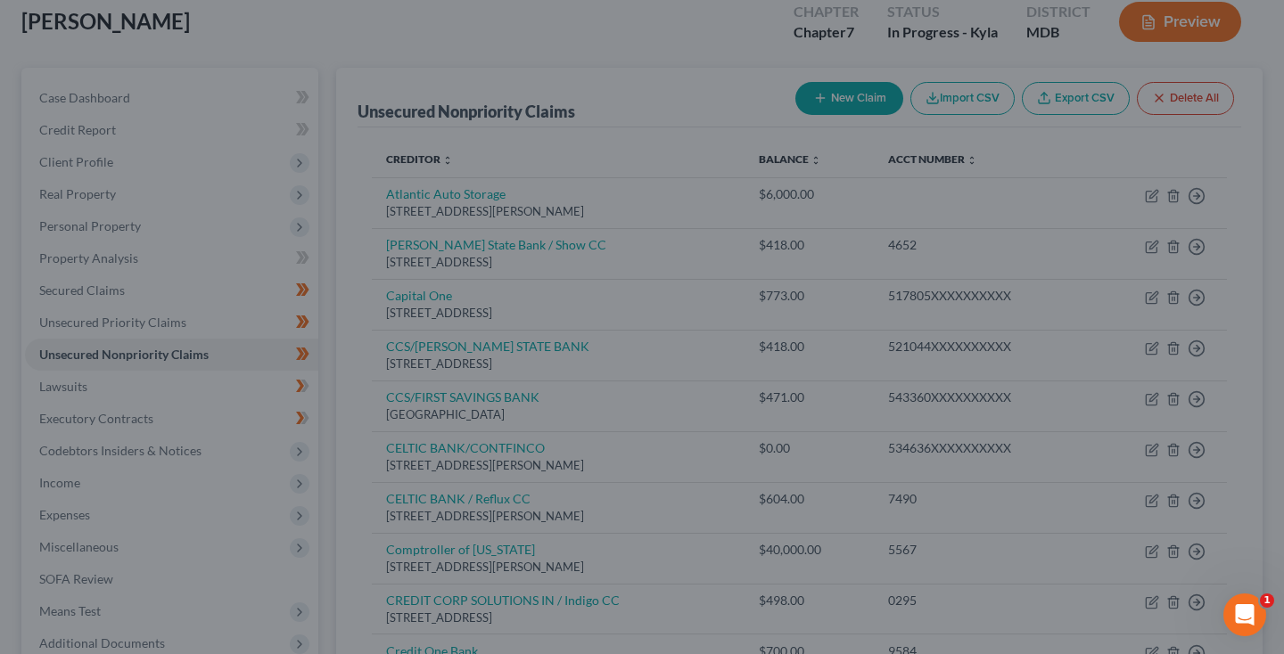
scroll to position [0, 0]
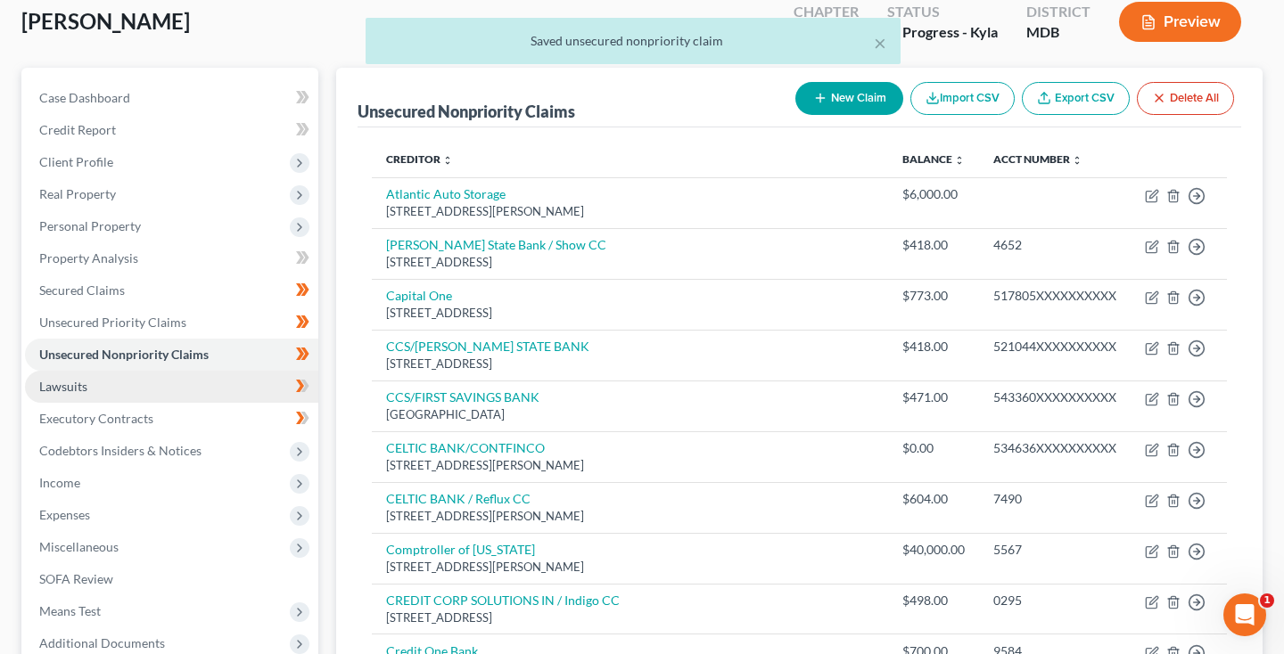
click at [106, 399] on link "Lawsuits" at bounding box center [171, 387] width 293 height 32
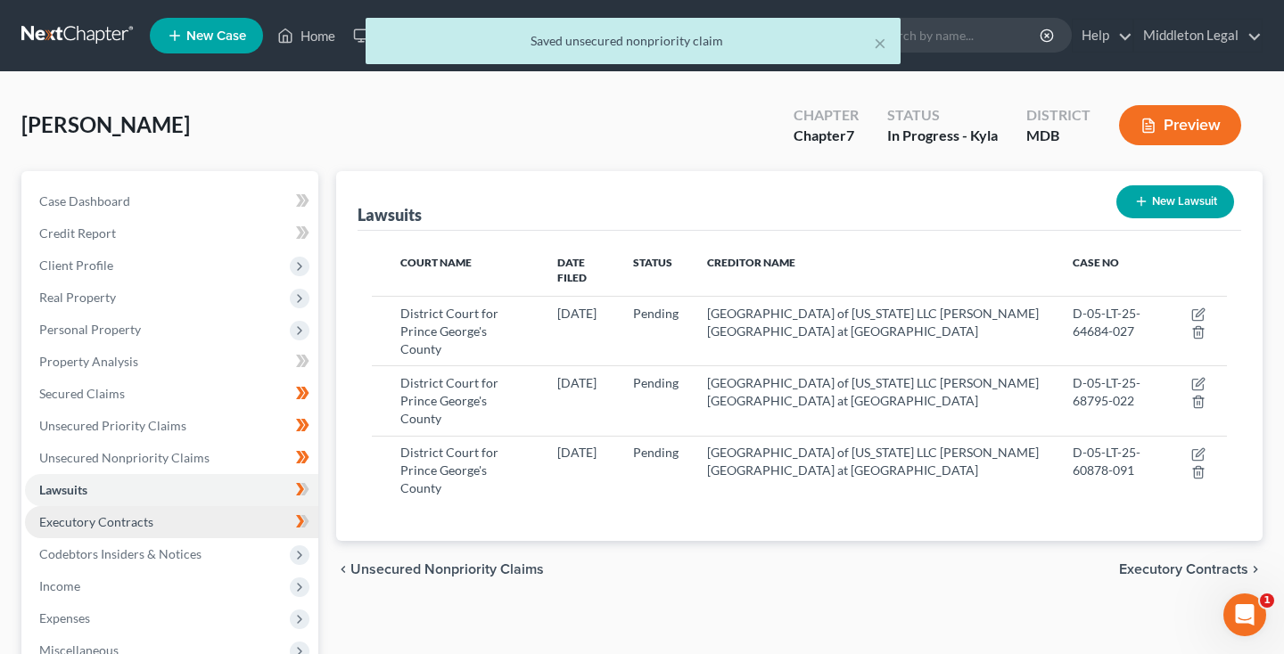
click at [78, 514] on span "Executory Contracts" at bounding box center [96, 521] width 114 height 15
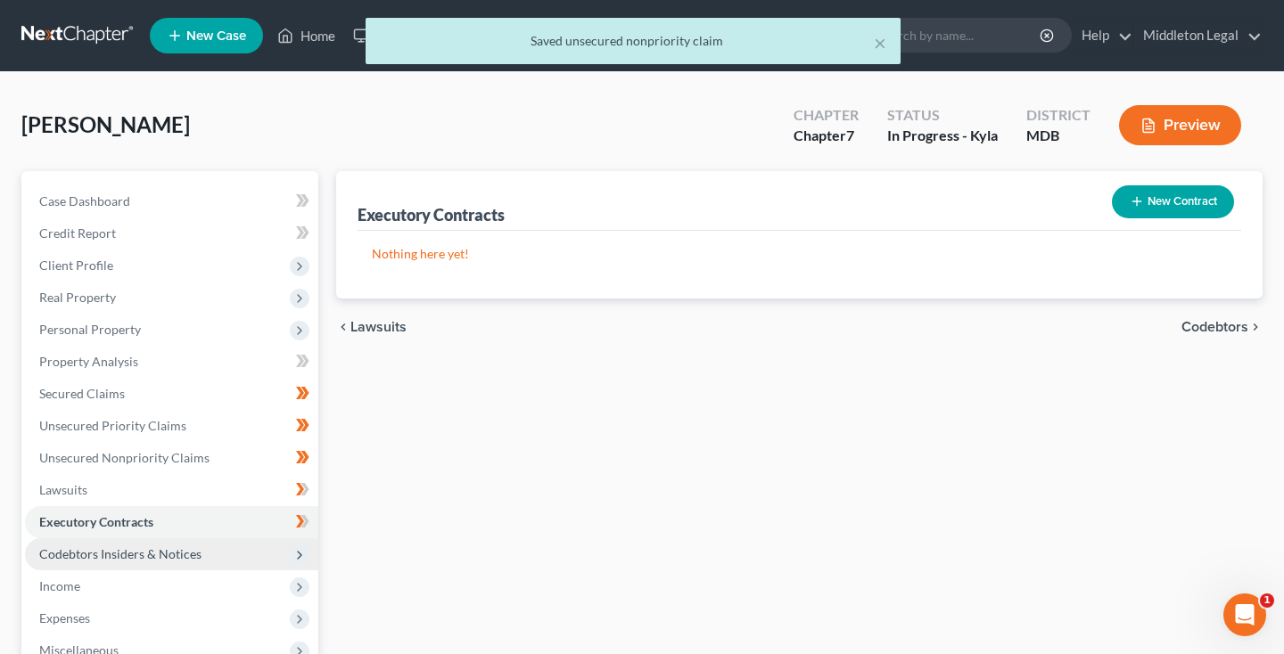
click at [73, 554] on span "Codebtors Insiders & Notices" at bounding box center [120, 554] width 162 height 15
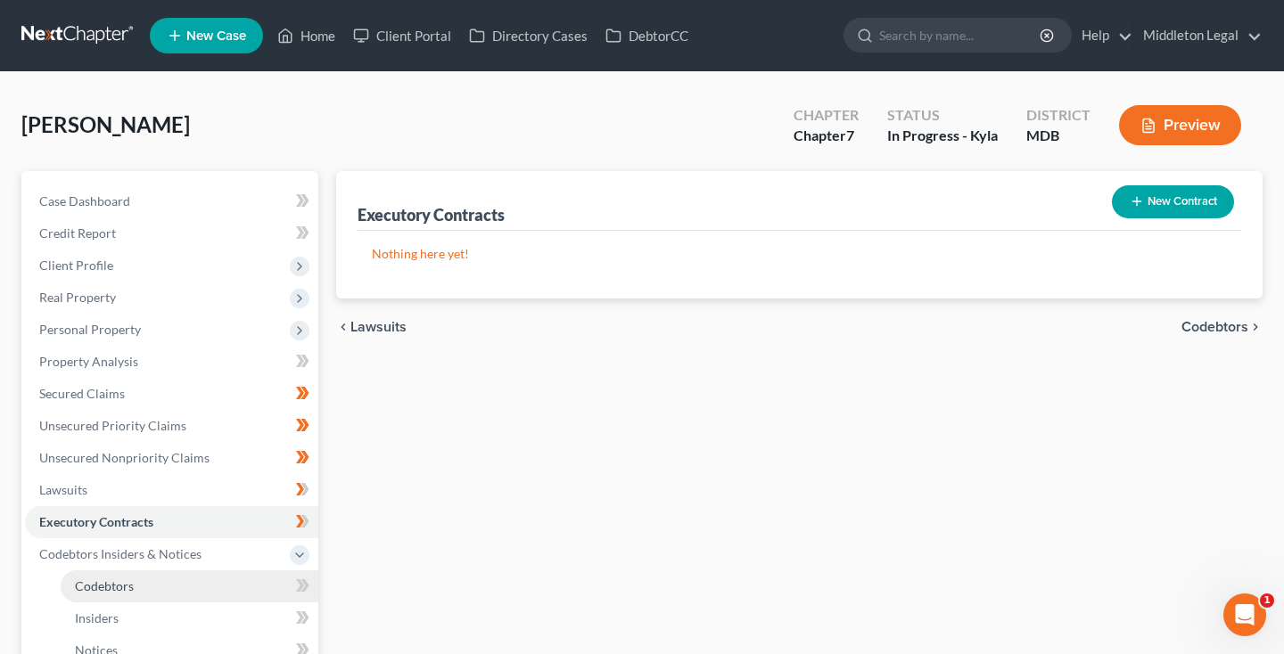
click at [69, 583] on link "Codebtors" at bounding box center [190, 587] width 258 height 32
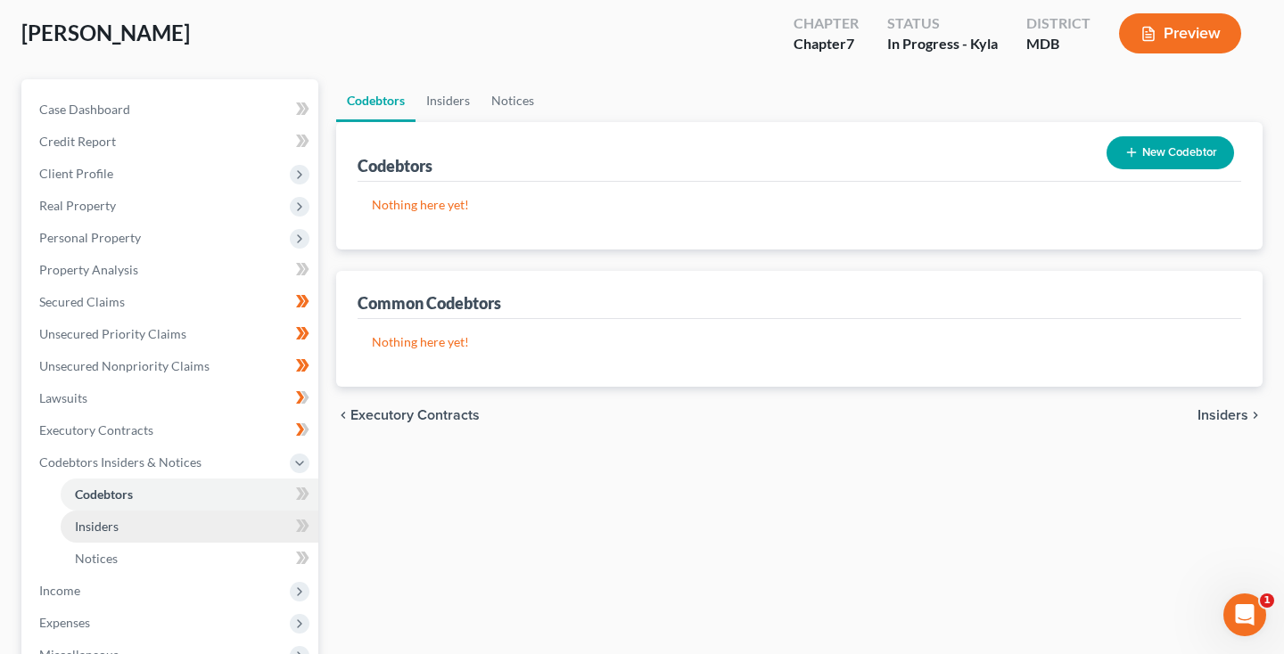
click at [103, 517] on link "Insiders" at bounding box center [190, 527] width 258 height 32
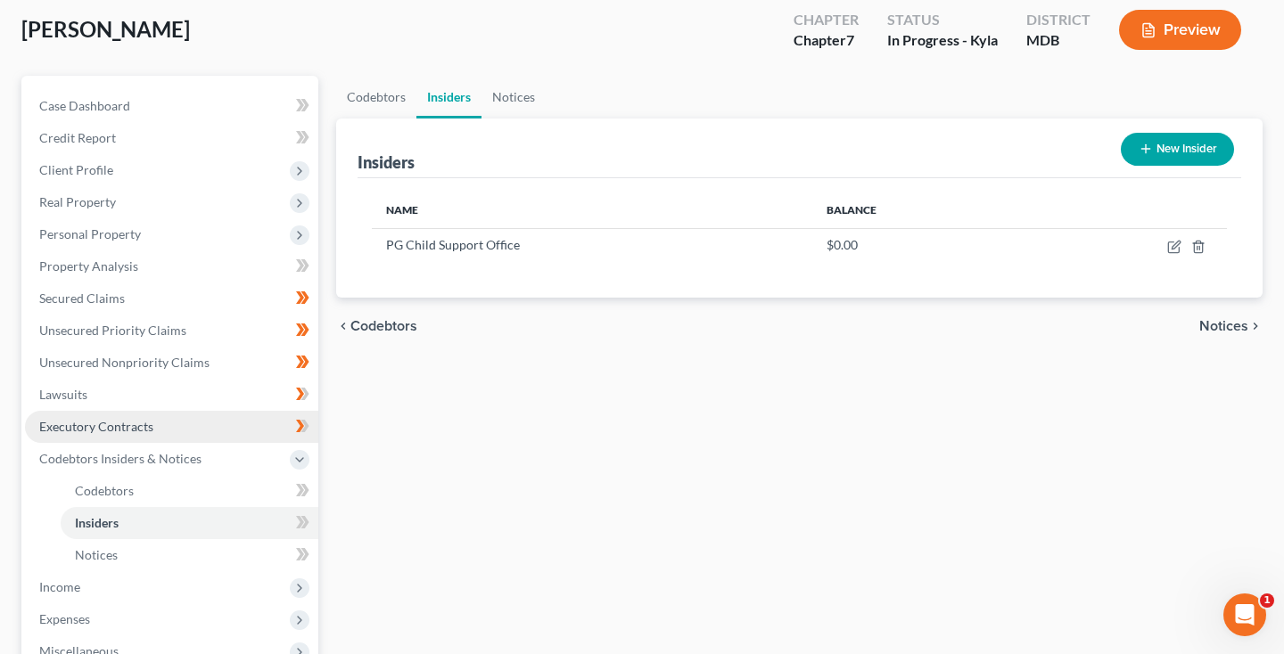
scroll to position [97, 0]
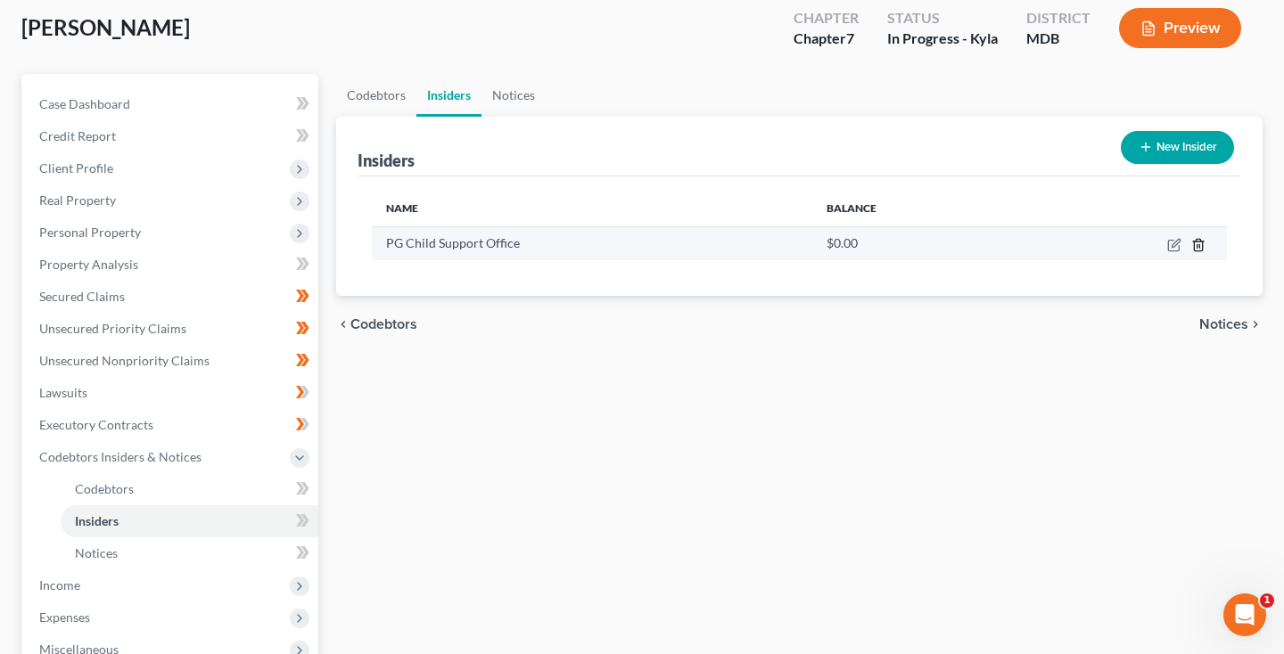
click at [1195, 244] on icon "button" at bounding box center [1198, 245] width 8 height 12
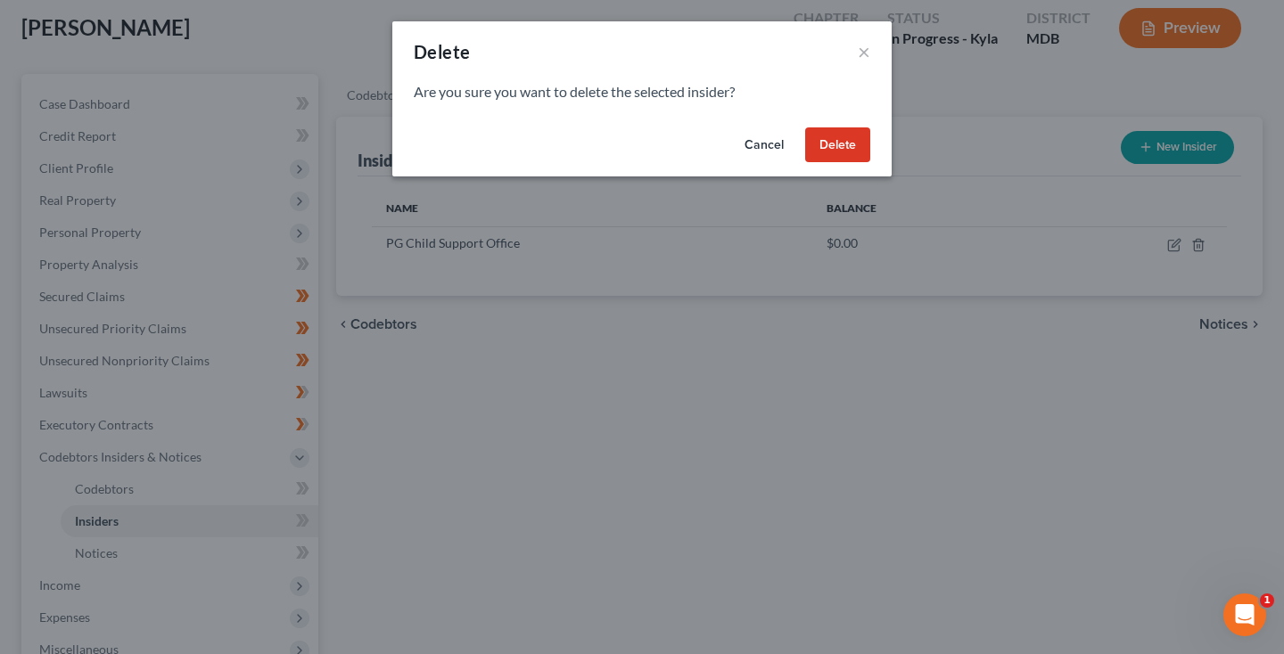
click at [835, 150] on button "Delete" at bounding box center [837, 145] width 65 height 36
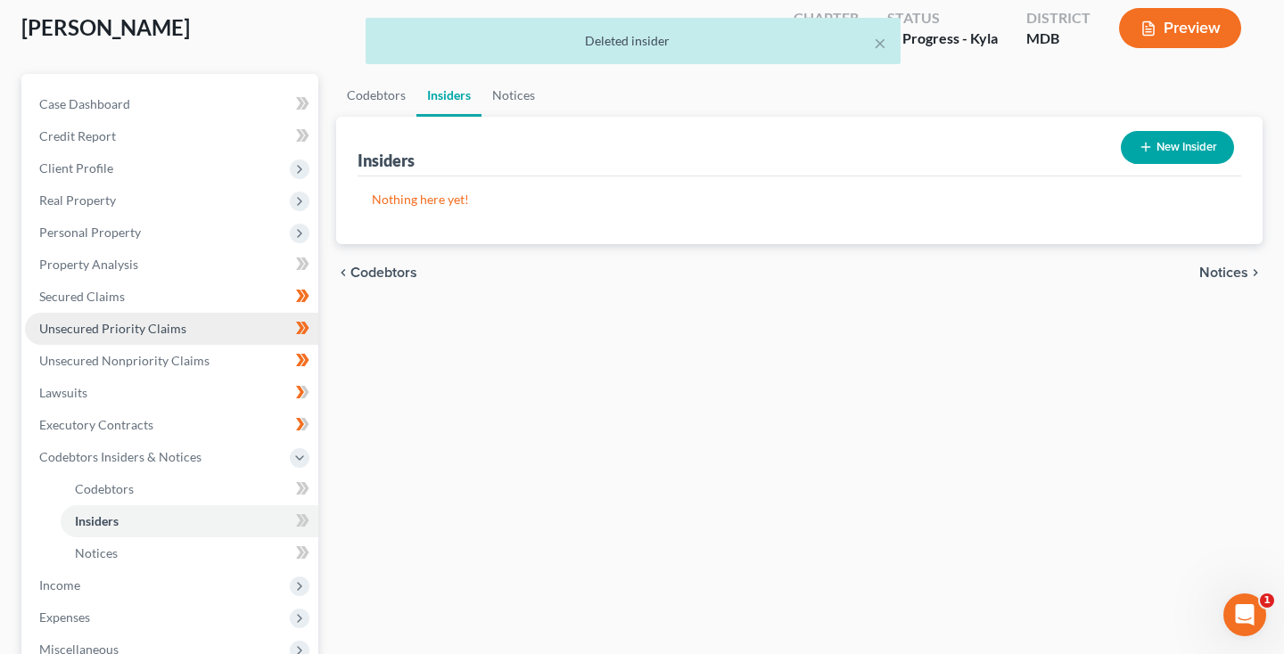
click at [147, 326] on span "Unsecured Priority Claims" at bounding box center [112, 328] width 147 height 15
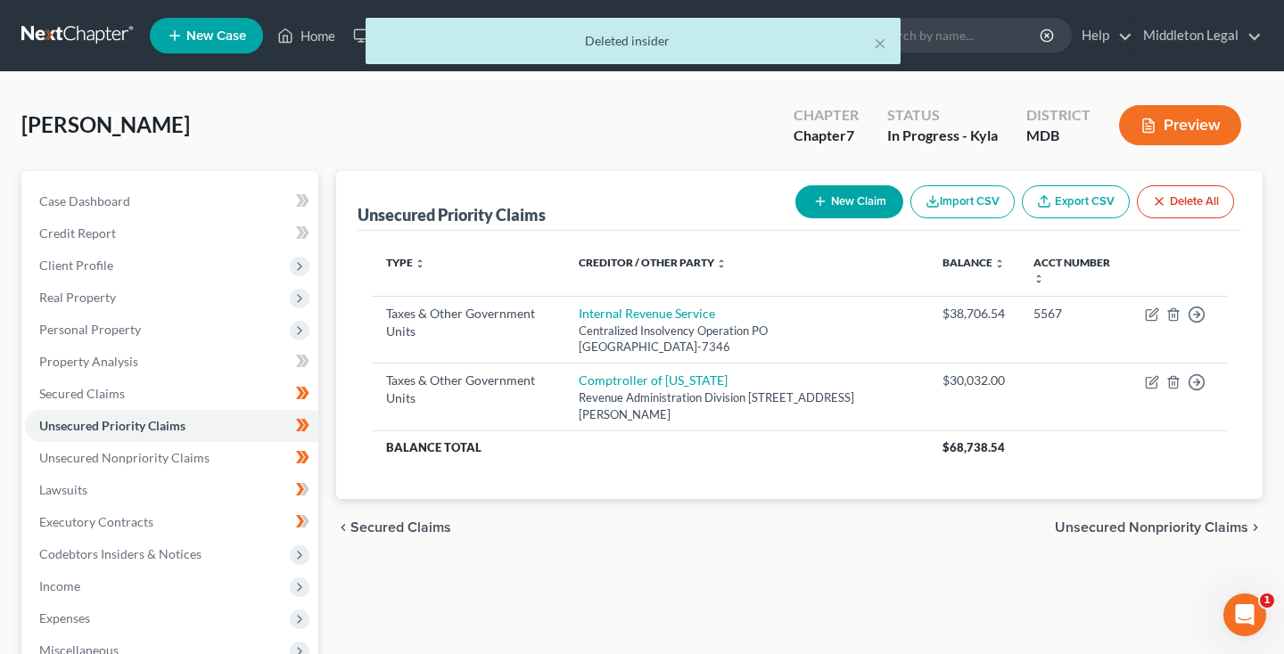
click at [890, 200] on button "New Claim" at bounding box center [849, 201] width 108 height 33
select select "0"
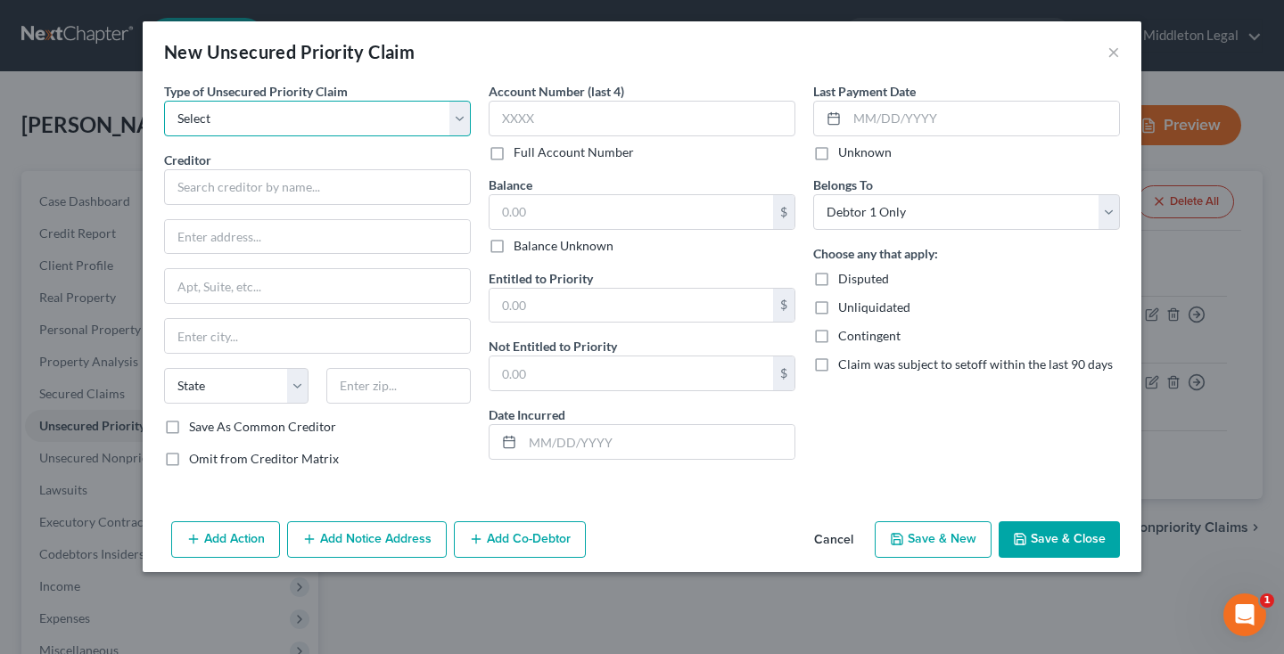
select select "1"
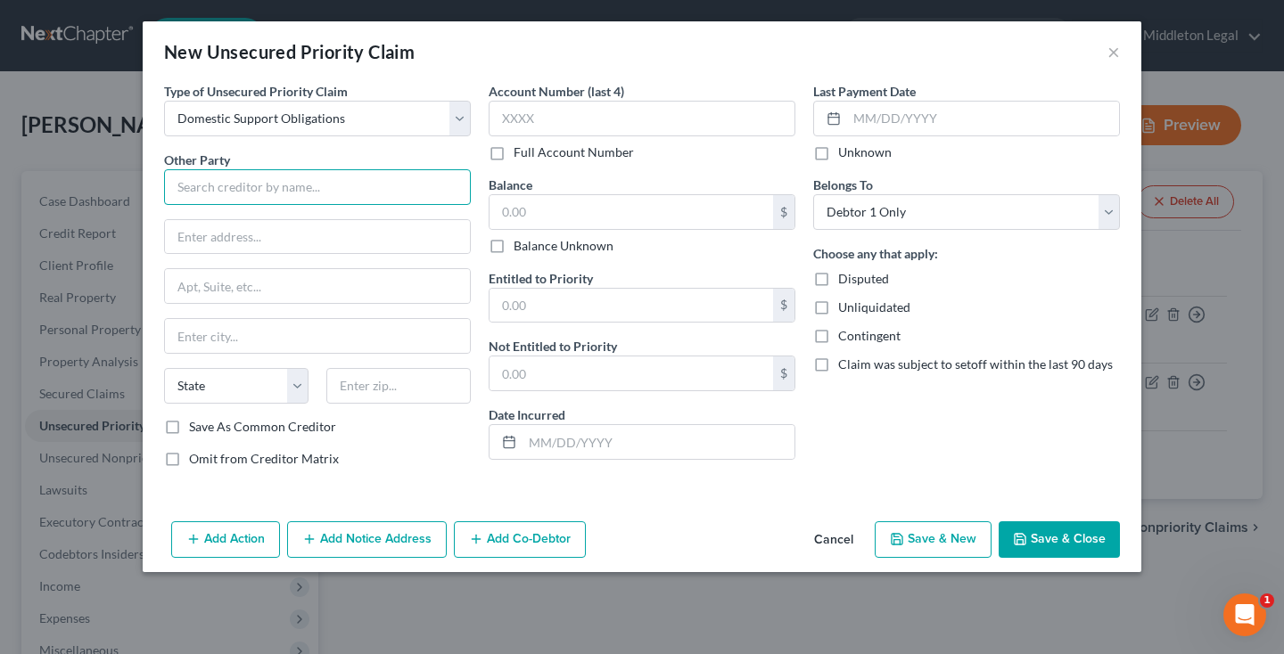
click at [398, 185] on input "text" at bounding box center [317, 187] width 307 height 36
type input "Prince [PERSON_NAME]'s County Office of Child Support"
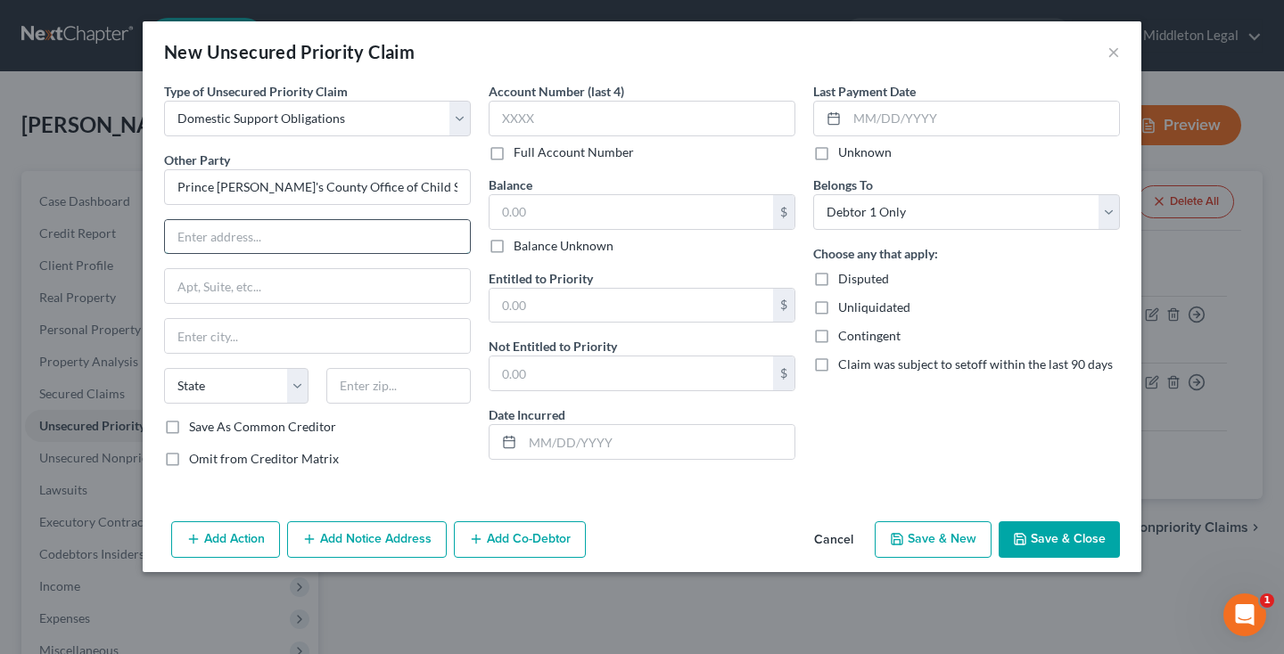
paste input "[STREET_ADDRESS]"
type input "[STREET_ADDRESS]"
type input "20748"
type input "[GEOGRAPHIC_DATA]"
select select "21"
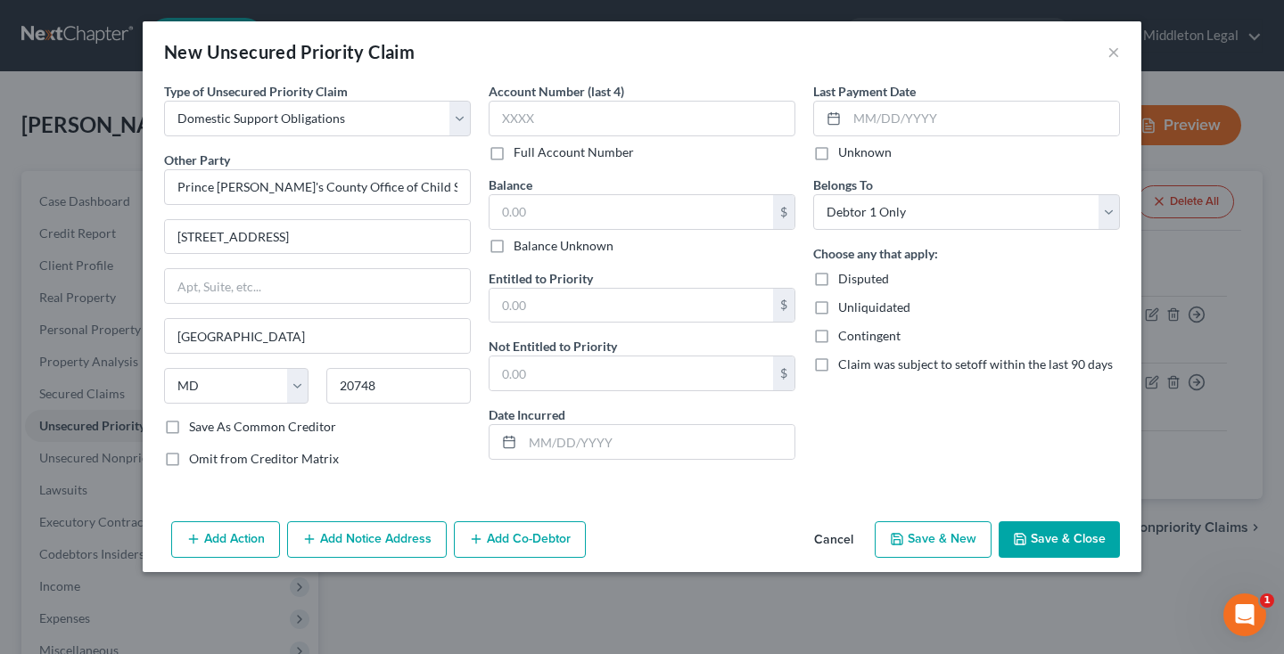
click at [1054, 548] on button "Save & Close" at bounding box center [1059, 540] width 121 height 37
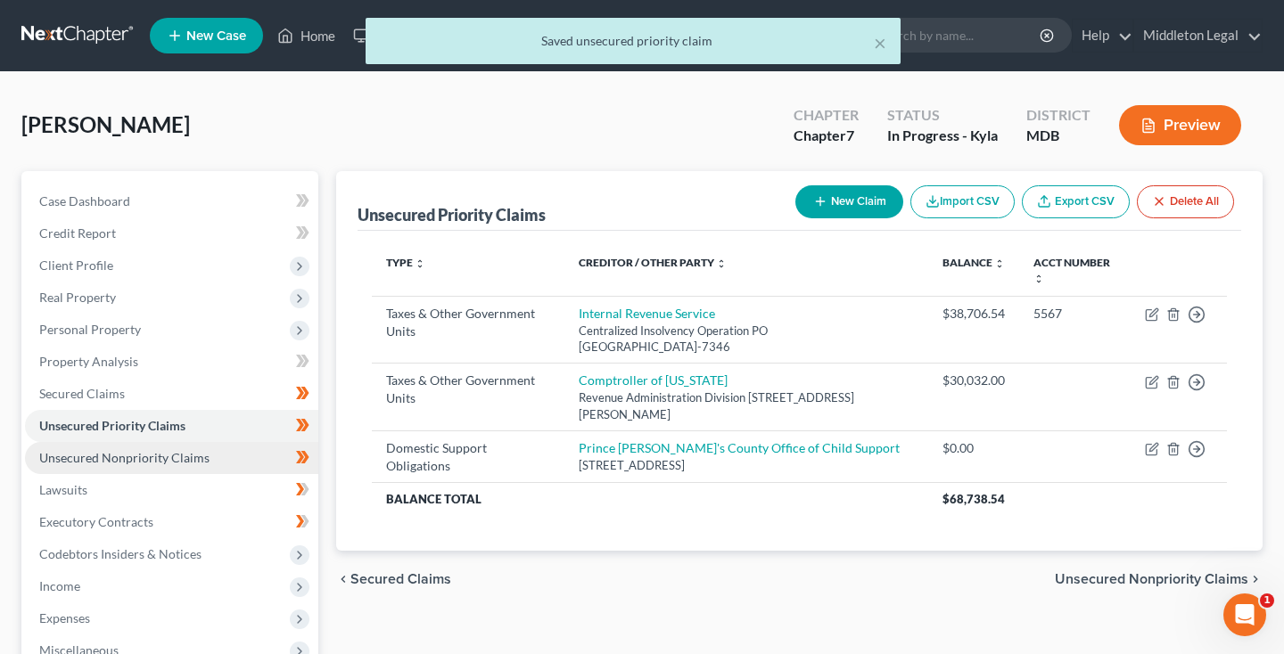
click at [80, 451] on span "Unsecured Nonpriority Claims" at bounding box center [124, 457] width 170 height 15
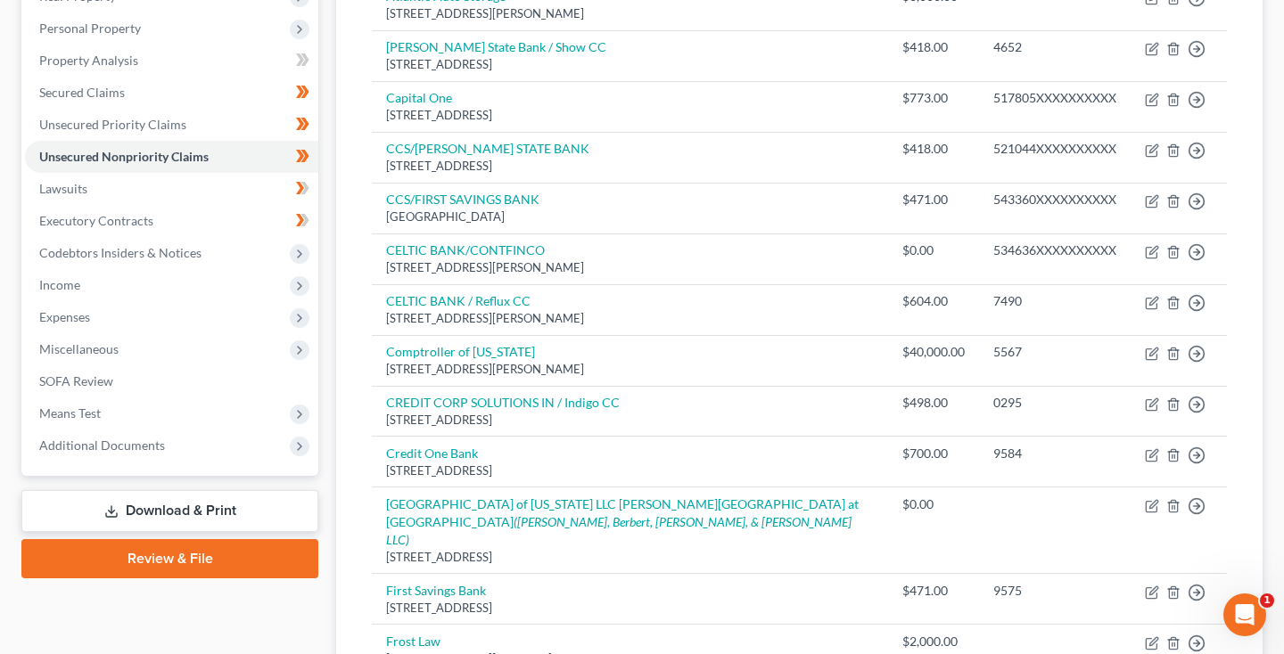
scroll to position [295, 0]
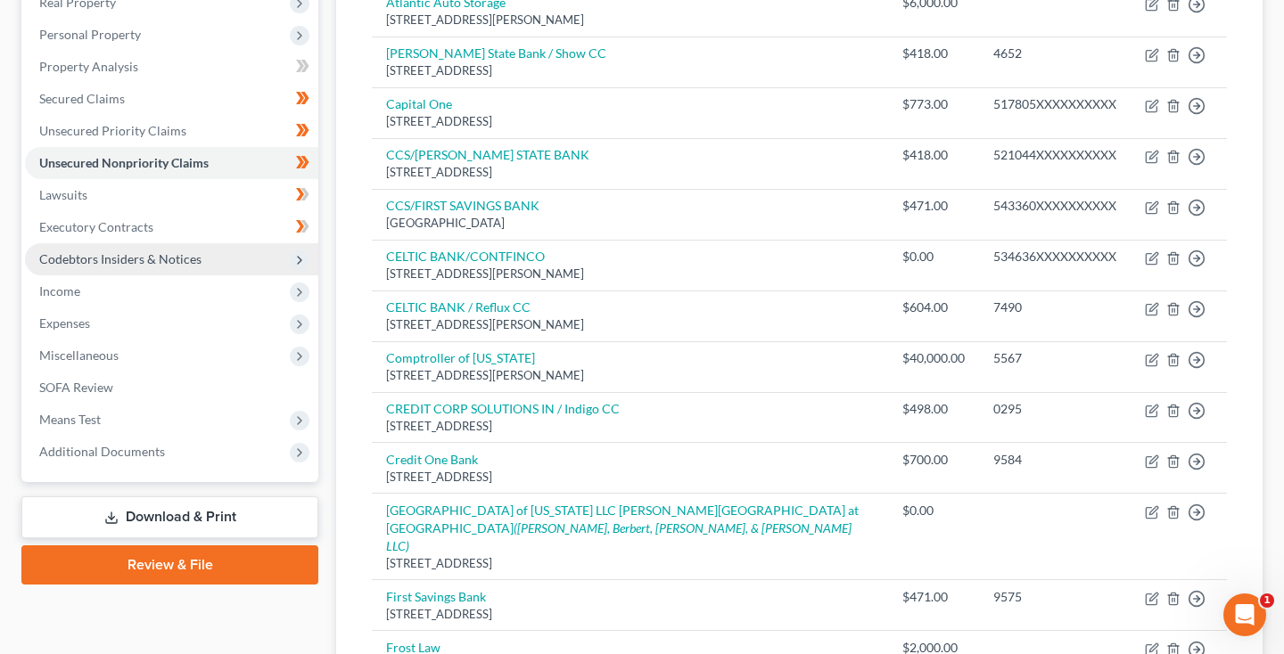
click at [108, 266] on span "Codebtors Insiders & Notices" at bounding box center [120, 258] width 162 height 15
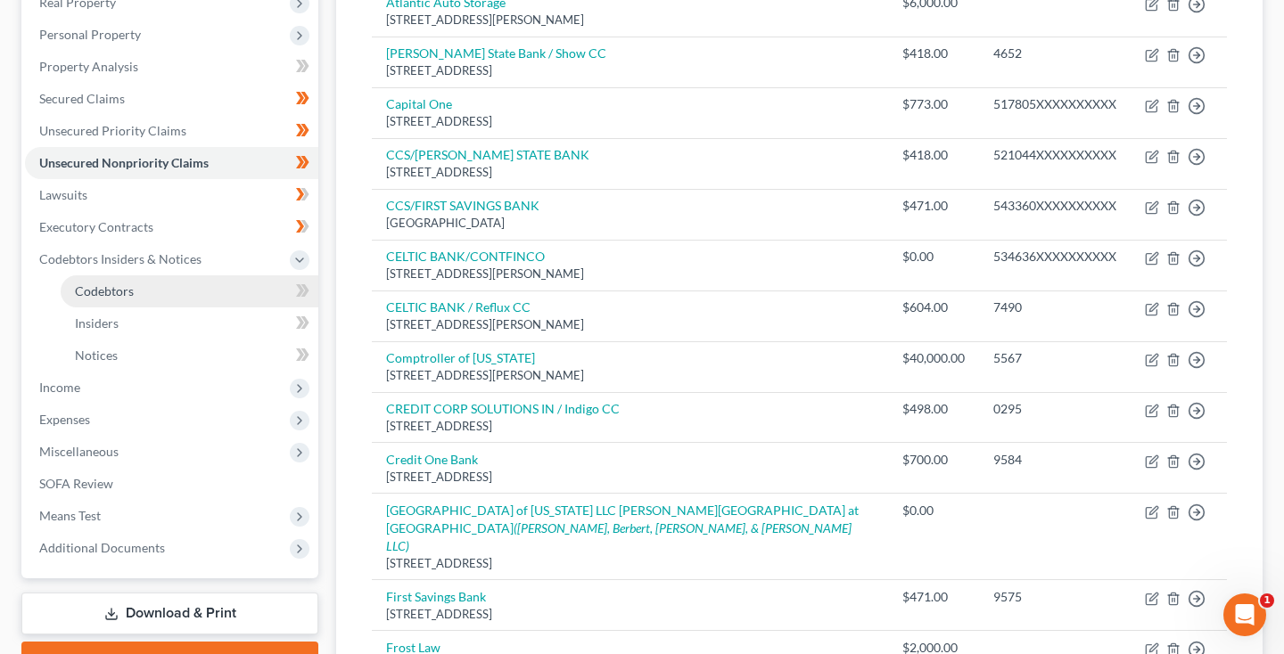
click at [108, 296] on span "Codebtors" at bounding box center [104, 291] width 59 height 15
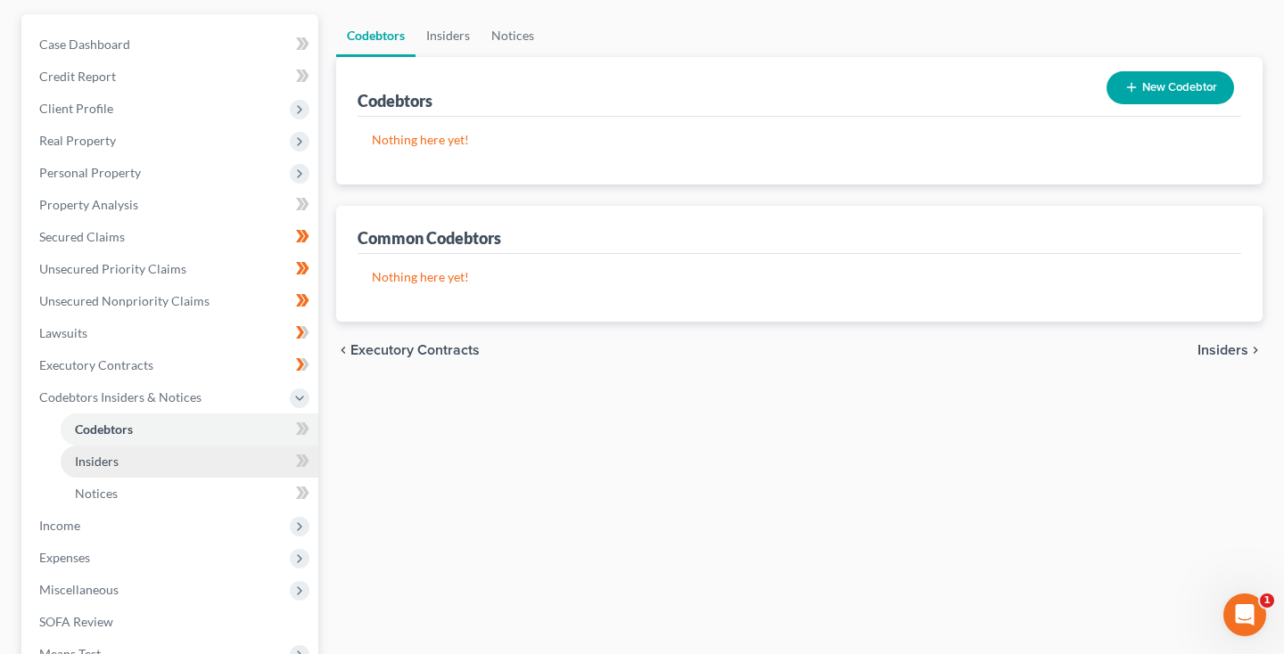
click at [94, 461] on span "Insiders" at bounding box center [97, 461] width 44 height 15
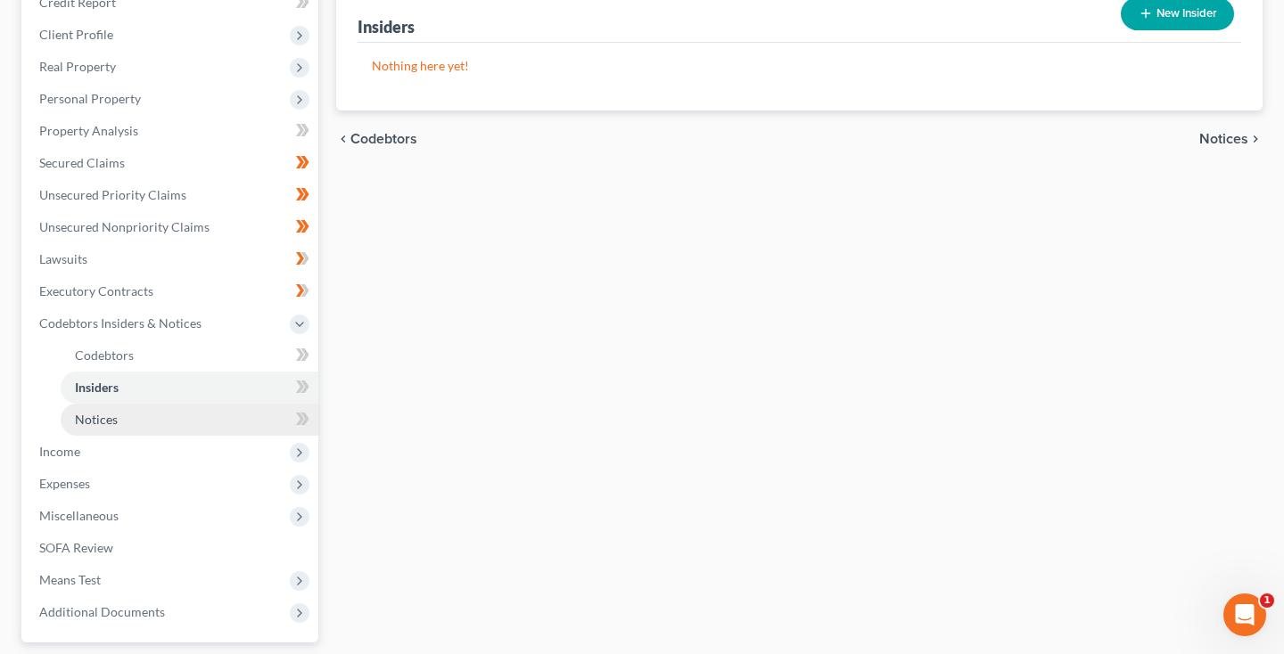
click at [119, 420] on link "Notices" at bounding box center [190, 420] width 258 height 32
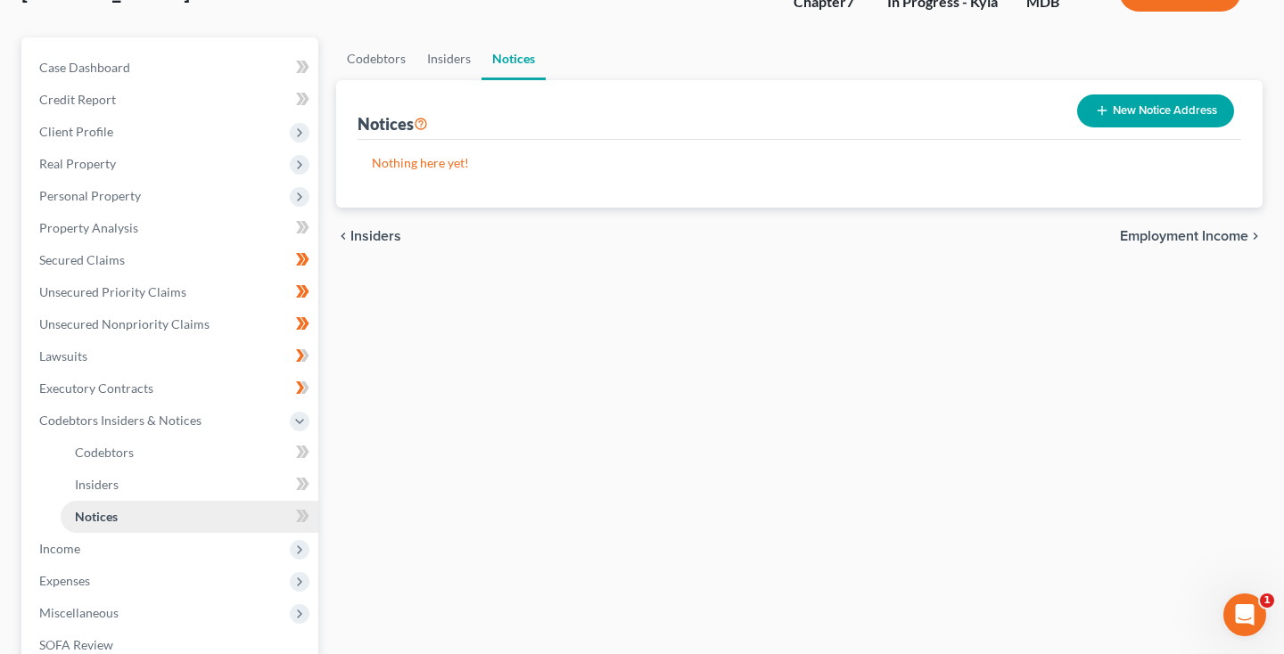
scroll to position [229, 0]
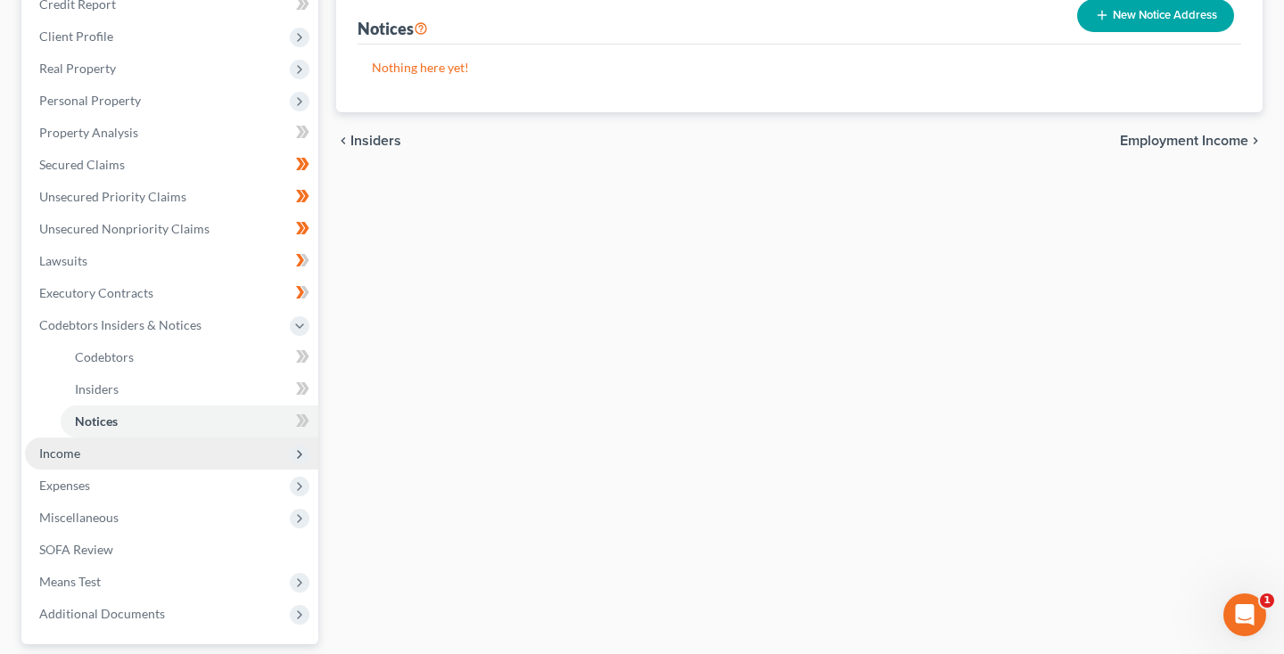
click at [83, 447] on span "Income" at bounding box center [171, 454] width 293 height 32
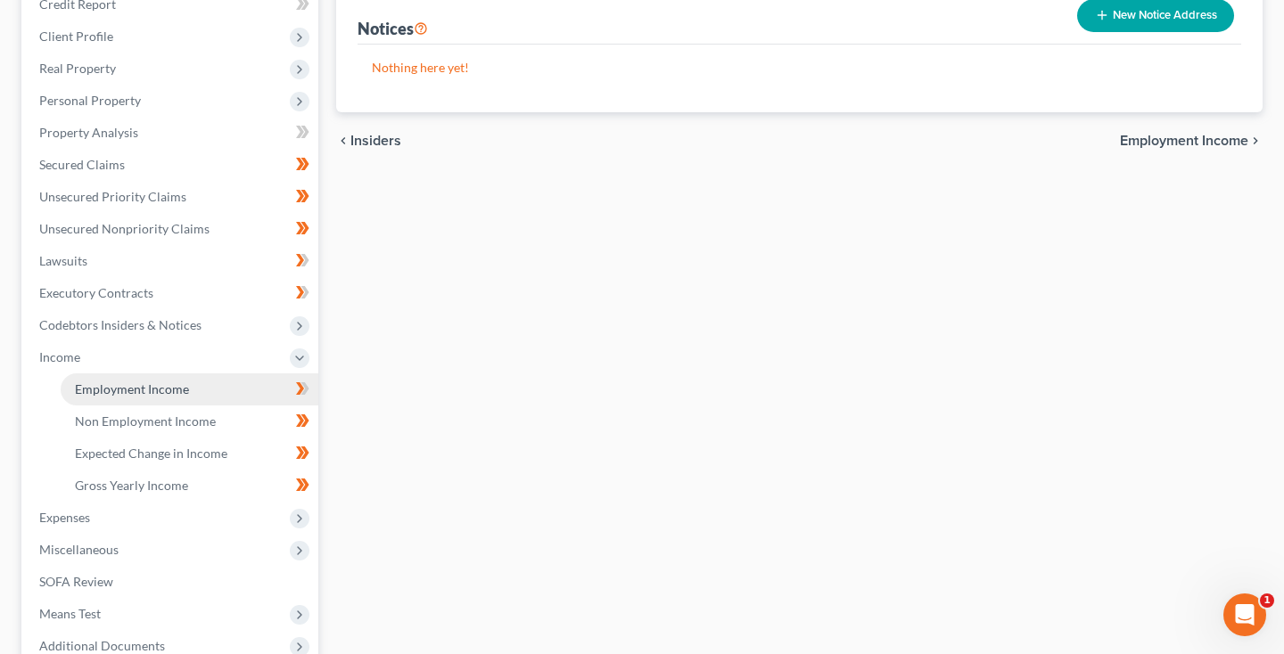
click at [144, 396] on span "Employment Income" at bounding box center [132, 389] width 114 height 15
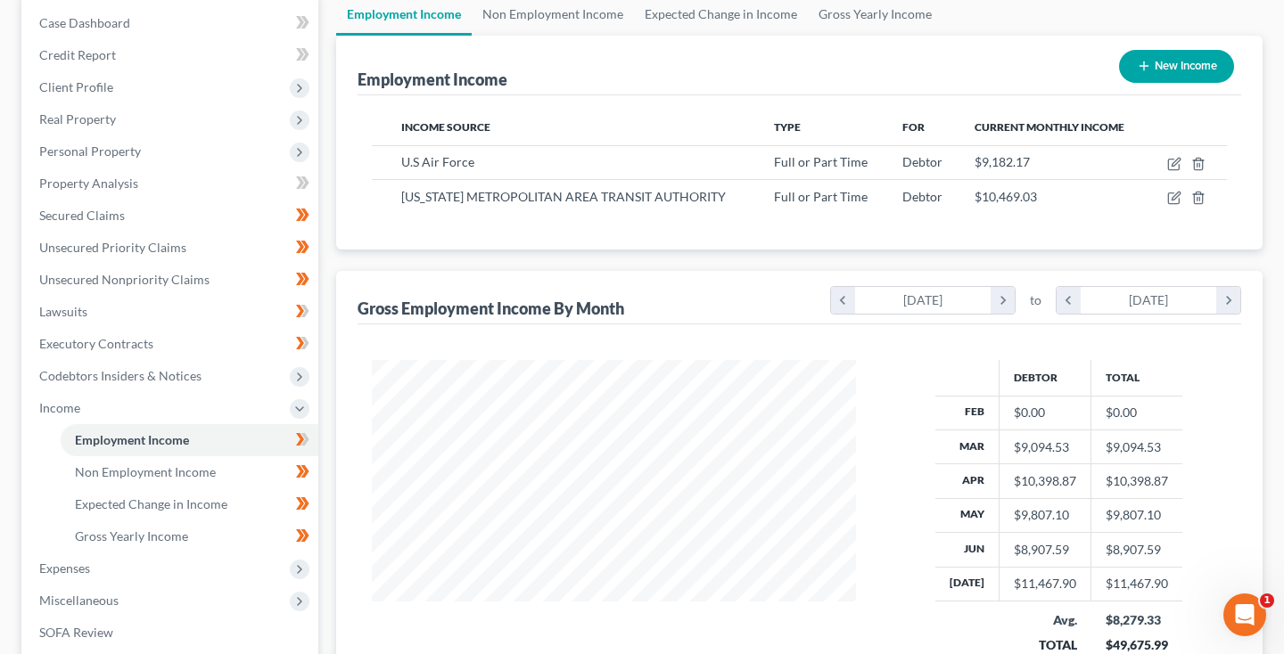
scroll to position [181, 0]
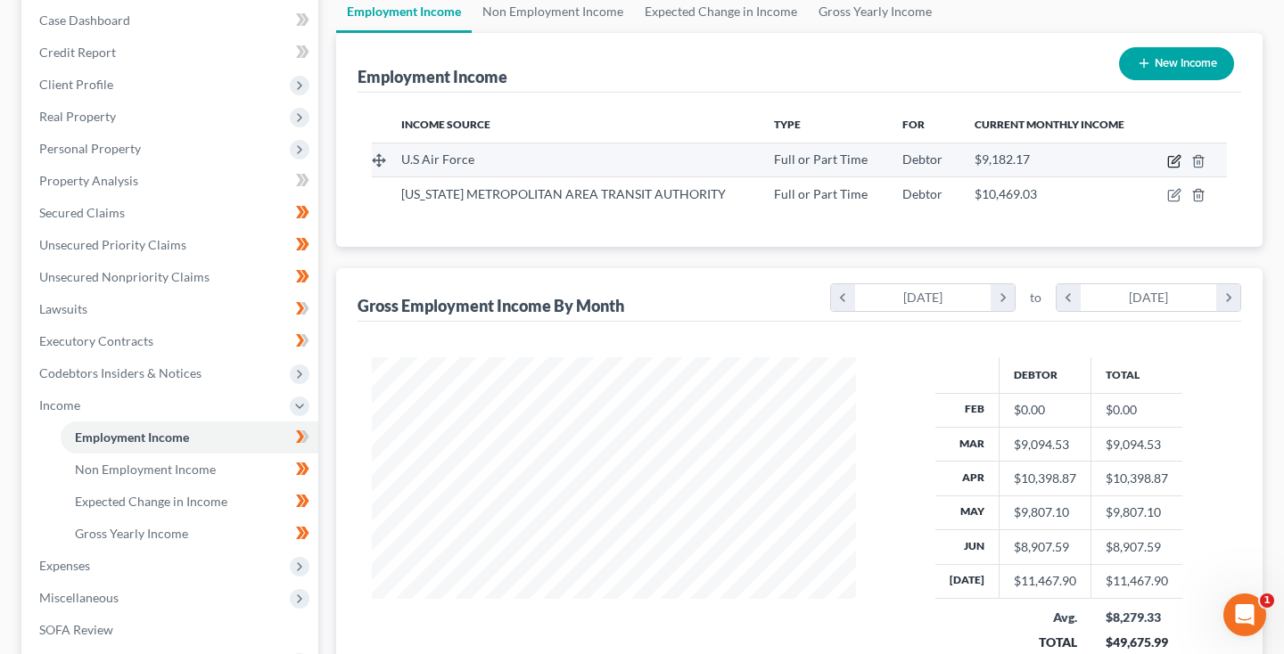
click at [1174, 160] on icon "button" at bounding box center [1176, 159] width 8 height 8
select select "0"
select select "21"
select select "0"
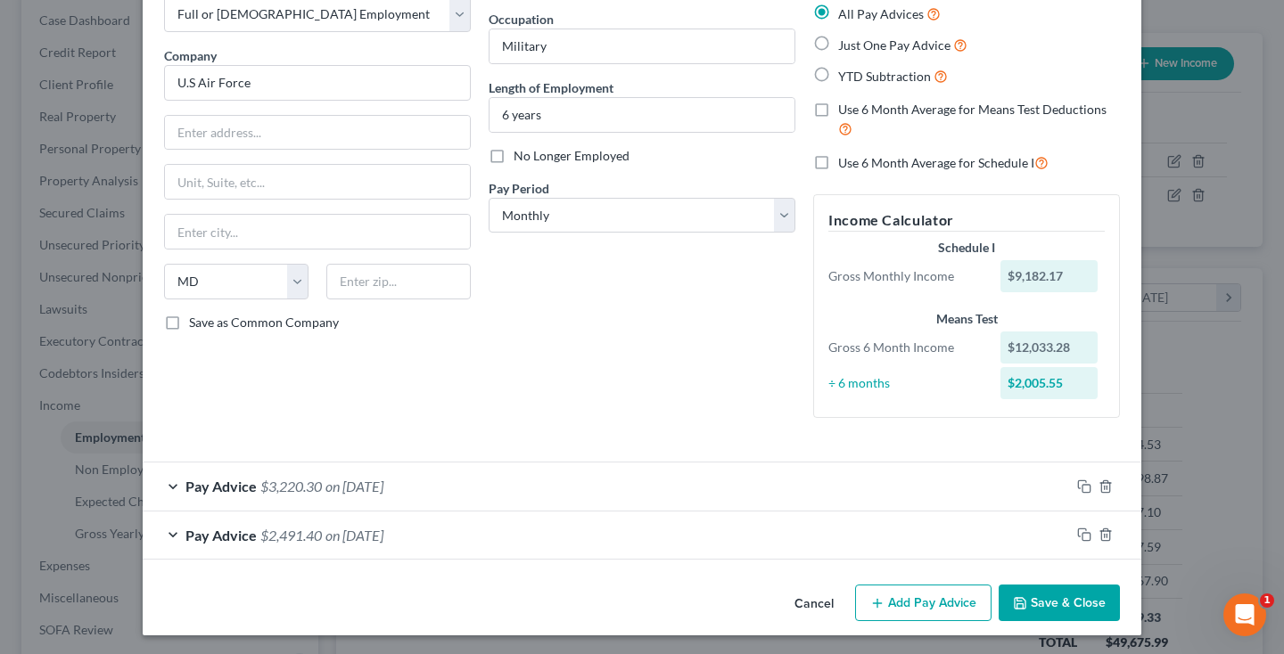
scroll to position [103, 0]
click at [1046, 598] on button "Save & Close" at bounding box center [1059, 604] width 121 height 37
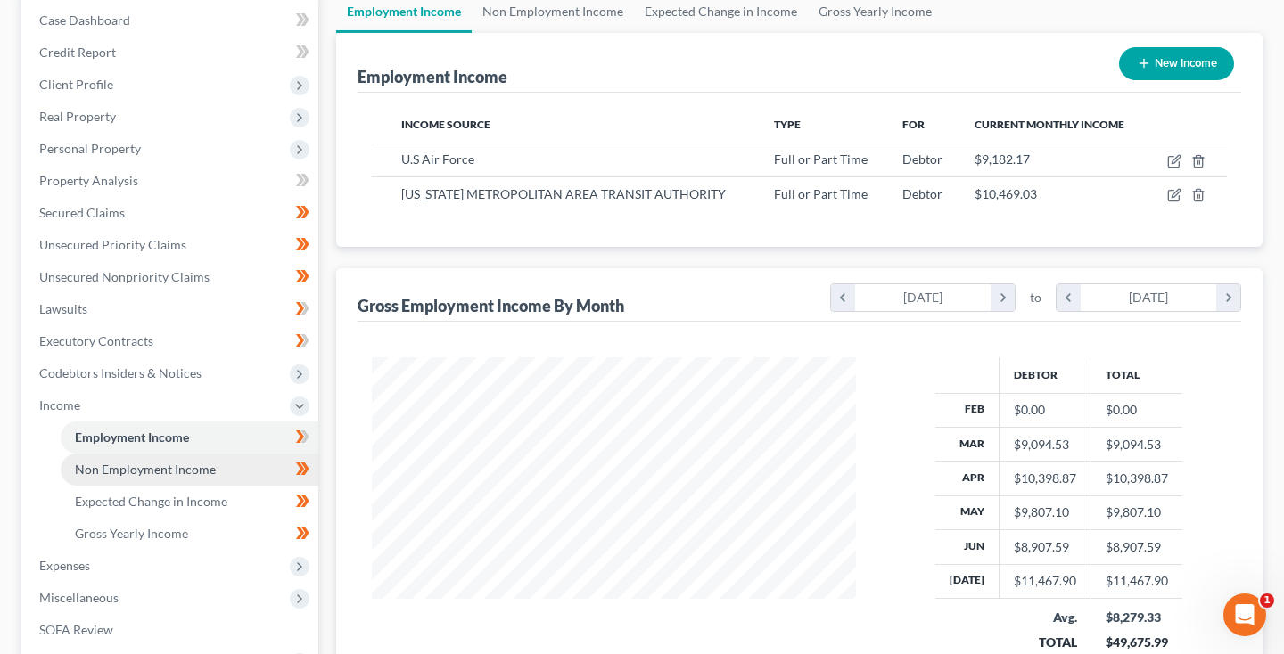
click at [130, 469] on span "Non Employment Income" at bounding box center [145, 469] width 141 height 15
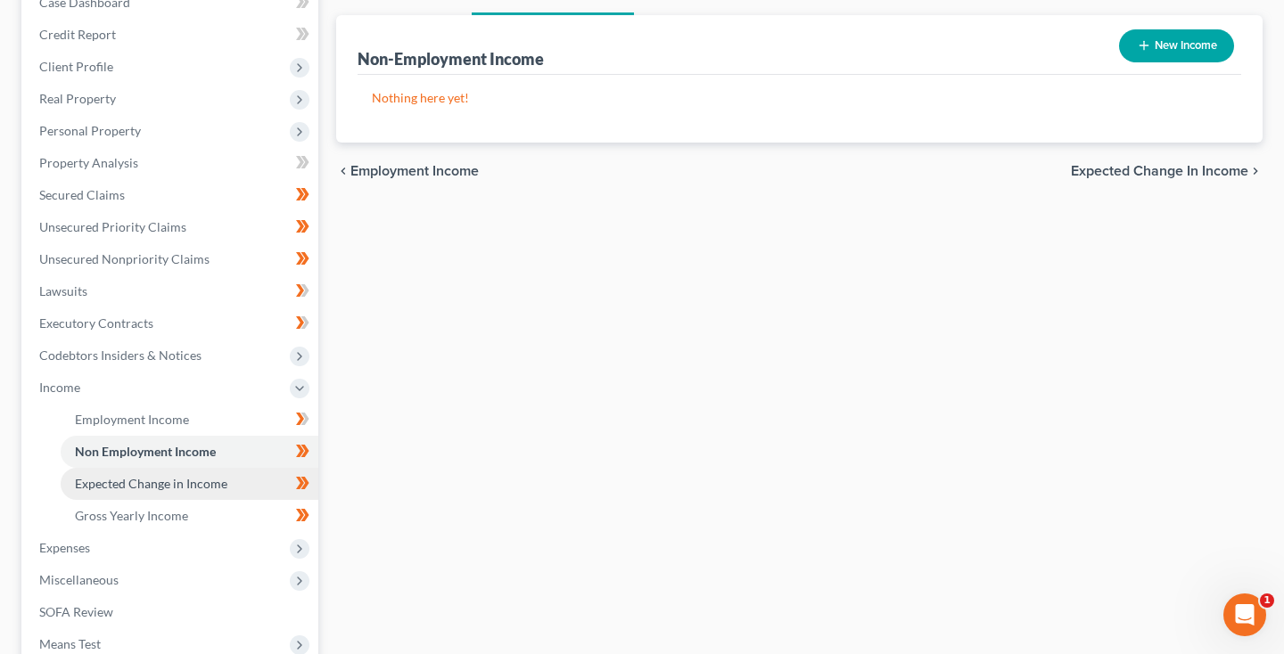
click at [112, 490] on span "Expected Change in Income" at bounding box center [151, 483] width 152 height 15
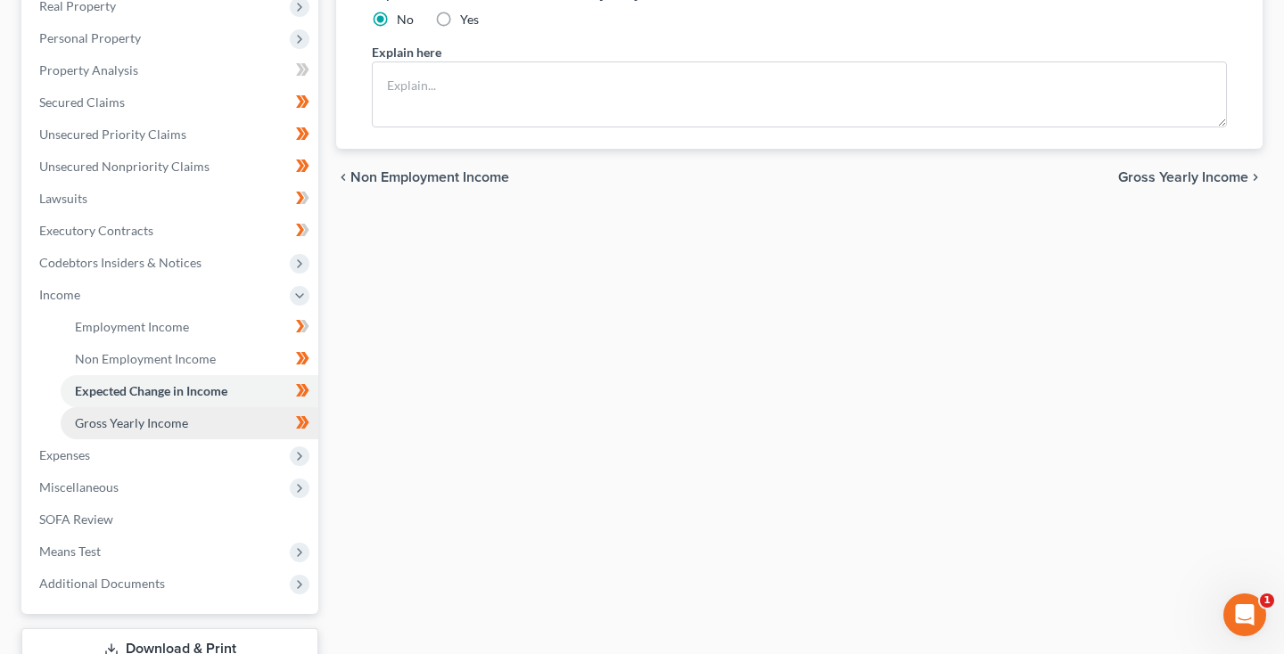
click at [133, 427] on span "Gross Yearly Income" at bounding box center [131, 422] width 113 height 15
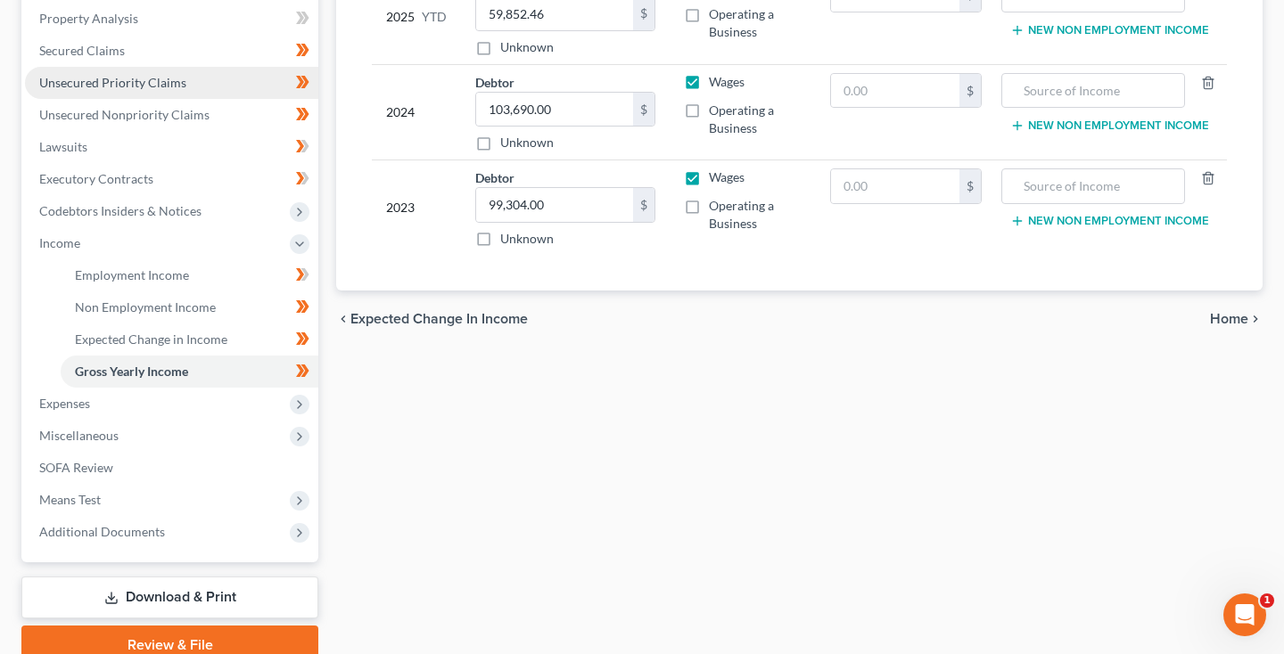
scroll to position [349, 0]
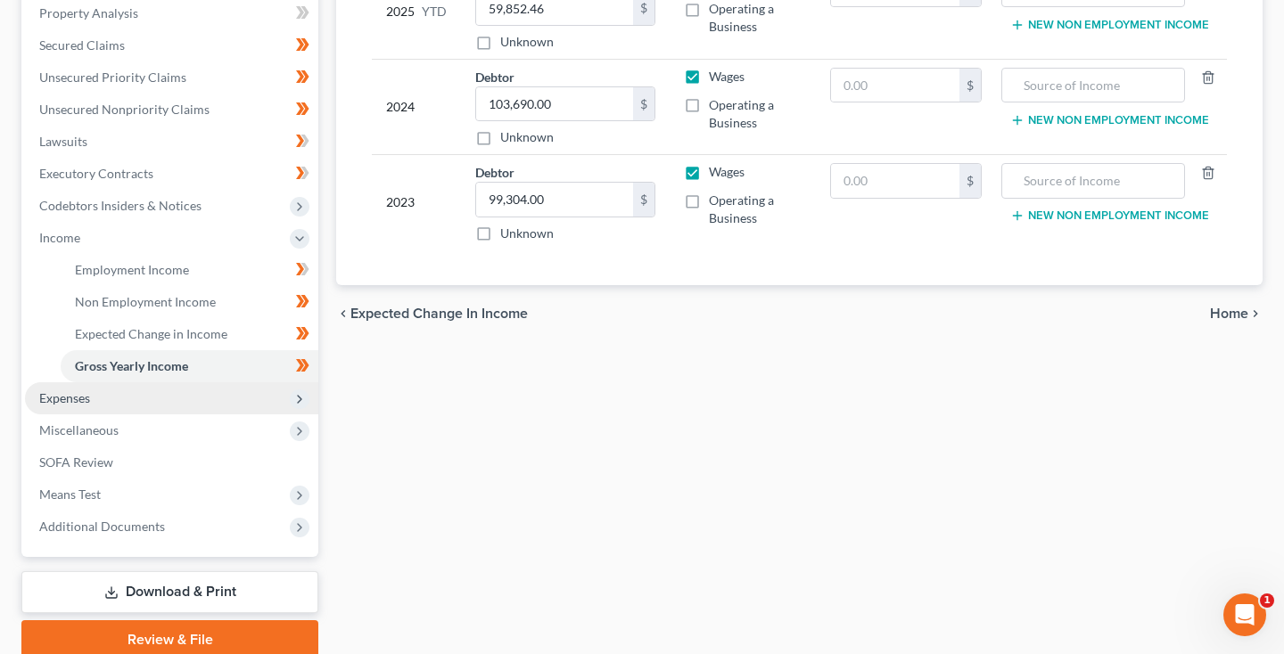
click at [130, 383] on span "Expenses" at bounding box center [171, 398] width 293 height 32
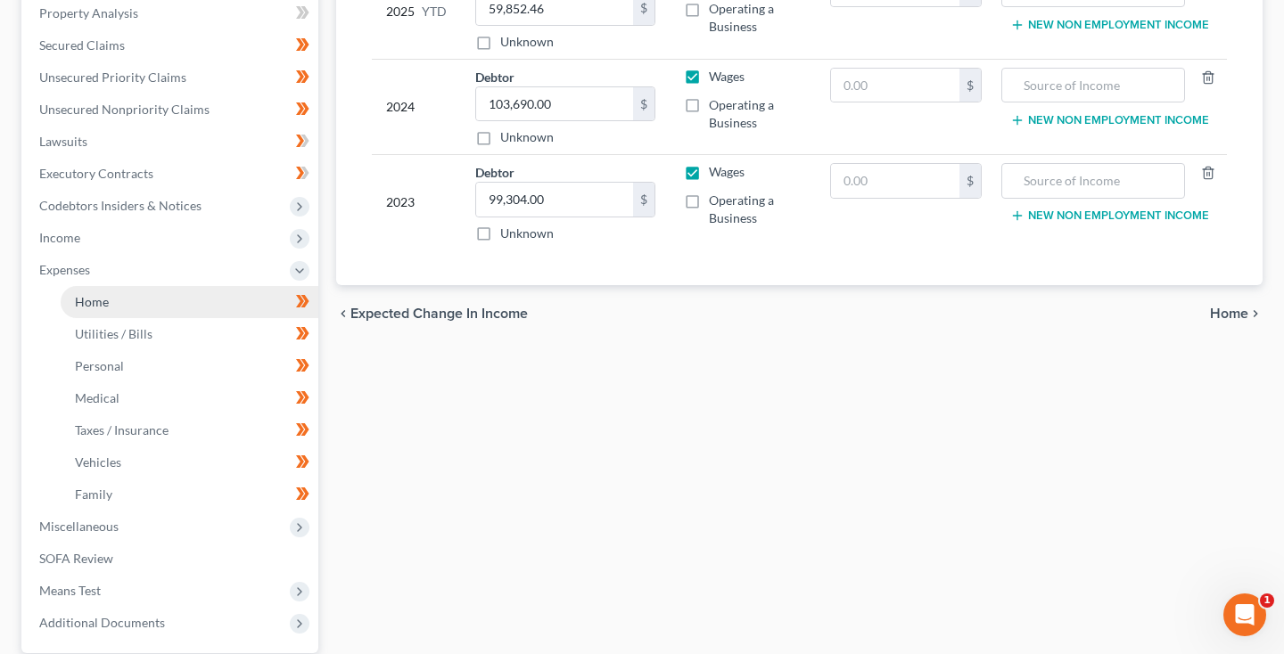
click at [165, 305] on link "Home" at bounding box center [190, 302] width 258 height 32
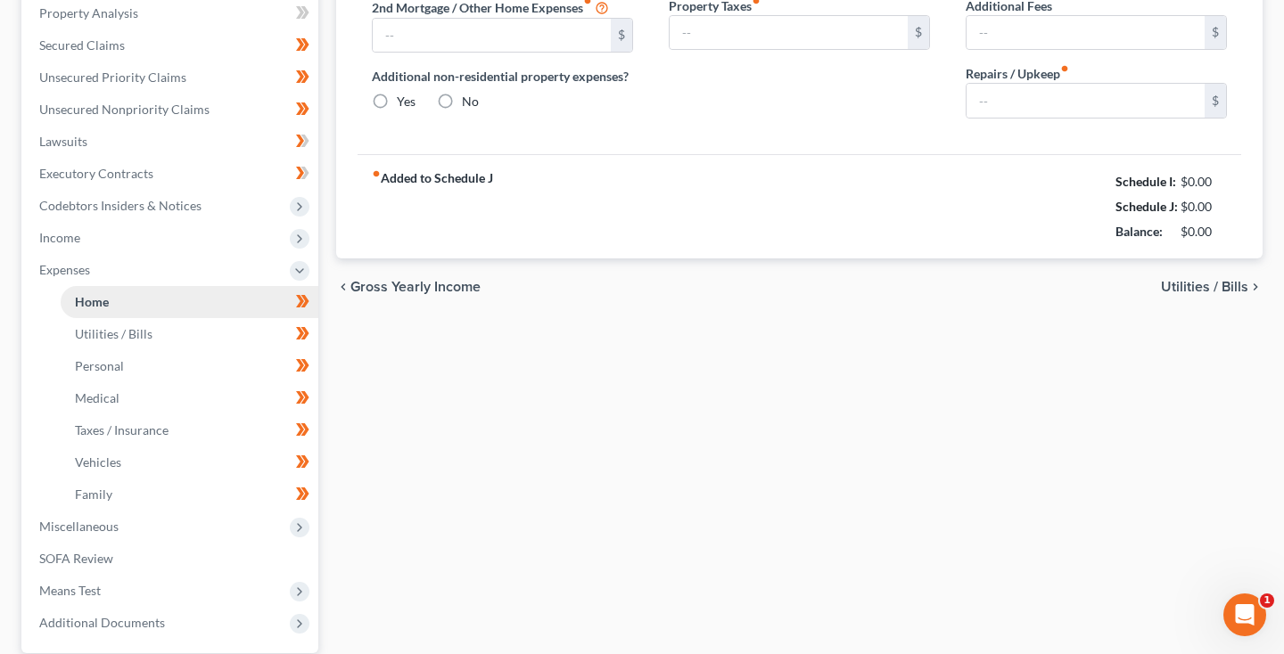
scroll to position [115, 0]
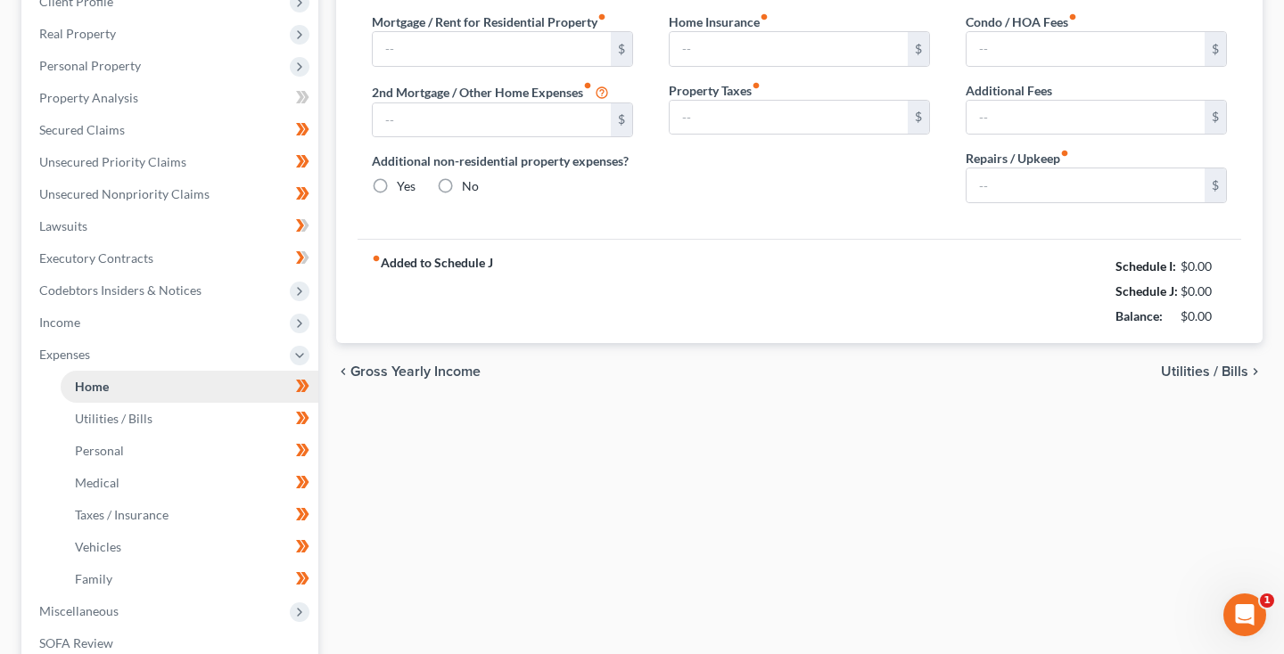
type input "1,700.00"
type input "0.00"
radio input "true"
type input "0.00"
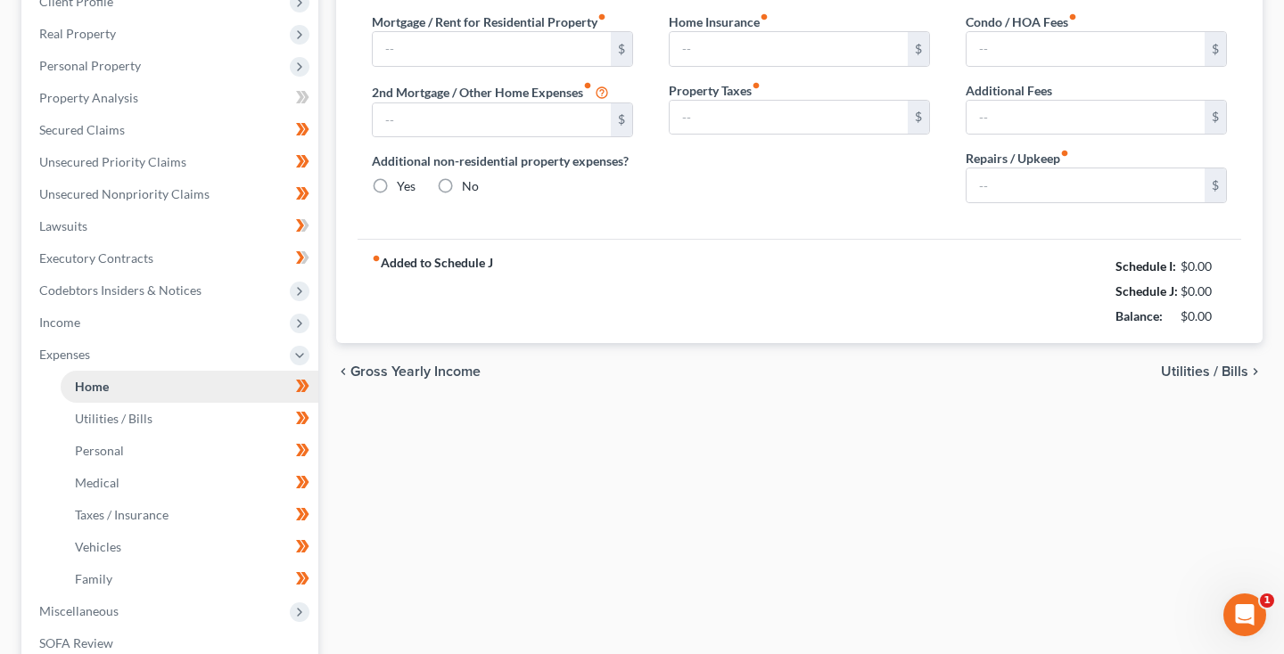
type input "0.00"
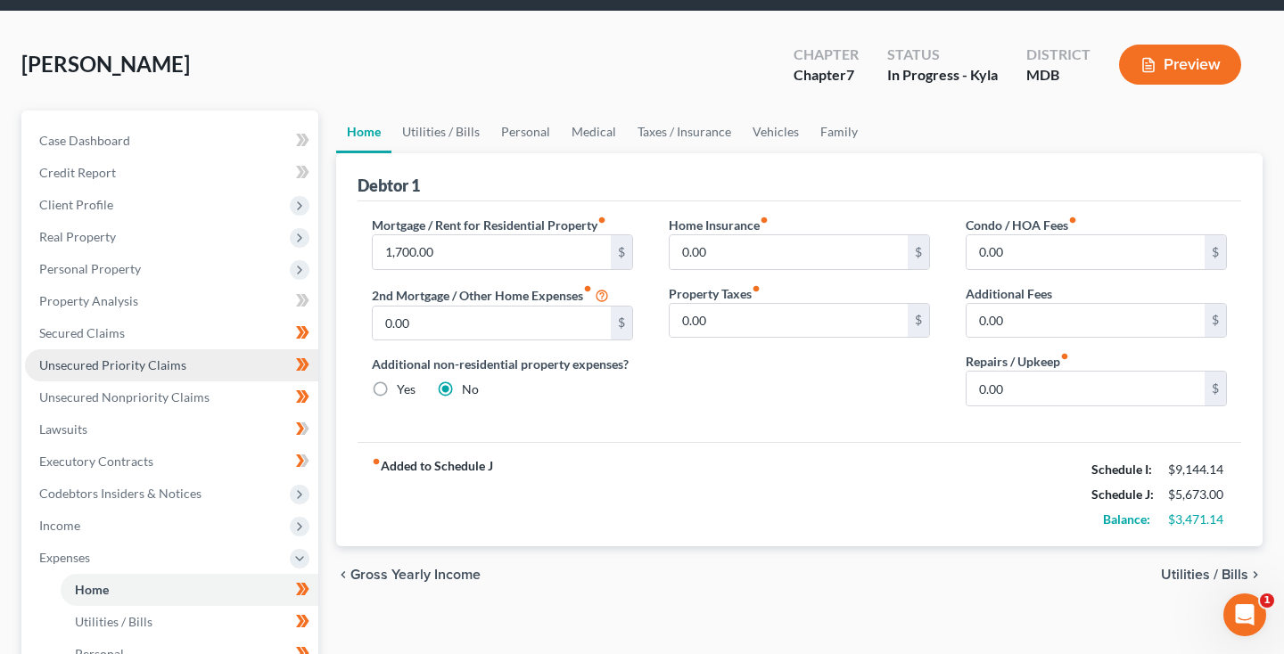
scroll to position [66, 0]
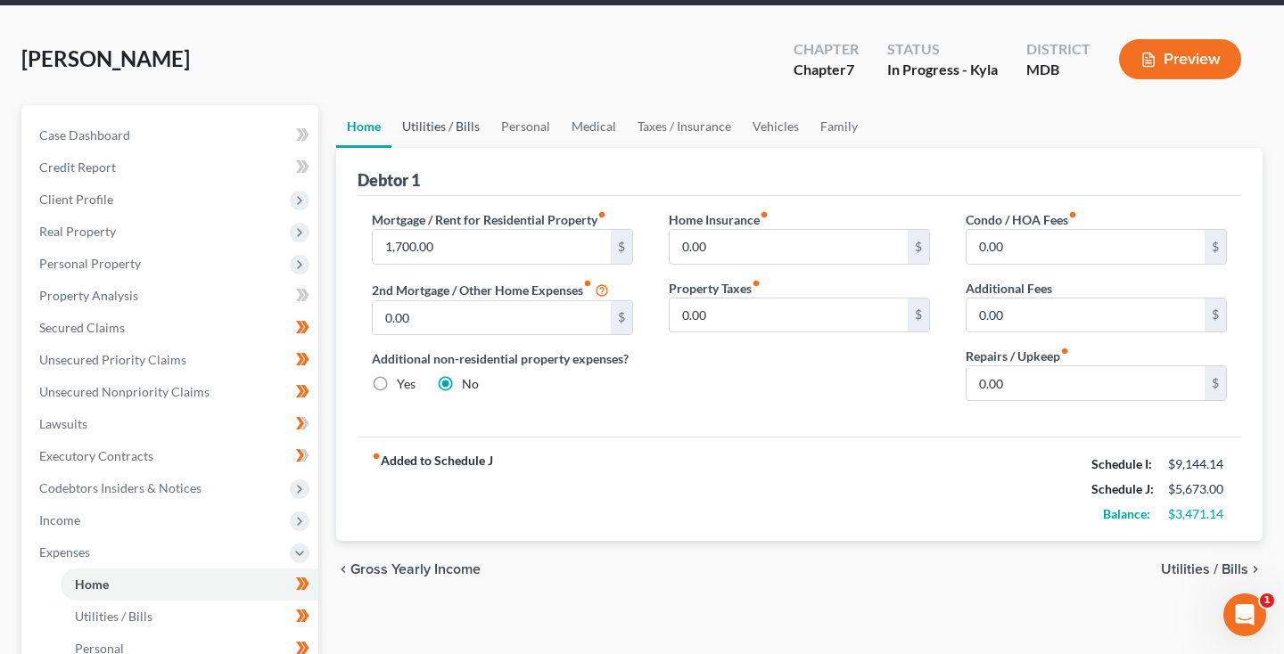
click at [444, 129] on link "Utilities / Bills" at bounding box center [440, 126] width 99 height 43
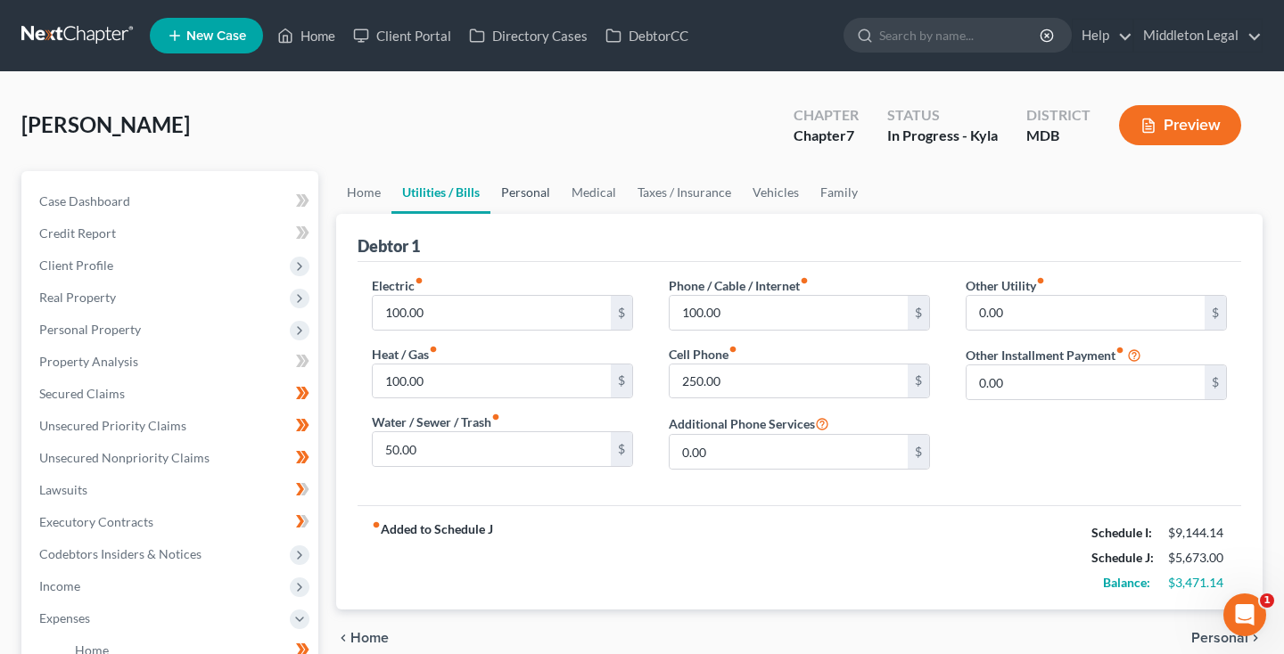
click at [543, 197] on link "Personal" at bounding box center [525, 192] width 70 height 43
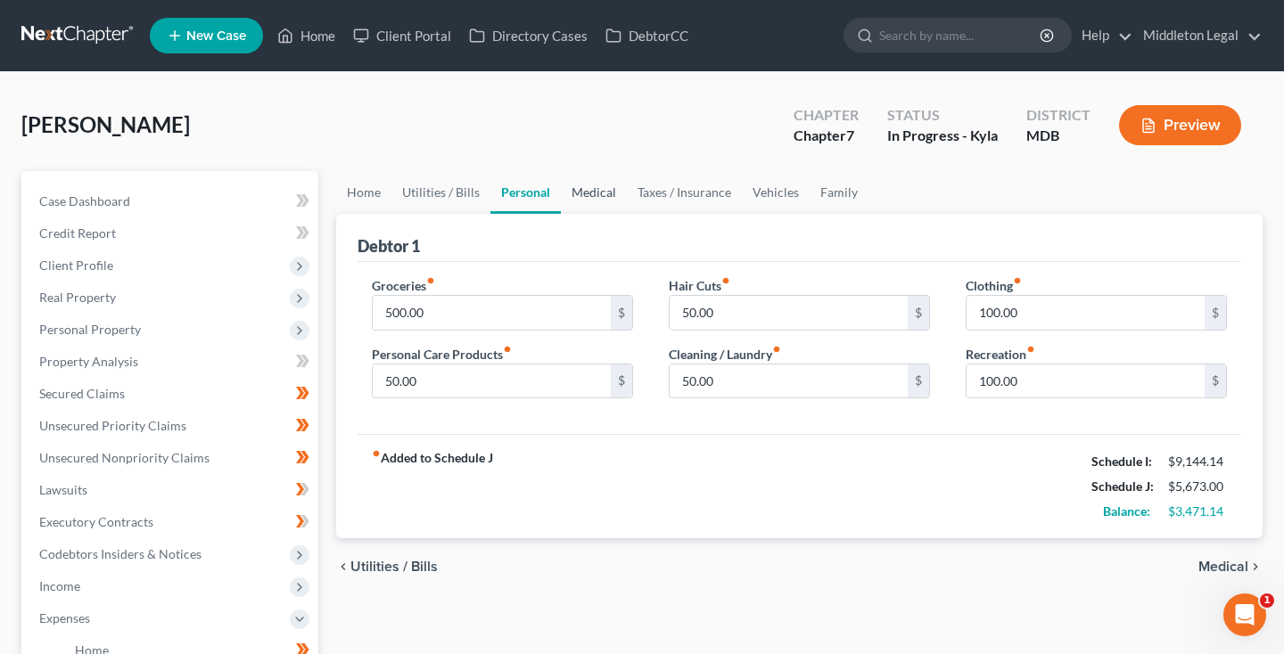
click at [586, 187] on link "Medical" at bounding box center [594, 192] width 66 height 43
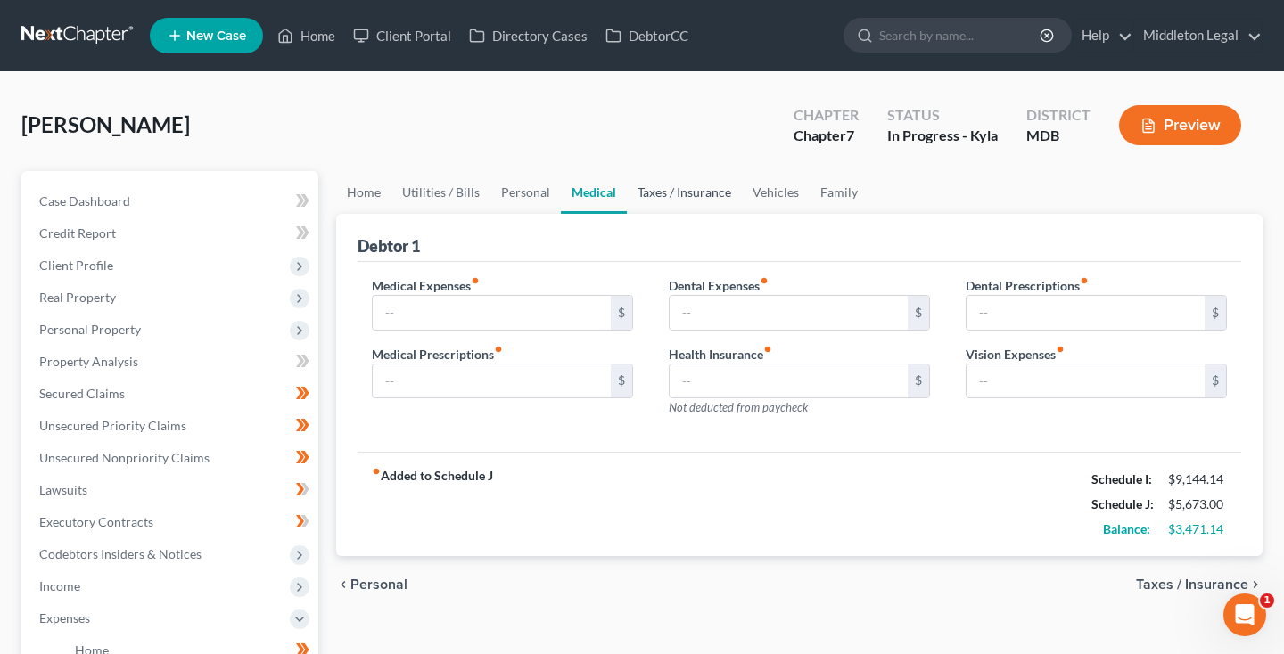
click at [657, 196] on link "Taxes / Insurance" at bounding box center [684, 192] width 115 height 43
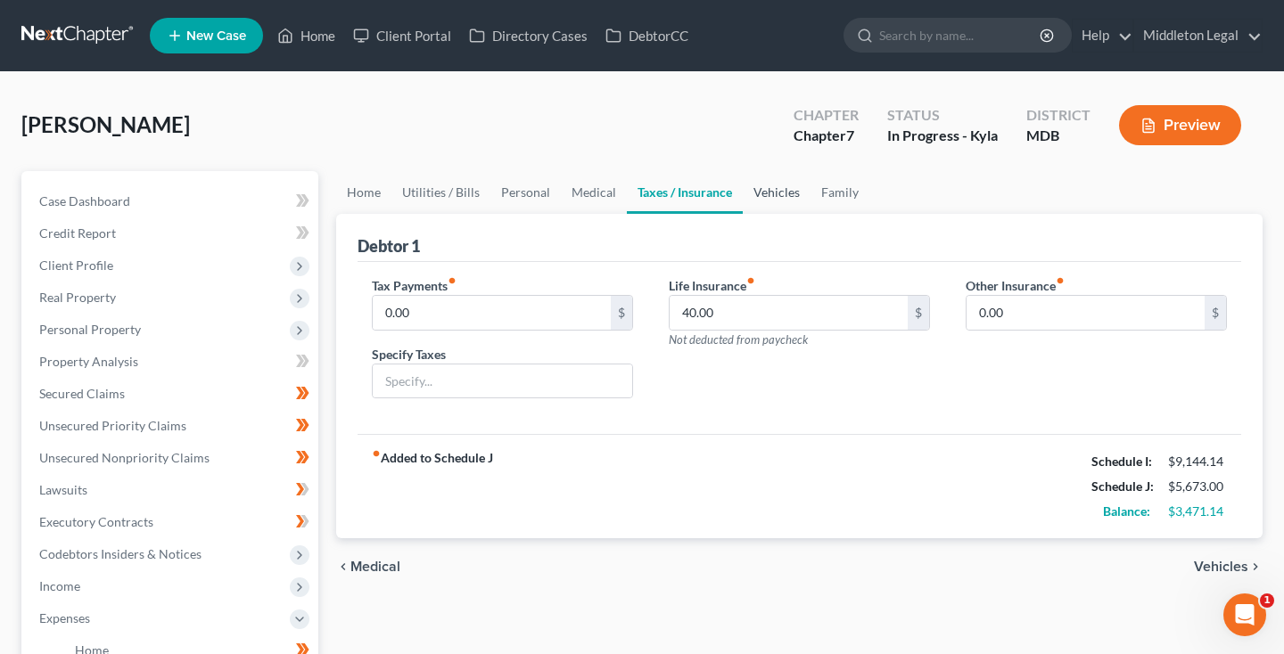
click at [769, 202] on link "Vehicles" at bounding box center [777, 192] width 68 height 43
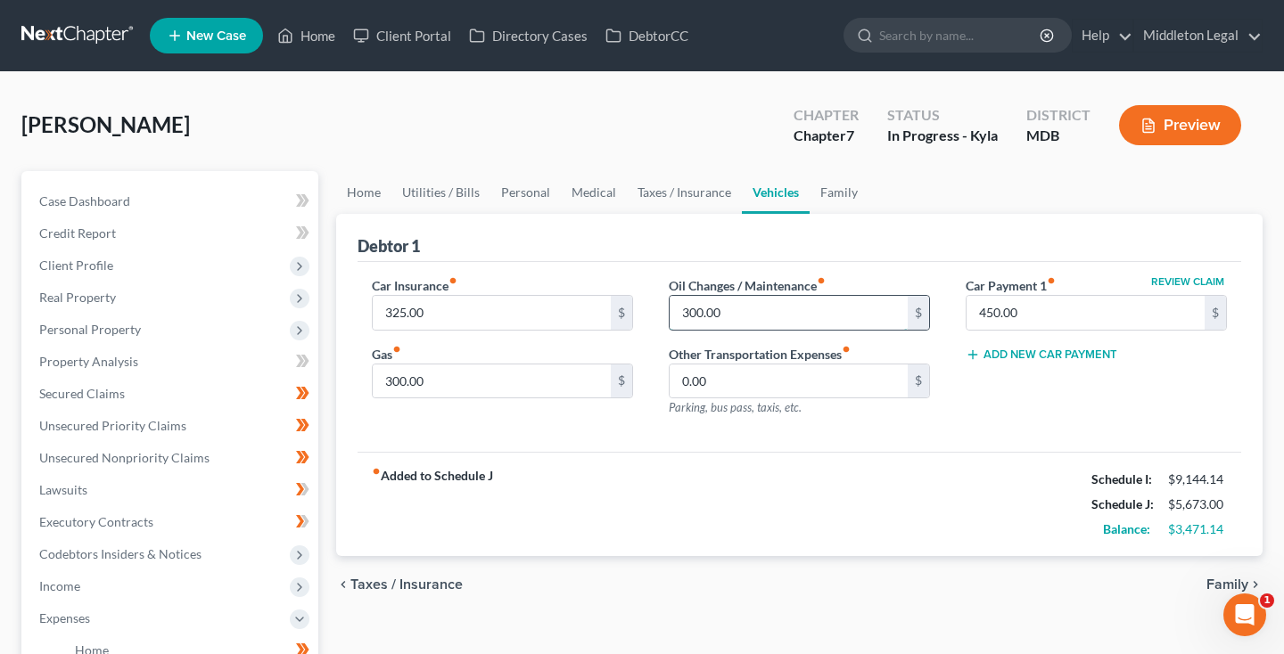
click at [695, 307] on input "300.00" at bounding box center [789, 313] width 238 height 34
type input "30.00"
click at [841, 187] on link "Family" at bounding box center [839, 192] width 59 height 43
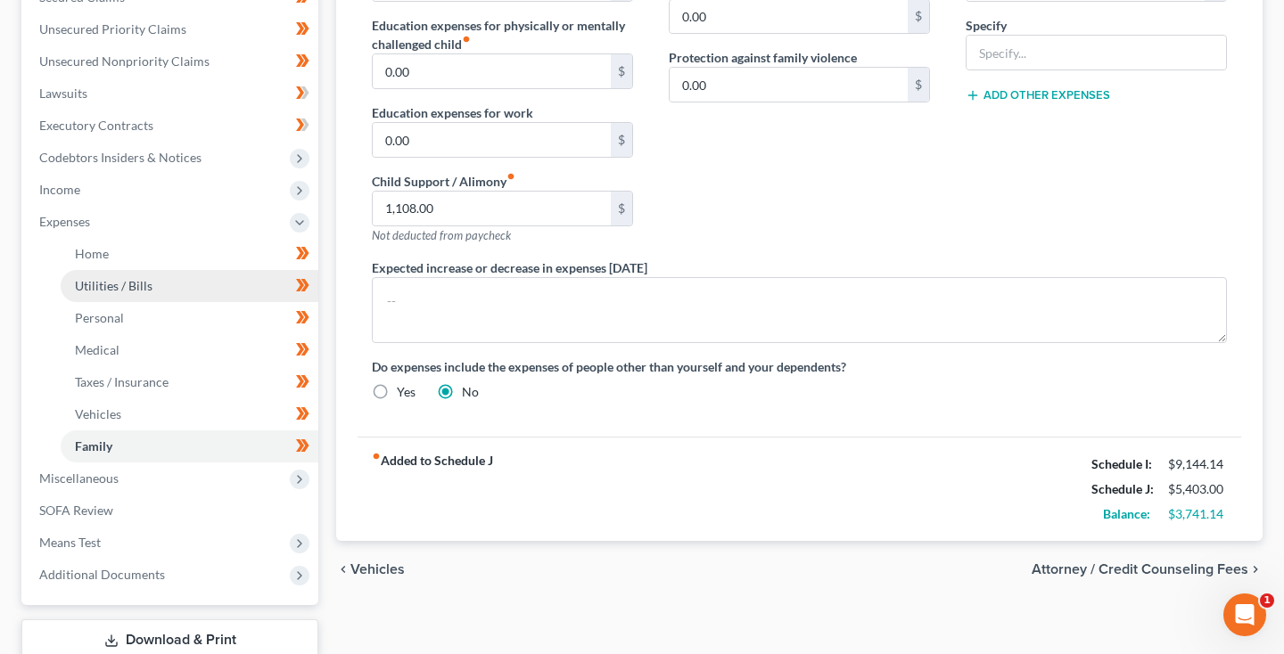
scroll to position [420, 0]
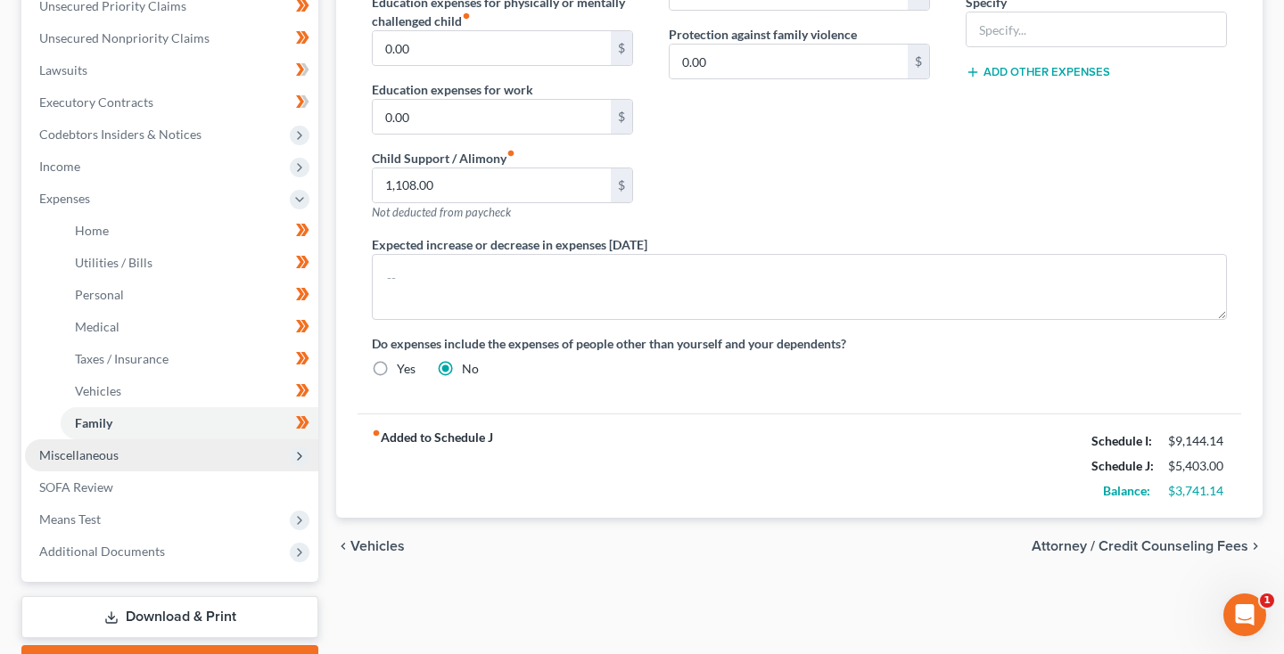
click at [99, 451] on span "Miscellaneous" at bounding box center [78, 455] width 79 height 15
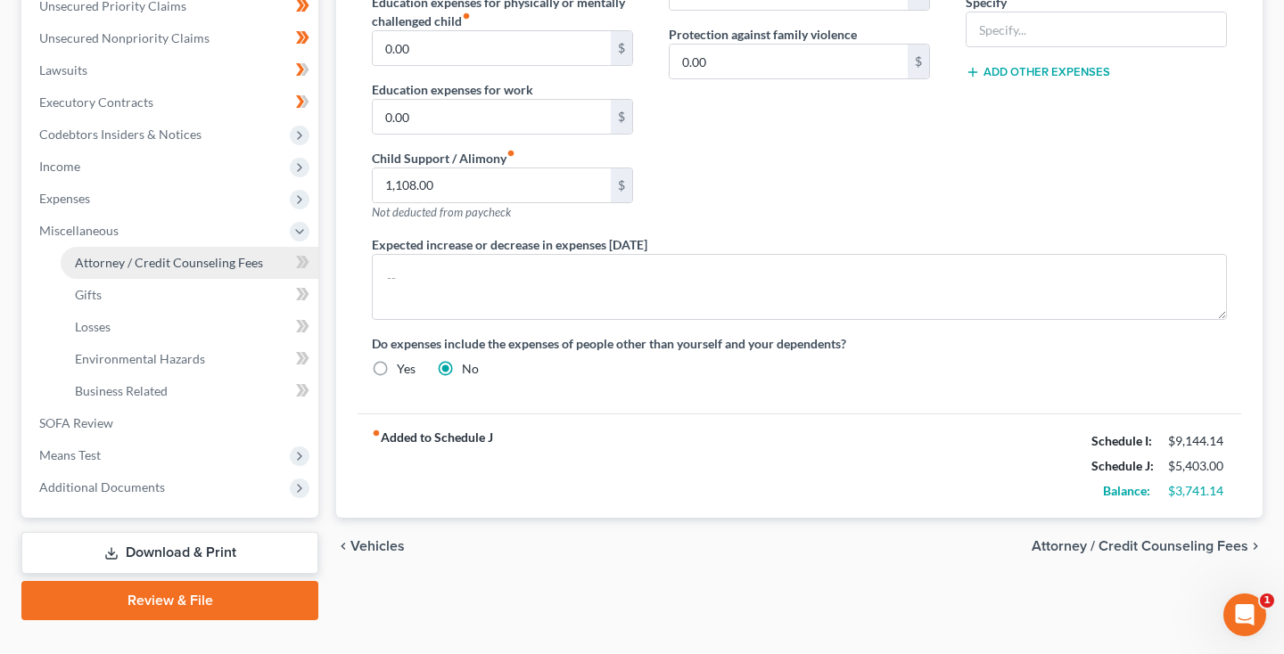
click at [170, 268] on span "Attorney / Credit Counseling Fees" at bounding box center [169, 262] width 188 height 15
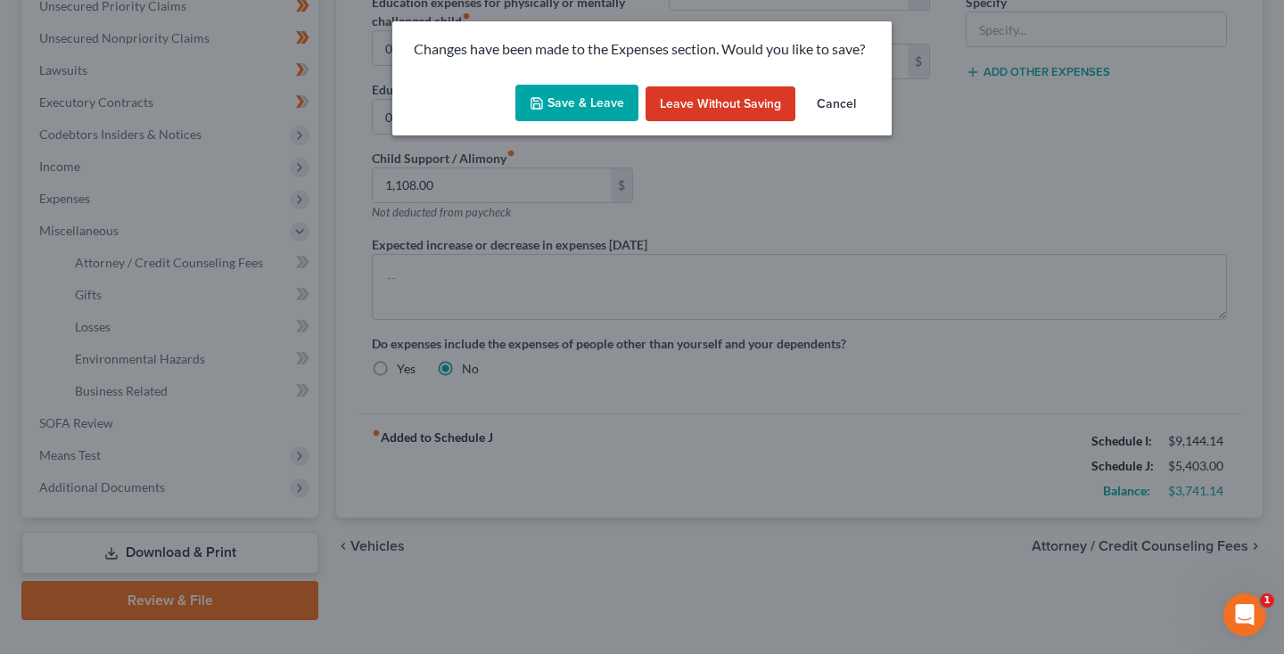
click at [585, 113] on button "Save & Leave" at bounding box center [576, 103] width 123 height 37
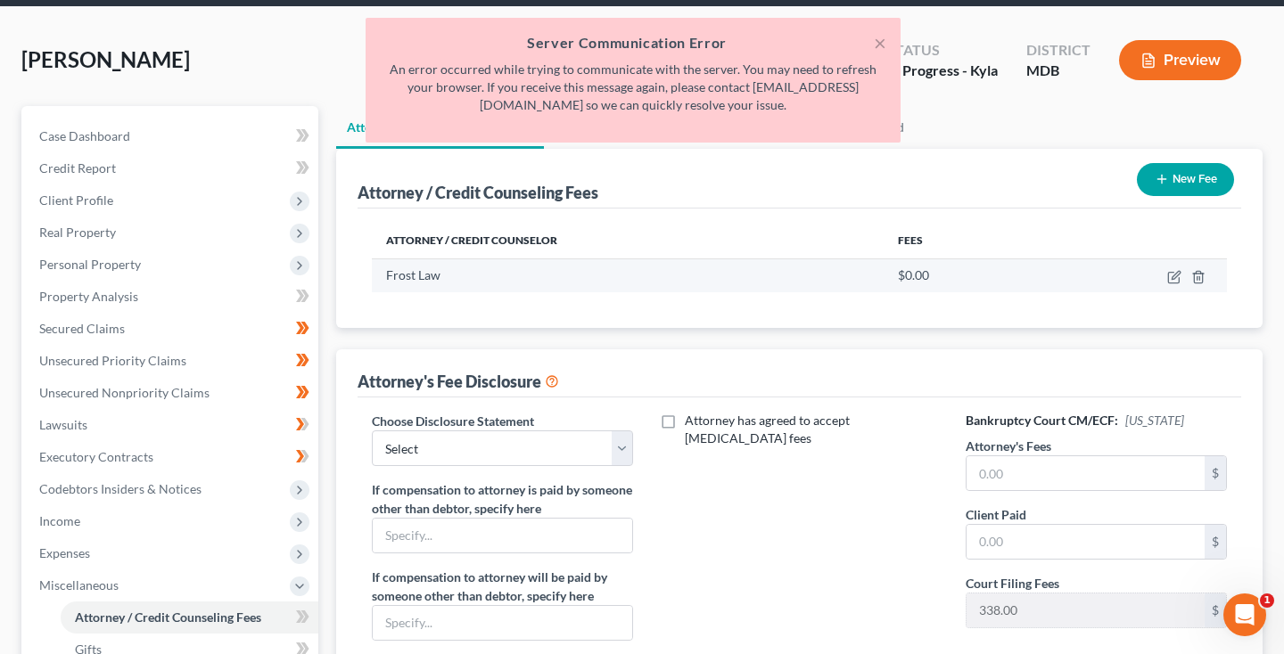
scroll to position [67, 0]
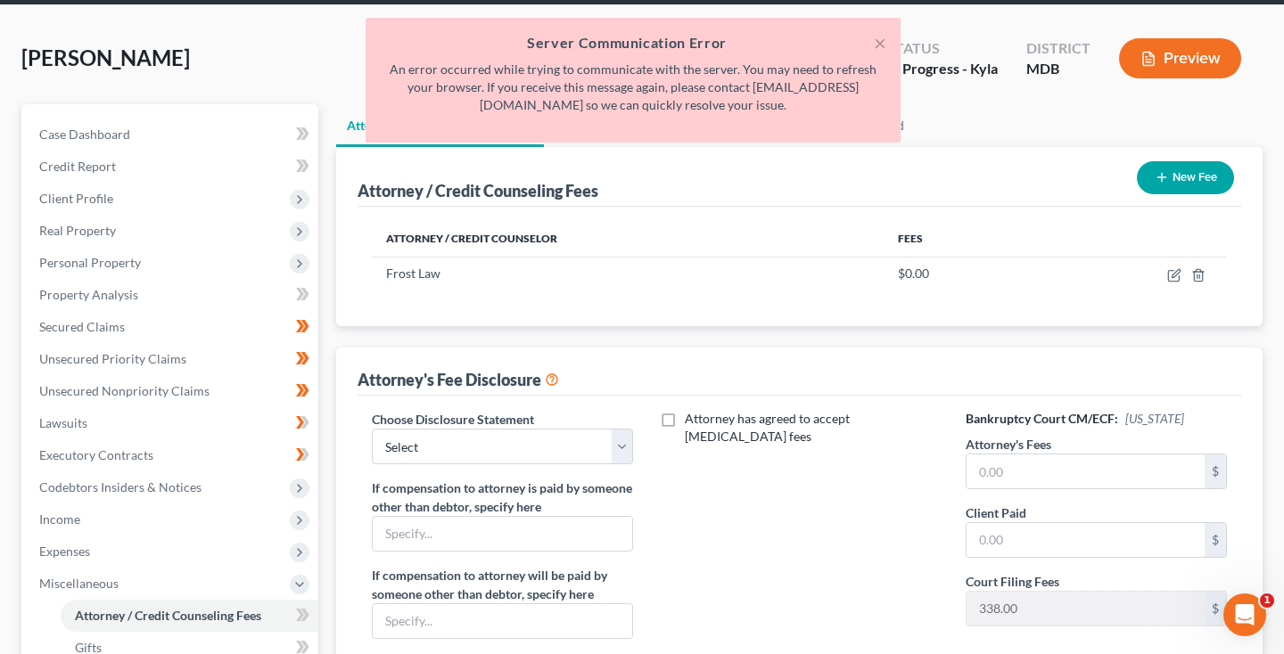
click at [1156, 179] on icon "button" at bounding box center [1162, 177] width 14 height 14
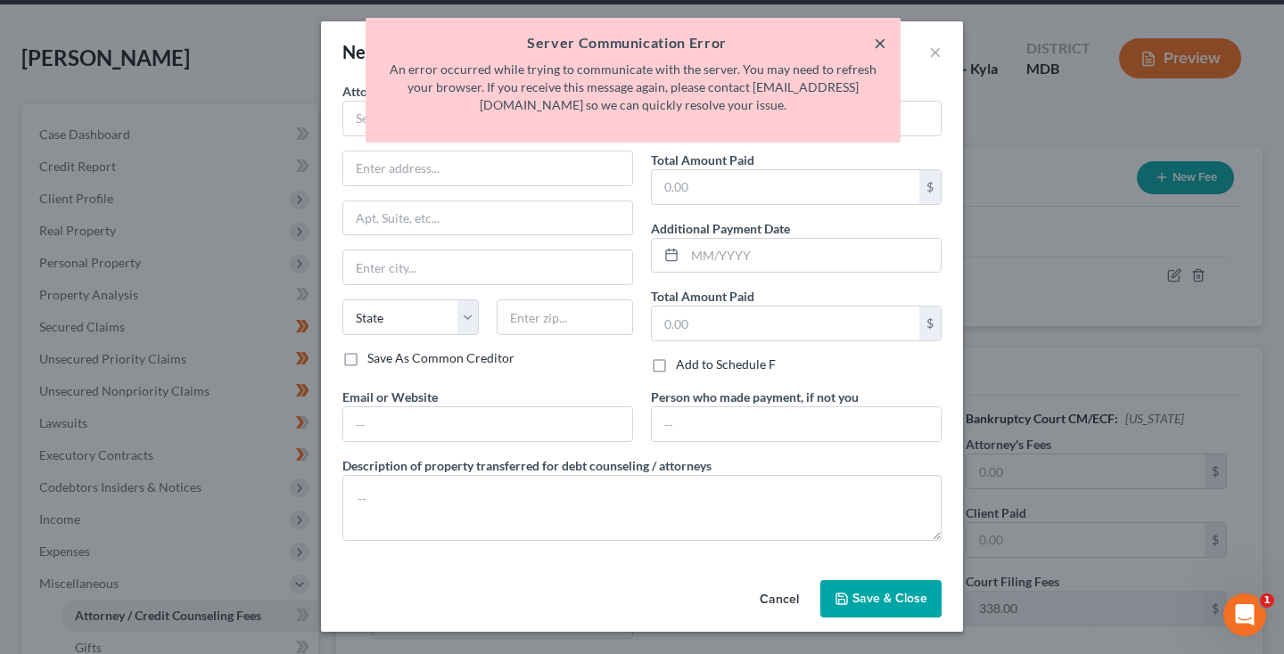
click at [877, 39] on button "×" at bounding box center [880, 42] width 12 height 21
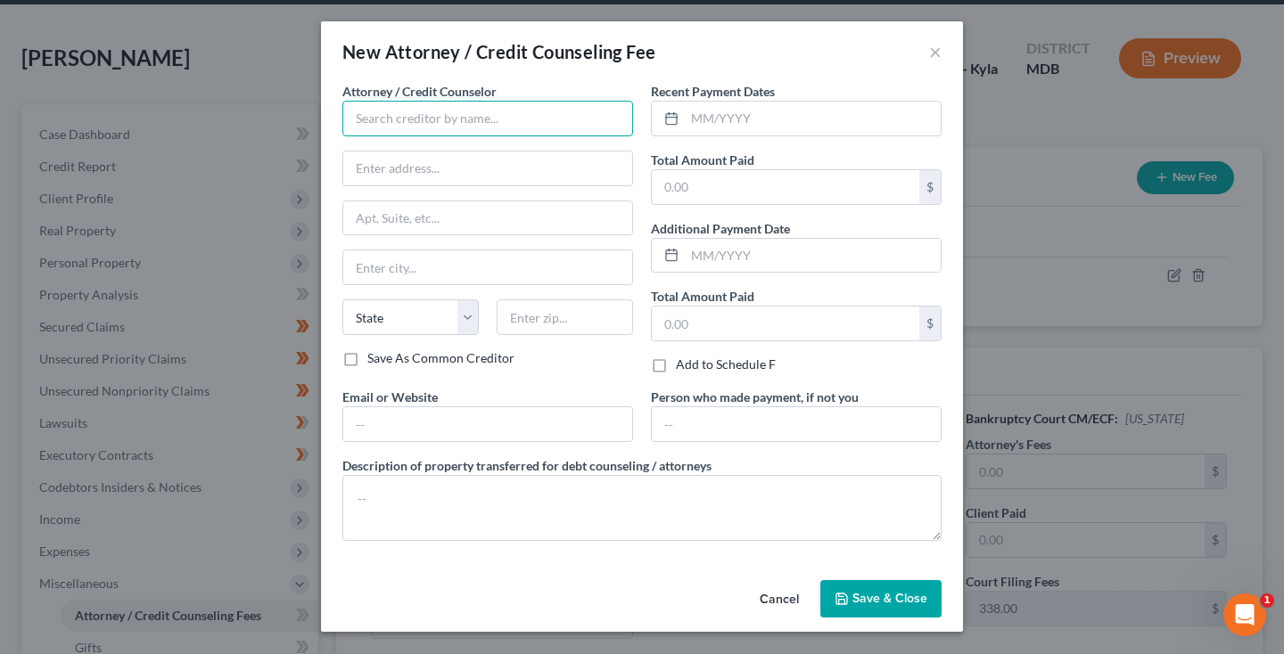
click at [483, 121] on input "text" at bounding box center [487, 119] width 291 height 36
type input "Middleton Legal"
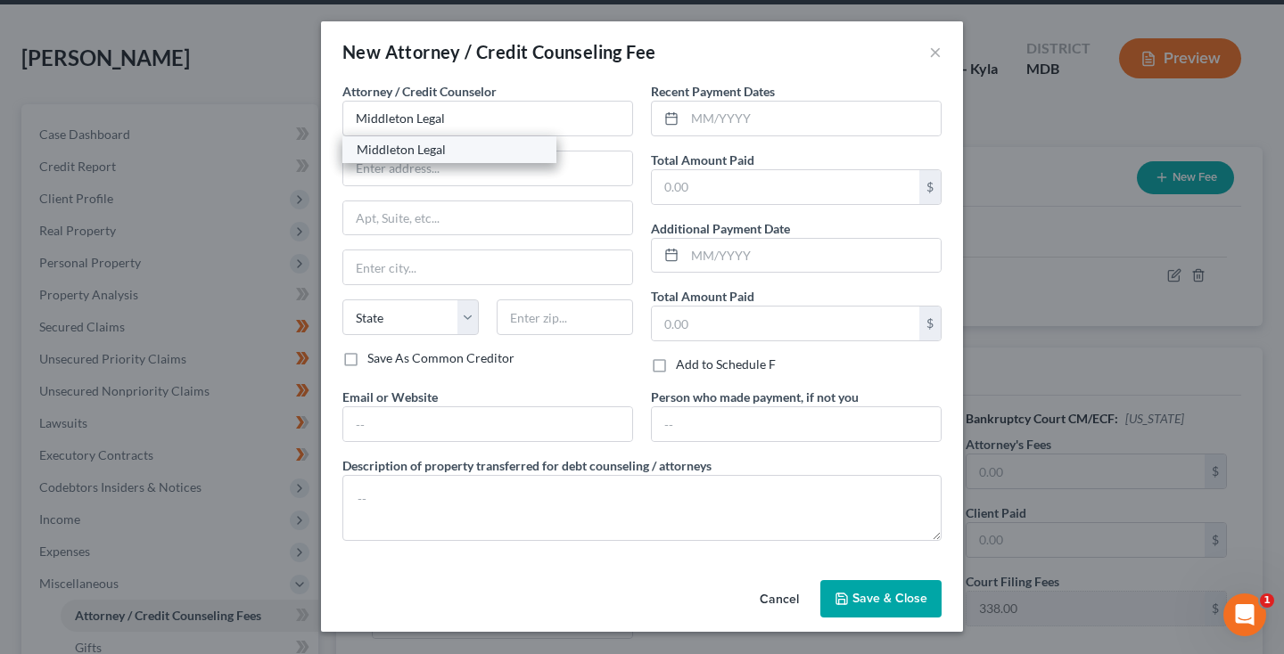
click at [492, 148] on div "Middleton Legal" at bounding box center [449, 150] width 185 height 18
type input "P.O. Box 10490"
type input "Silver Spring"
select select "21"
type input "20914"
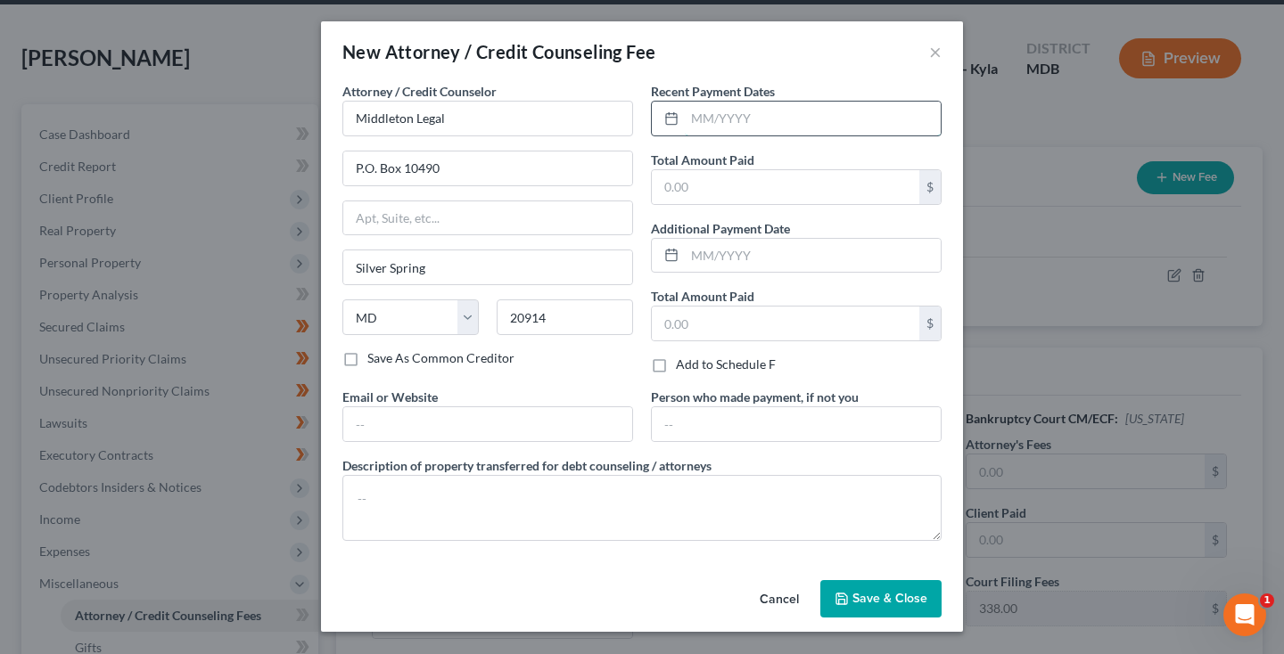
click at [763, 121] on input "text" at bounding box center [813, 119] width 256 height 34
type input "08/2025"
click at [763, 189] on input "text" at bounding box center [785, 187] width 267 height 34
type input "2,162"
click at [867, 596] on span "Save & Close" at bounding box center [889, 598] width 75 height 15
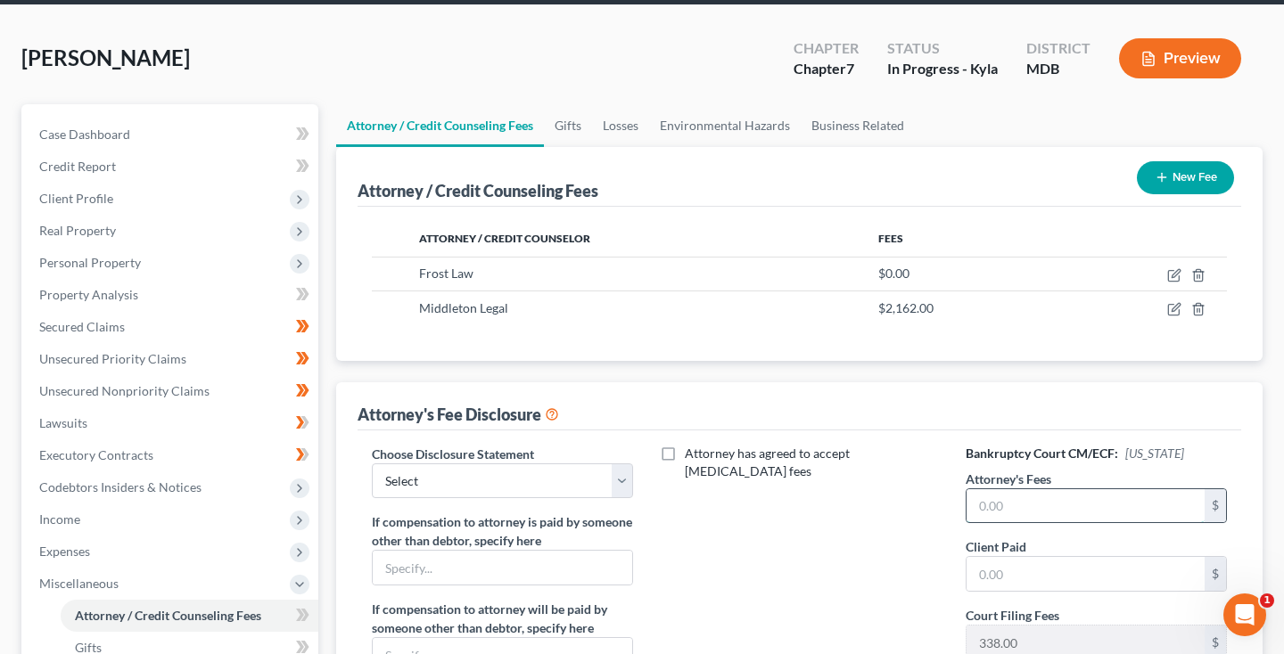
click at [1012, 514] on input "text" at bounding box center [1086, 506] width 238 height 34
type input "2,162"
click at [1010, 582] on input "text" at bounding box center [1086, 574] width 238 height 34
type input "2,162"
select select "2"
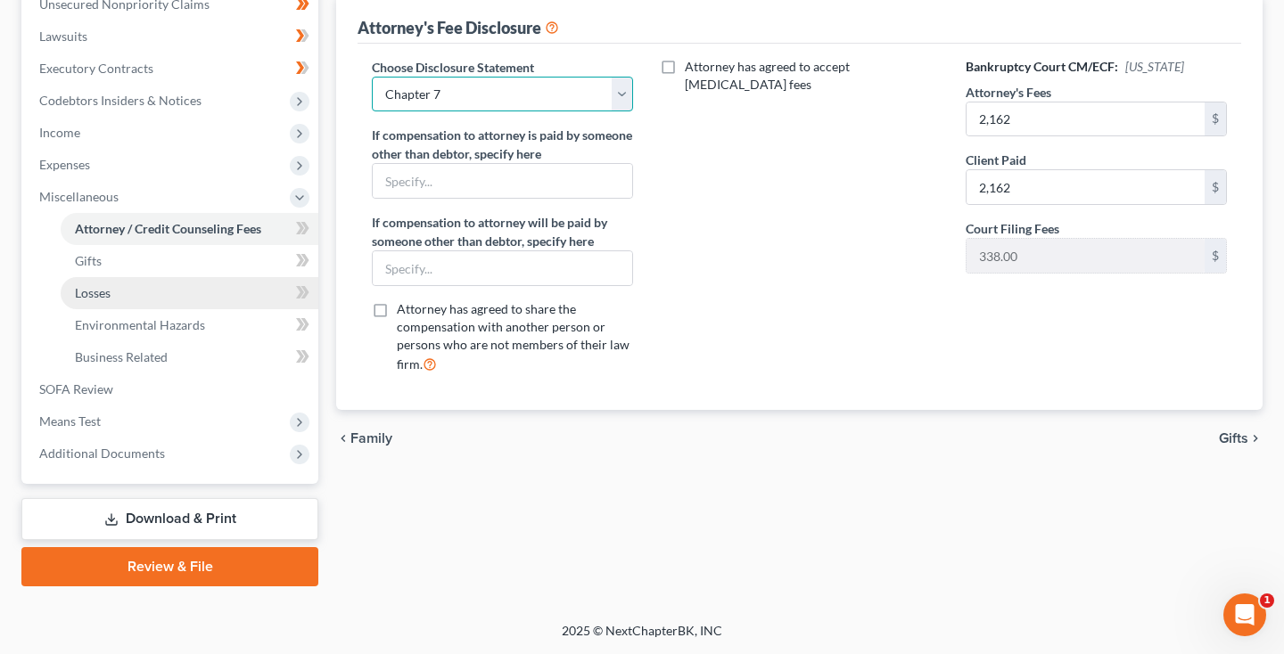
scroll to position [454, 0]
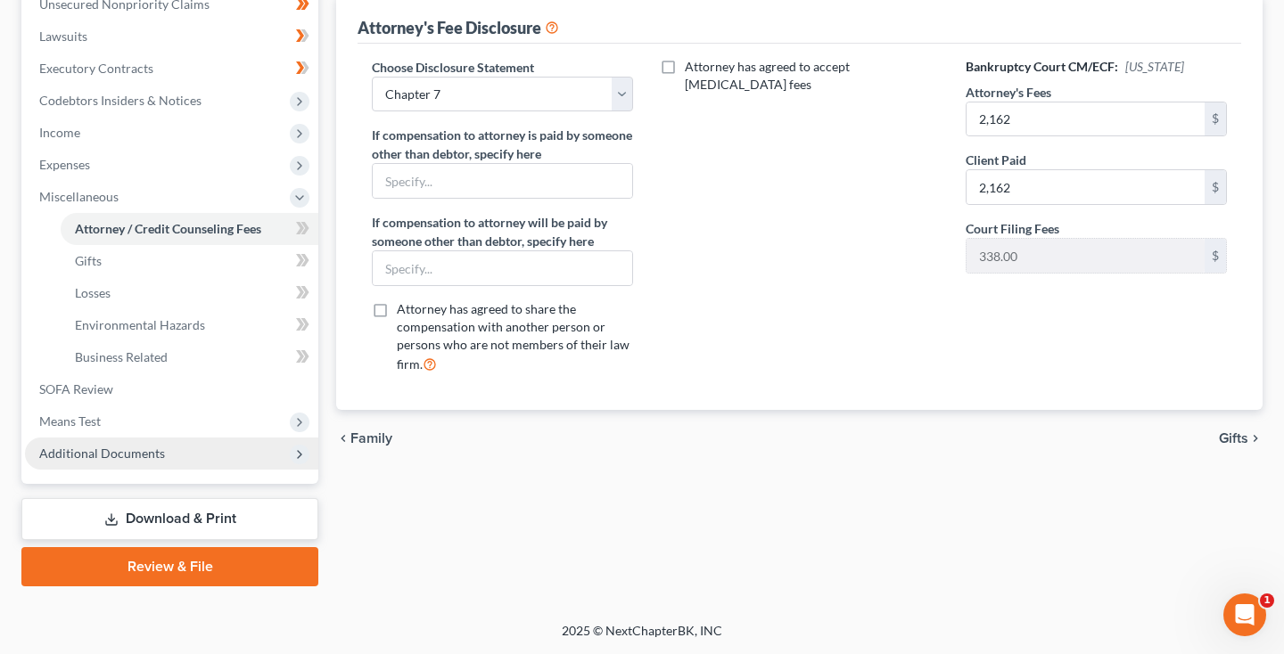
drag, startPoint x: 113, startPoint y: 439, endPoint x: 153, endPoint y: 451, distance: 42.0
click at [153, 451] on span "Additional Documents" at bounding box center [102, 453] width 126 height 15
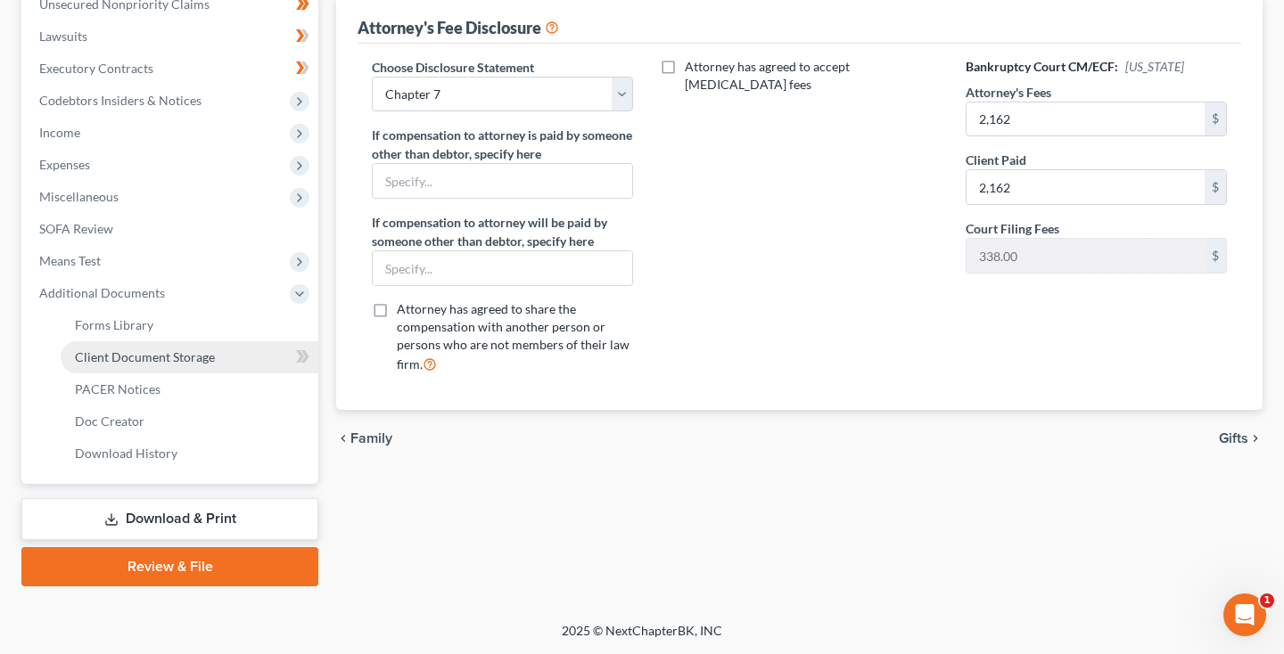
drag, startPoint x: 153, startPoint y: 451, endPoint x: 148, endPoint y: 361, distance: 90.2
click at [148, 361] on span "Client Document Storage" at bounding box center [145, 357] width 140 height 15
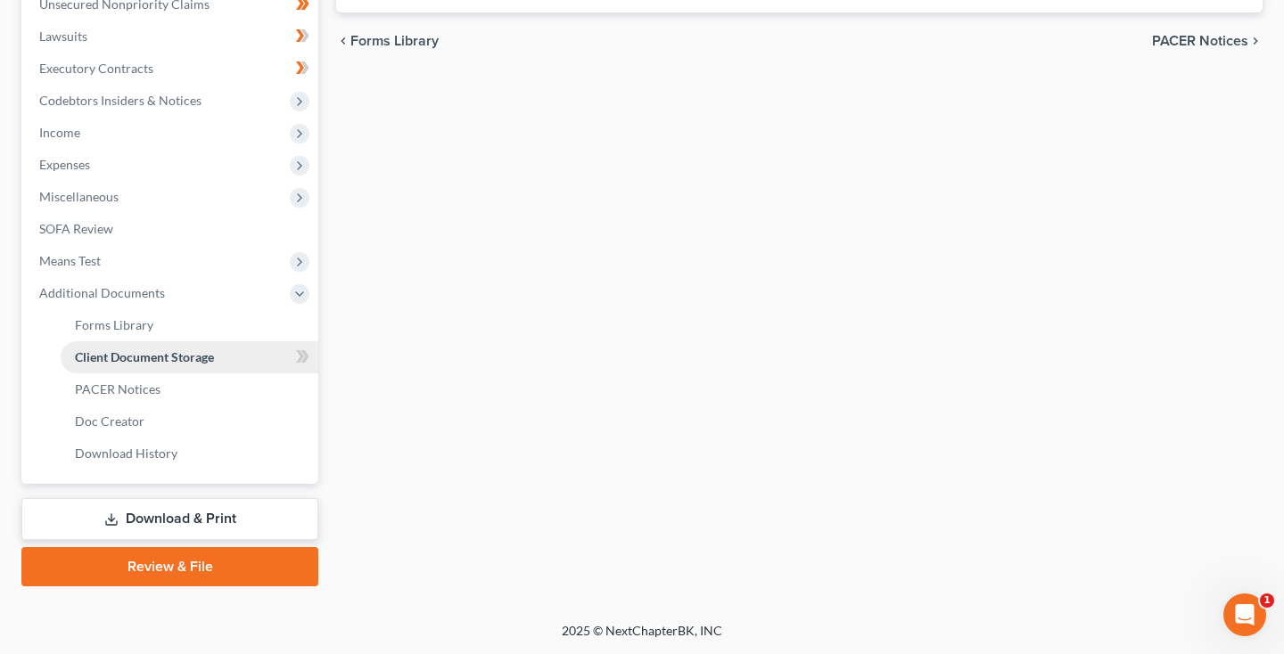
scroll to position [443, 0]
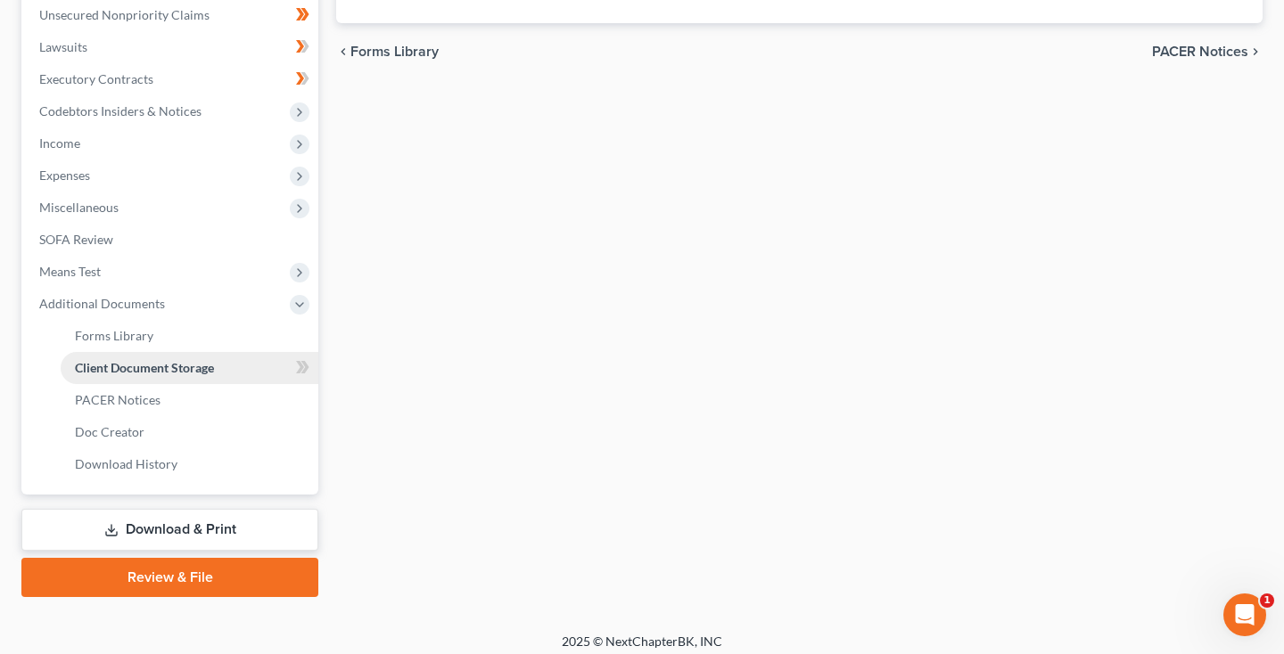
select select "14"
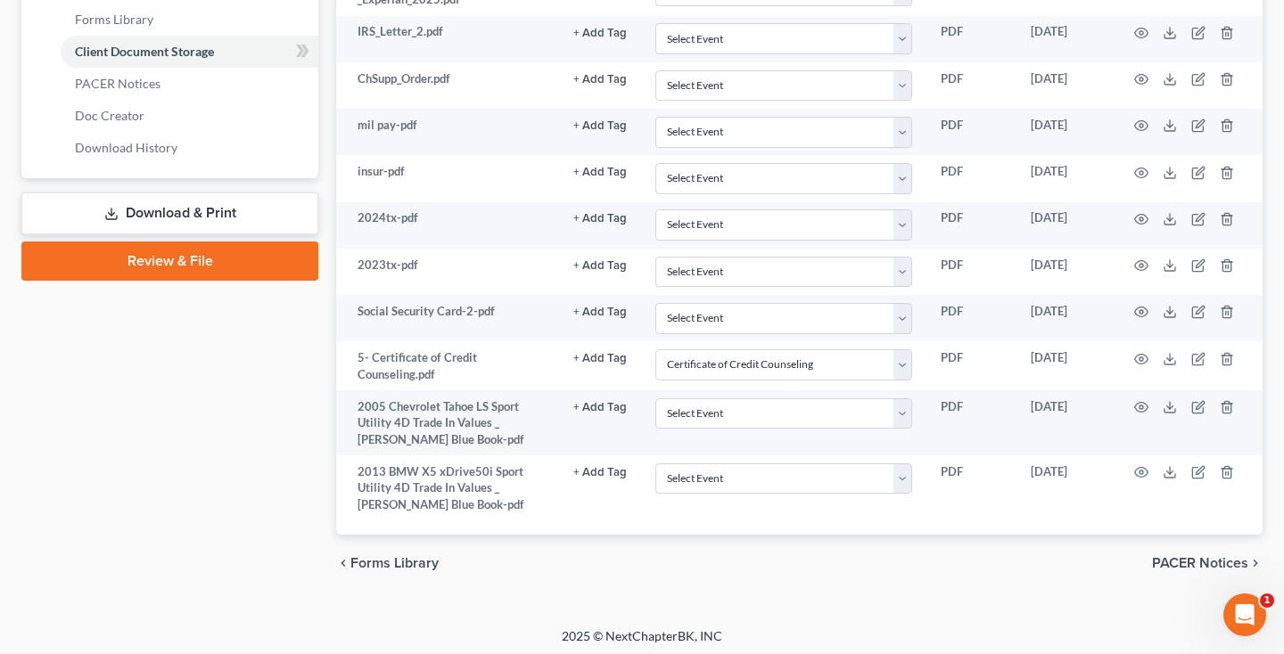
scroll to position [758, 0]
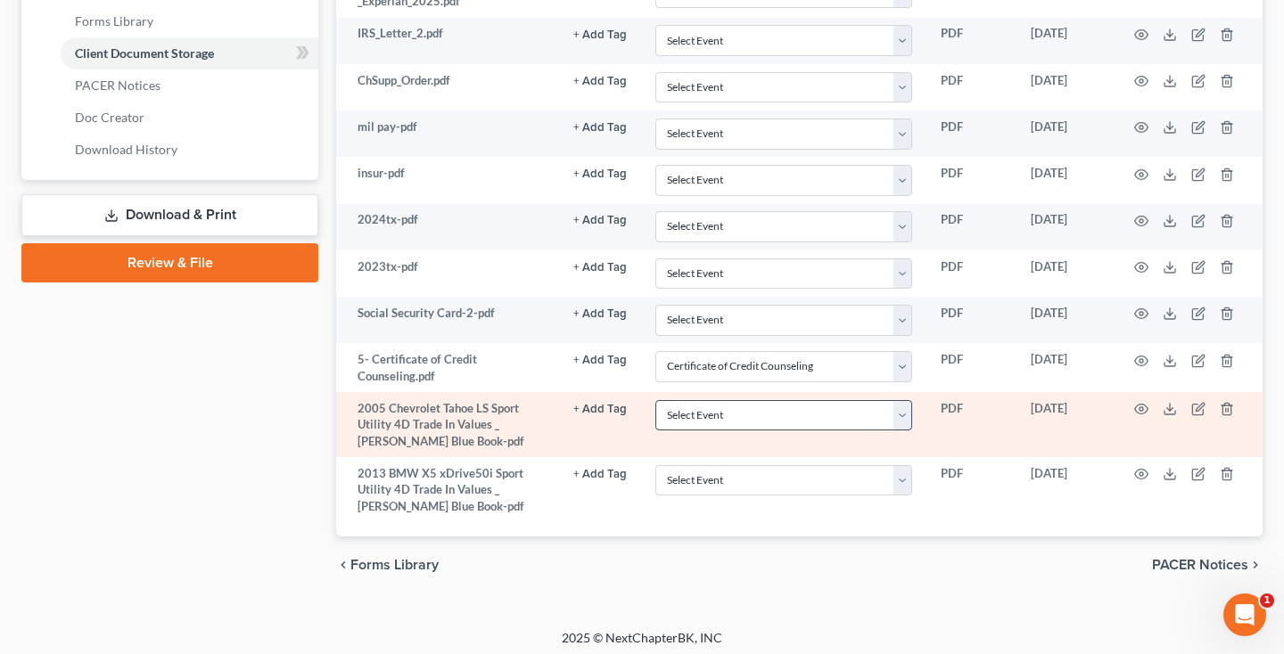
click at [1141, 354] on icon "button" at bounding box center [1141, 361] width 14 height 14
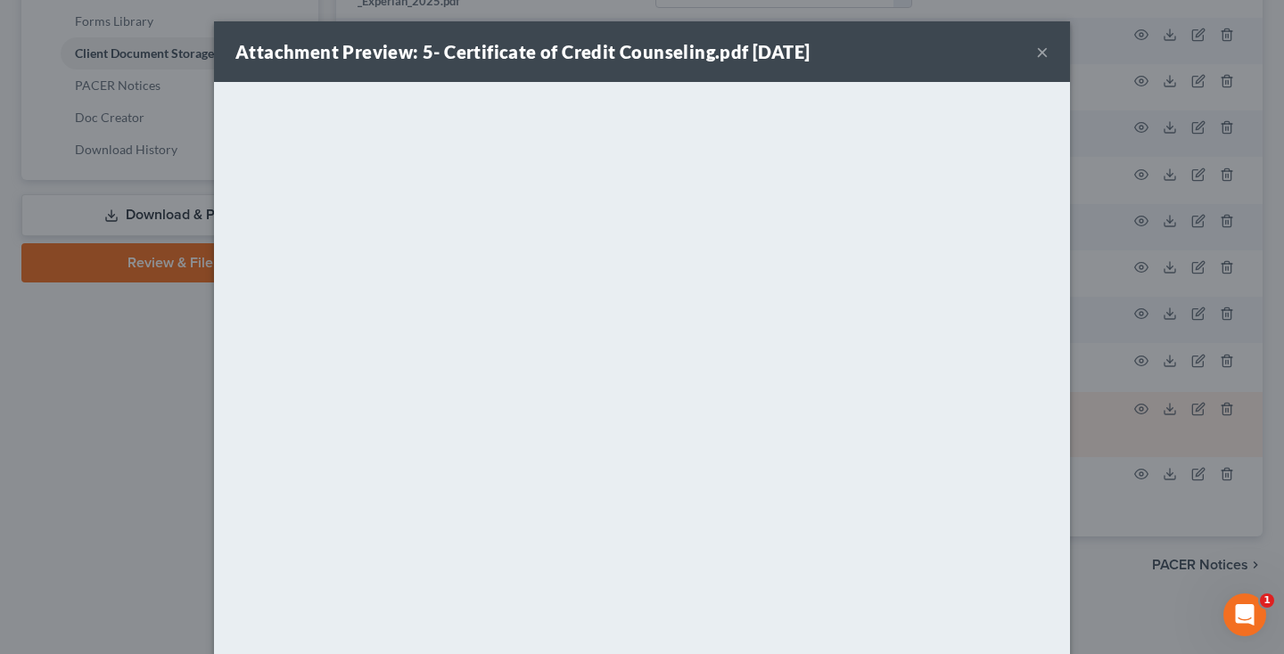
click at [1043, 53] on button "×" at bounding box center [1042, 51] width 12 height 21
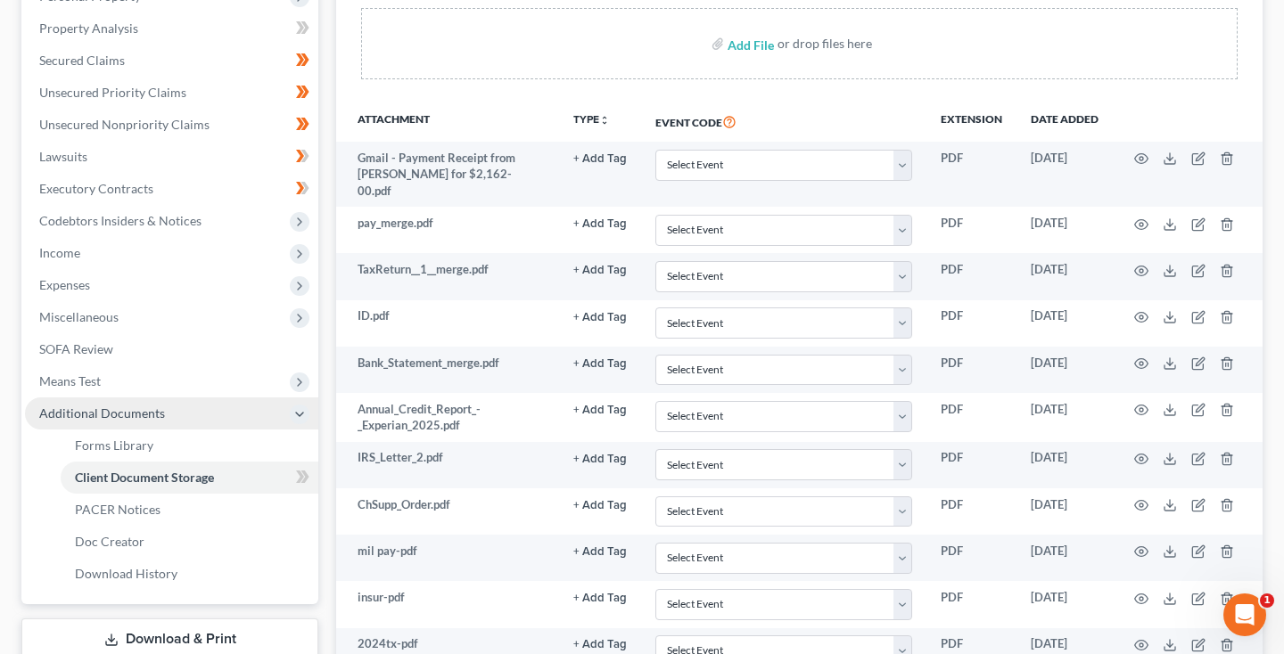
scroll to position [150, 0]
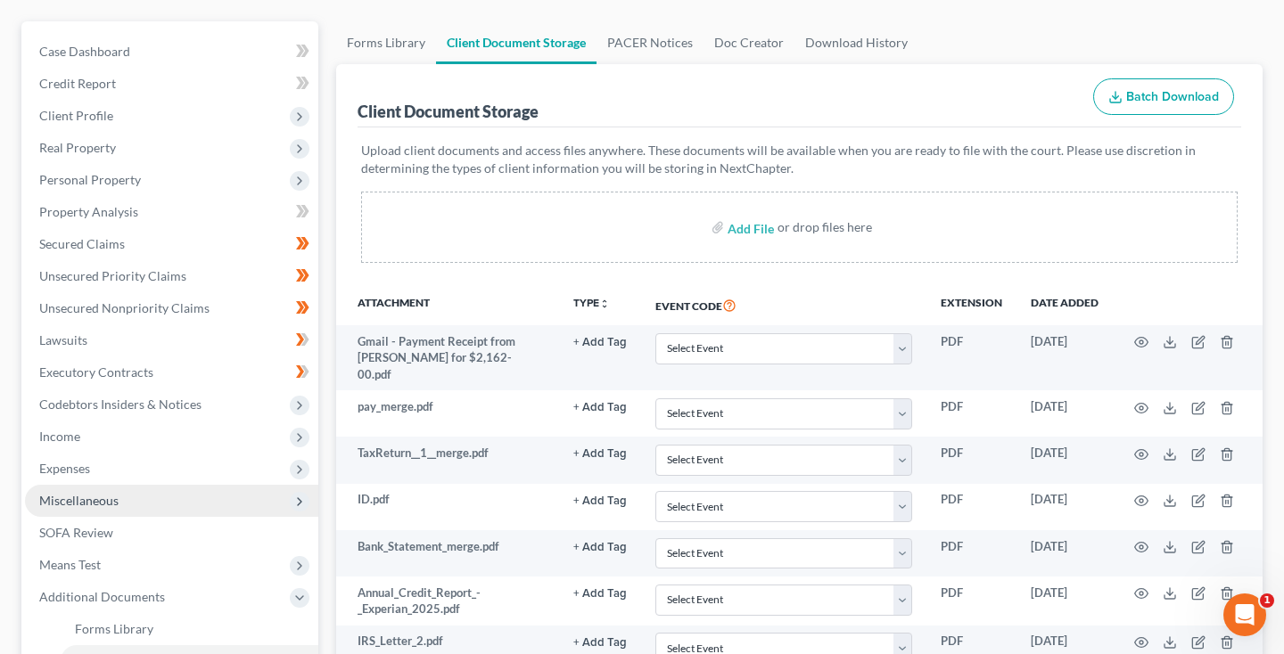
click at [112, 496] on span "Miscellaneous" at bounding box center [78, 500] width 79 height 15
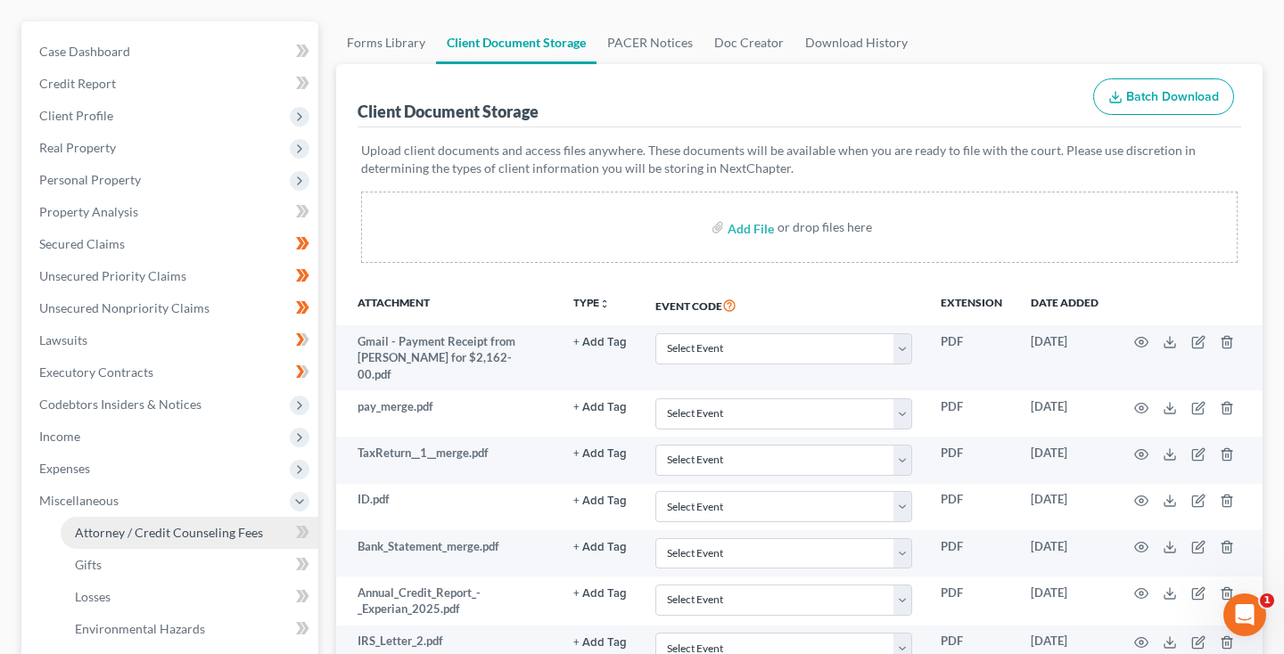
click at [121, 528] on span "Attorney / Credit Counseling Fees" at bounding box center [169, 532] width 188 height 15
select select "2"
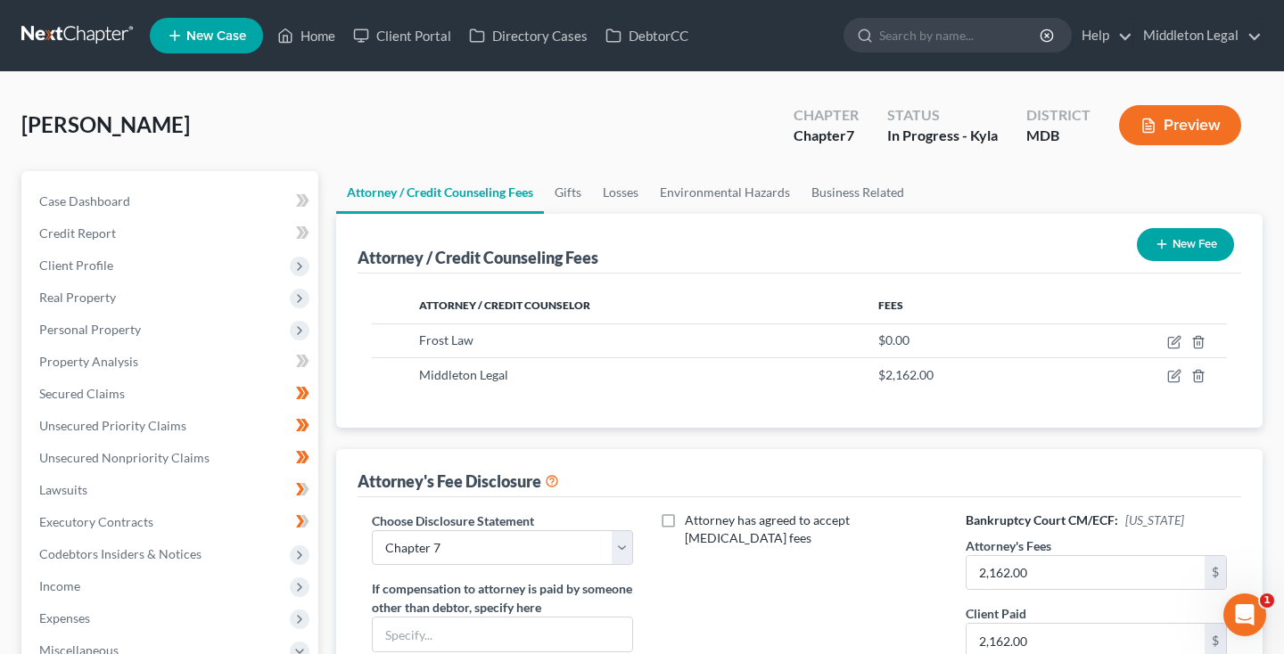
click at [1170, 243] on button "New Fee" at bounding box center [1185, 244] width 97 height 33
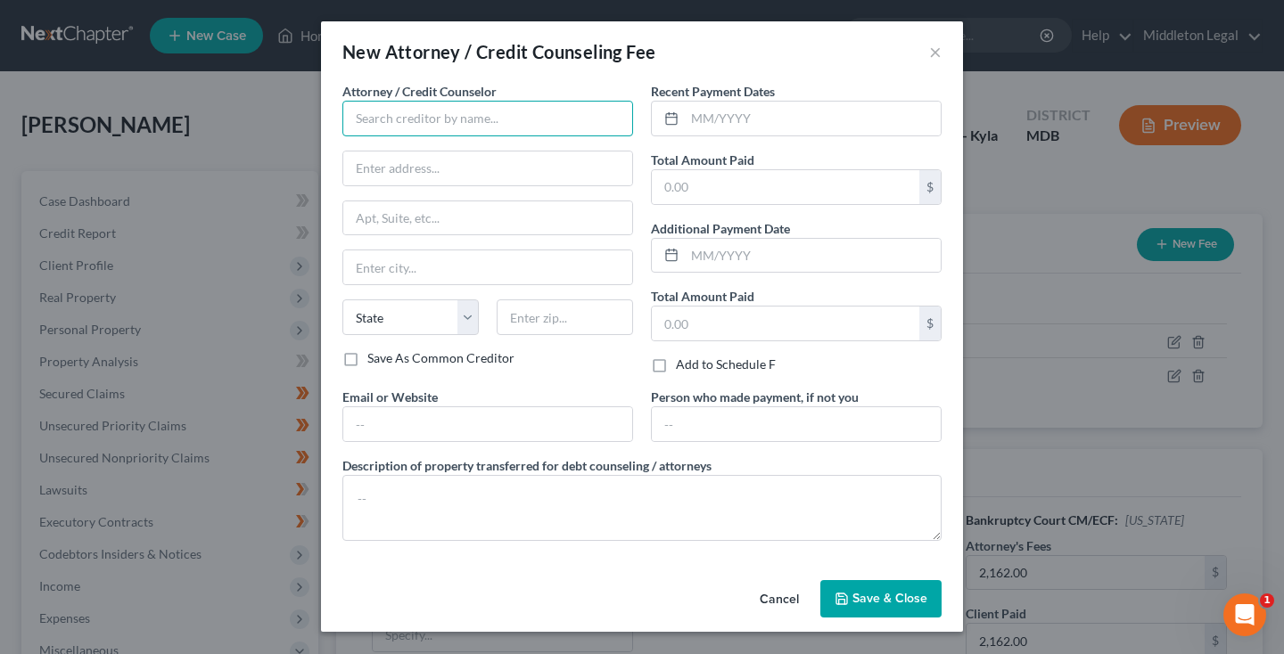
click at [538, 110] on input "text" at bounding box center [487, 119] width 291 height 36
type input "Abacus Credit Counseling"
click at [707, 188] on input "text" at bounding box center [785, 187] width 267 height 34
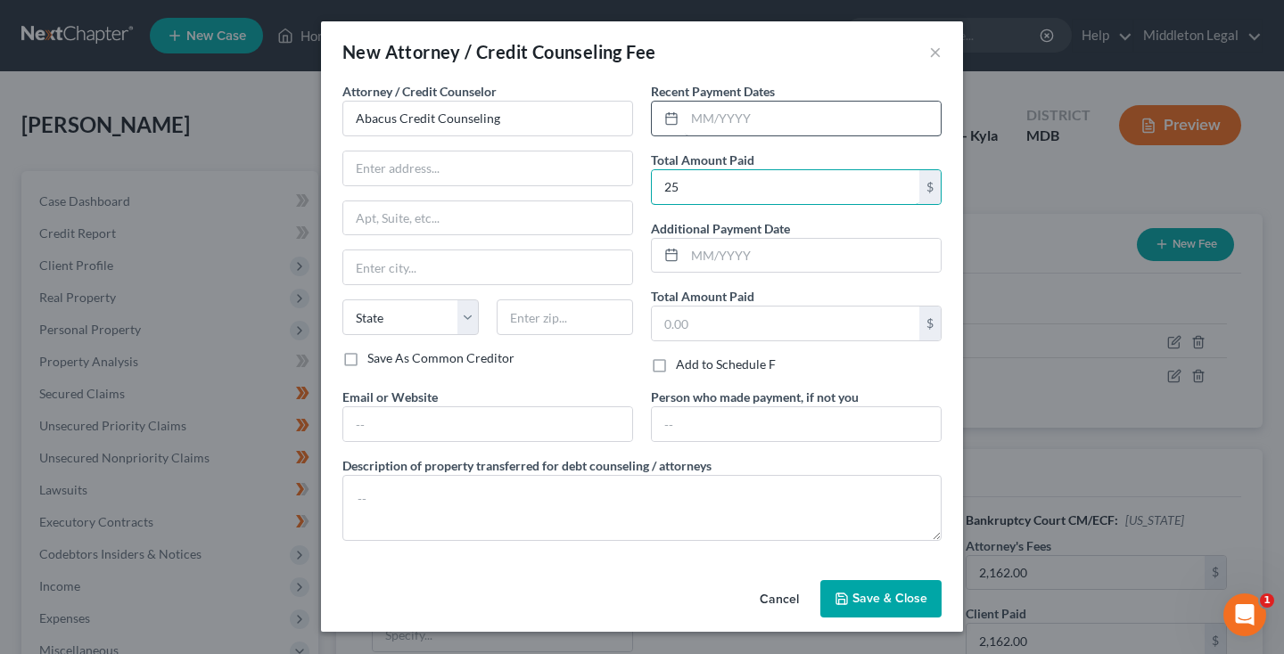
type input "25"
click at [761, 121] on input "text" at bounding box center [813, 119] width 256 height 34
type input "08/20"
click at [864, 605] on span "Save & Close" at bounding box center [889, 598] width 75 height 15
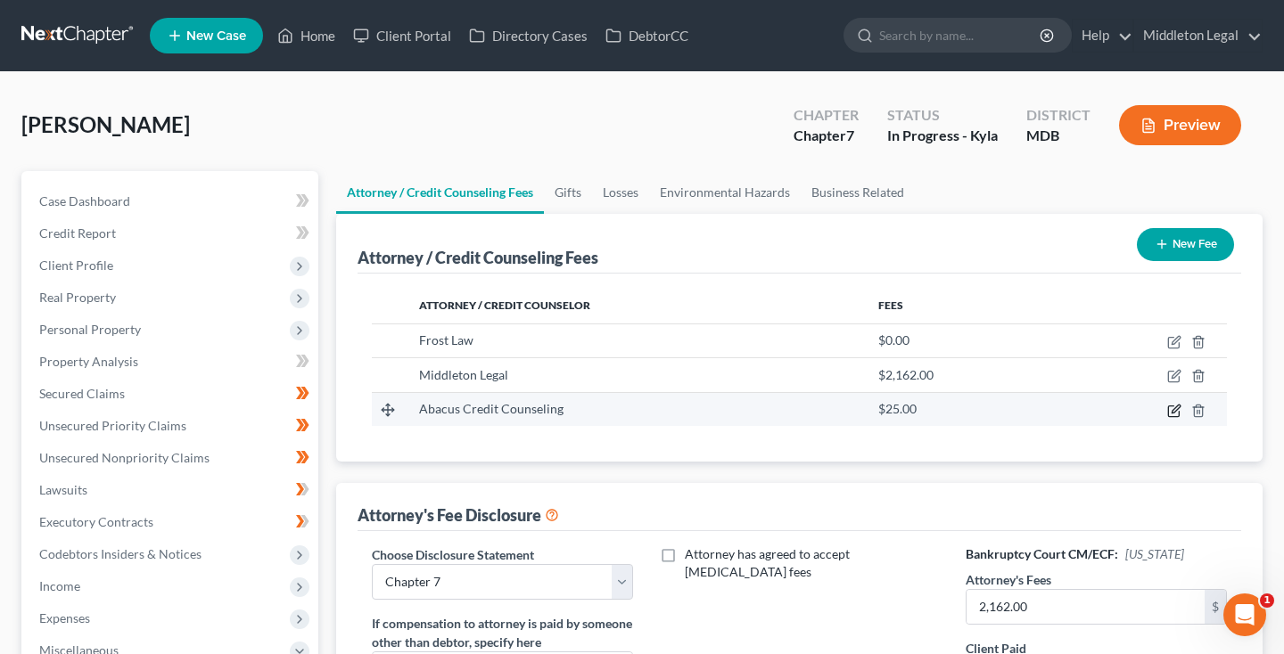
click at [1175, 410] on icon "button" at bounding box center [1174, 411] width 14 height 14
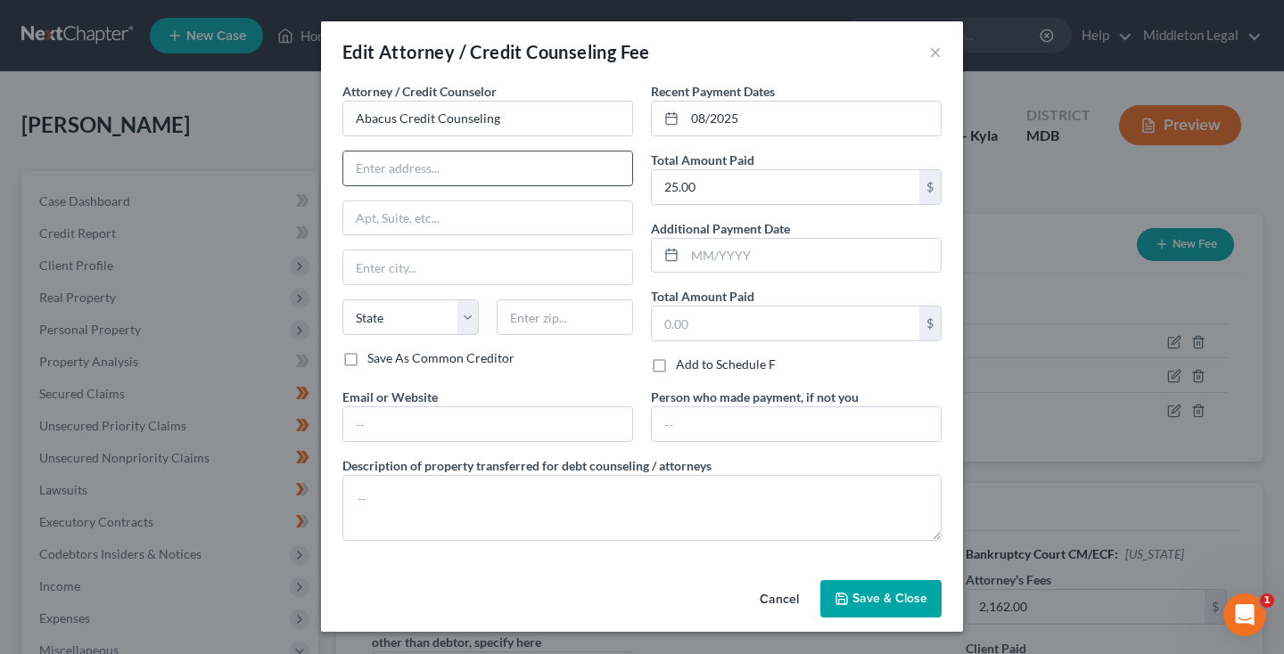
paste input "[STREET_ADDRESS]"
type input "[STREET_ADDRESS]"
type input "91436"
type input "Encino"
select select "4"
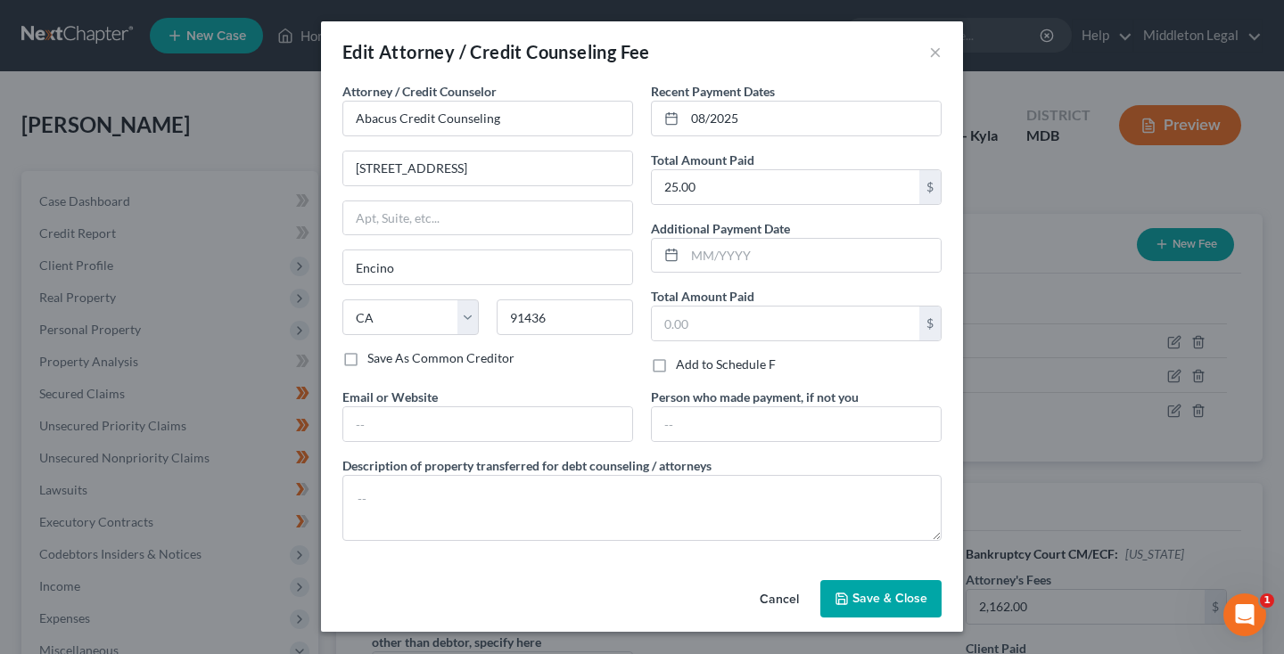
click at [868, 611] on button "Save & Close" at bounding box center [880, 598] width 121 height 37
